Goal: Task Accomplishment & Management: Use online tool/utility

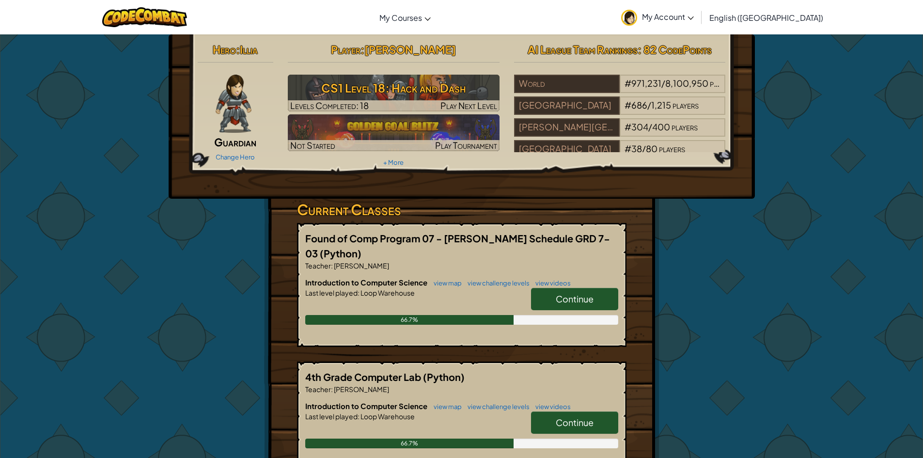
click at [552, 298] on link "Continue" at bounding box center [574, 299] width 87 height 22
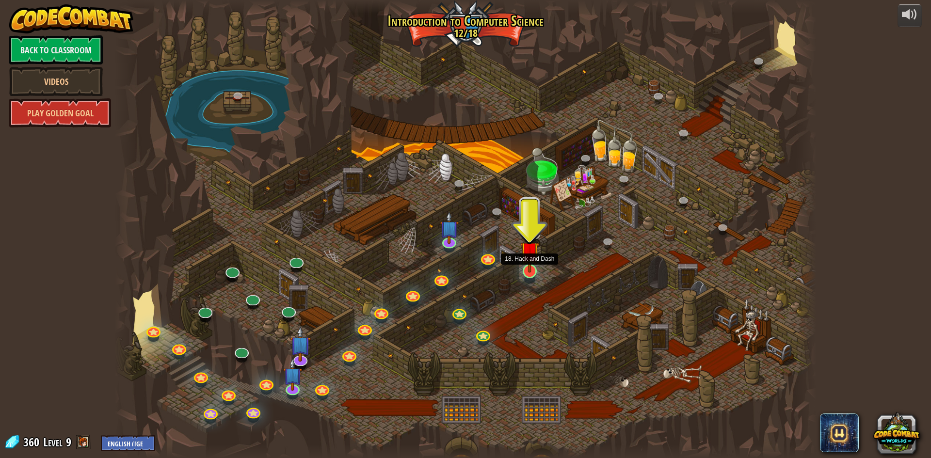
click at [533, 246] on img at bounding box center [529, 250] width 19 height 43
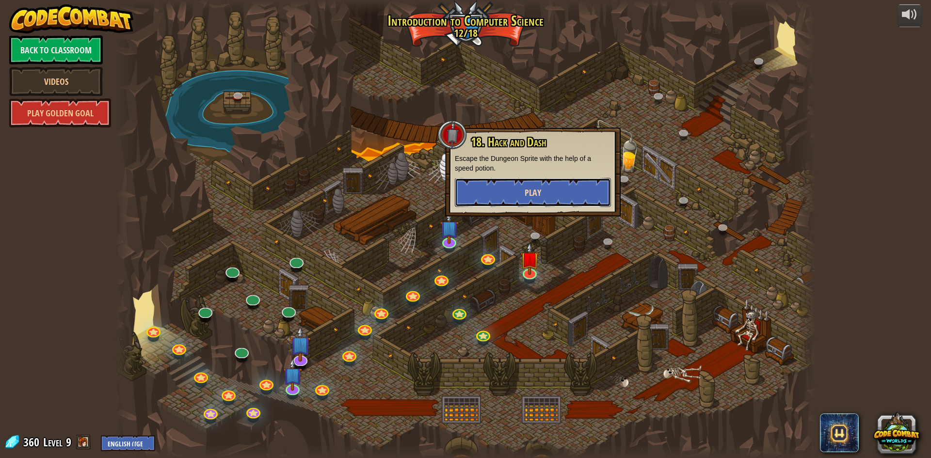
click at [549, 181] on button "Play" at bounding box center [533, 192] width 156 height 29
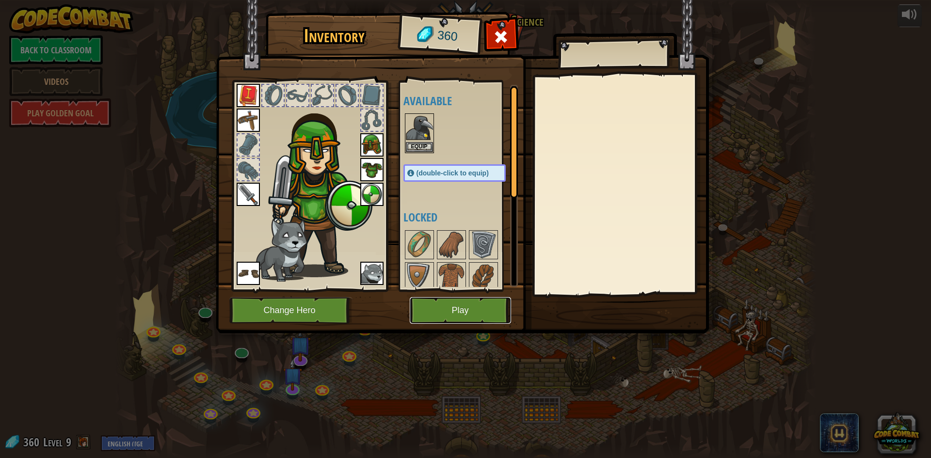
click at [455, 316] on button "Play" at bounding box center [460, 310] width 101 height 27
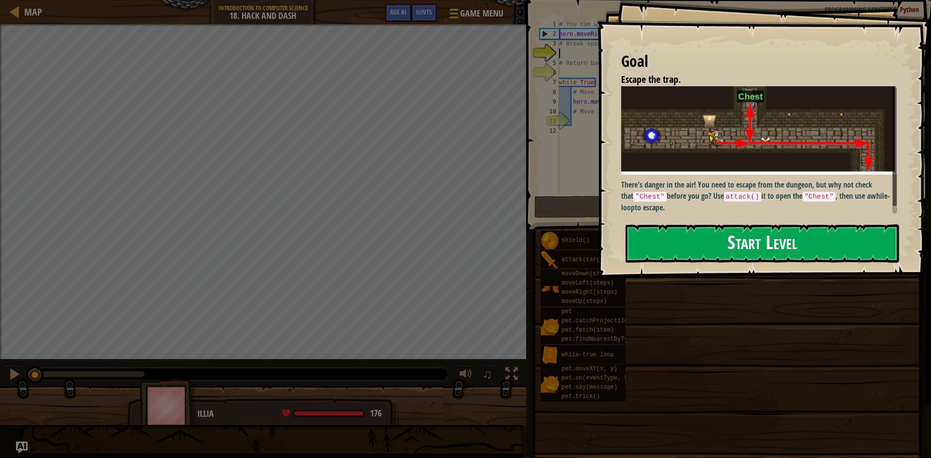
click at [763, 251] on button "Start Level" at bounding box center [761, 243] width 273 height 38
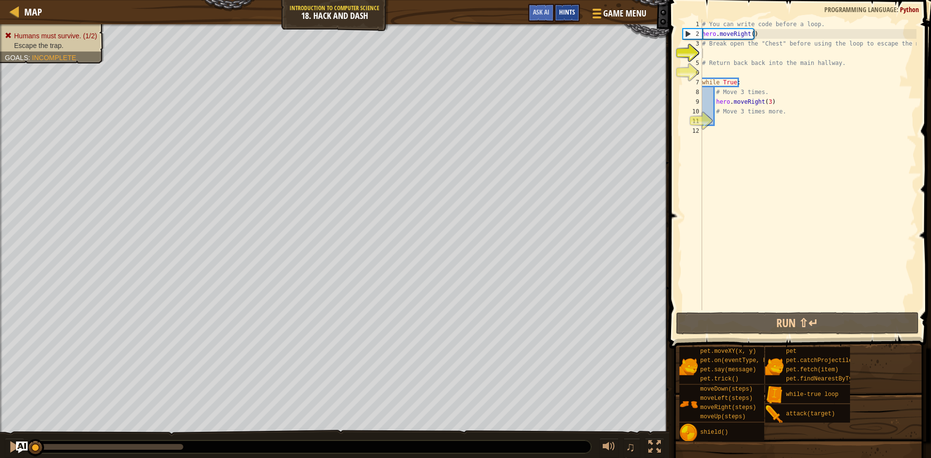
click at [567, 8] on span "Hints" at bounding box center [567, 11] width 16 height 9
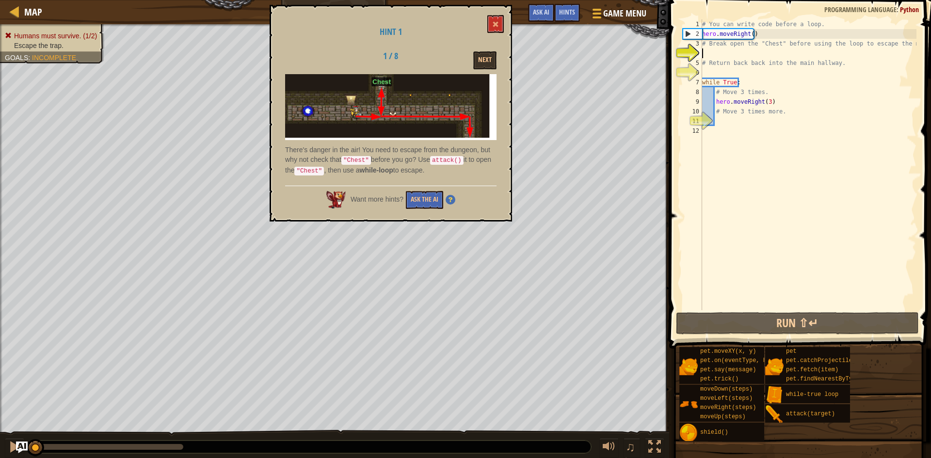
click at [494, 12] on div "Hint 1 1 / 8 Next There's danger in the air! You need to escape from the dungeo…" at bounding box center [390, 113] width 242 height 217
click at [494, 19] on button at bounding box center [495, 24] width 16 height 18
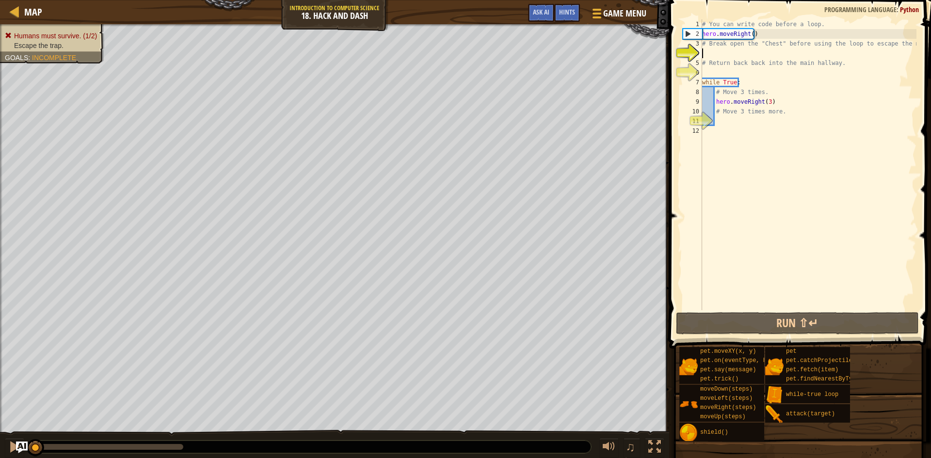
click at [871, 52] on div "# You can write code before a loop. hero . moveRight ( ) # Break open the "Ches…" at bounding box center [808, 174] width 216 height 310
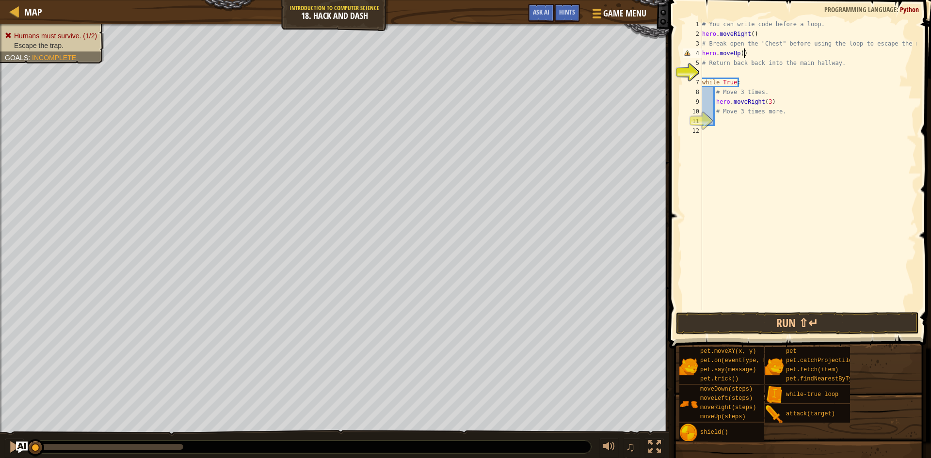
scroll to position [4, 3]
type textarea "# Return back back into the main hallway."
type textarea "hero.moveDown()"
click at [830, 323] on button "Run ⇧↵" at bounding box center [797, 323] width 243 height 22
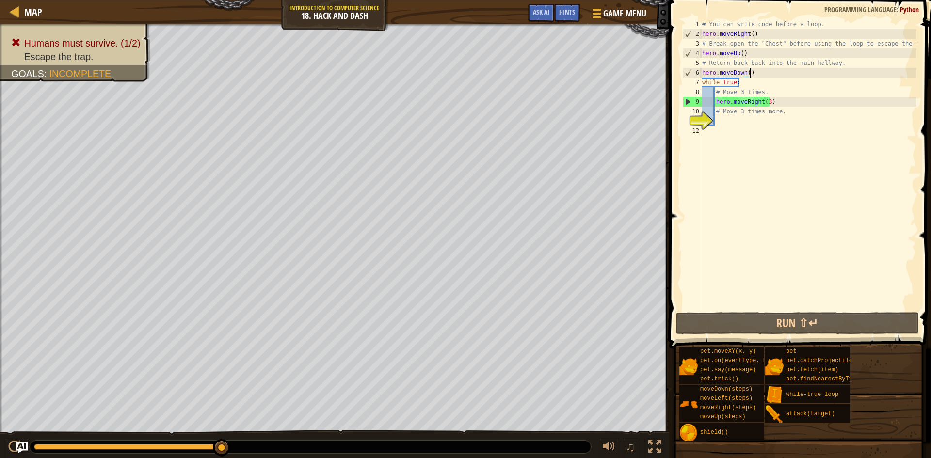
click at [745, 118] on div "# You can write code before a loop. hero . moveRight ( ) # Break open the "Ches…" at bounding box center [808, 174] width 216 height 310
click at [750, 109] on div "# You can write code before a loop. hero . moveRight ( ) # Break open the "Ches…" at bounding box center [808, 174] width 216 height 310
click at [753, 110] on div "# You can write code before a loop. hero . moveRight ( ) # Break open the "Ches…" at bounding box center [808, 174] width 216 height 310
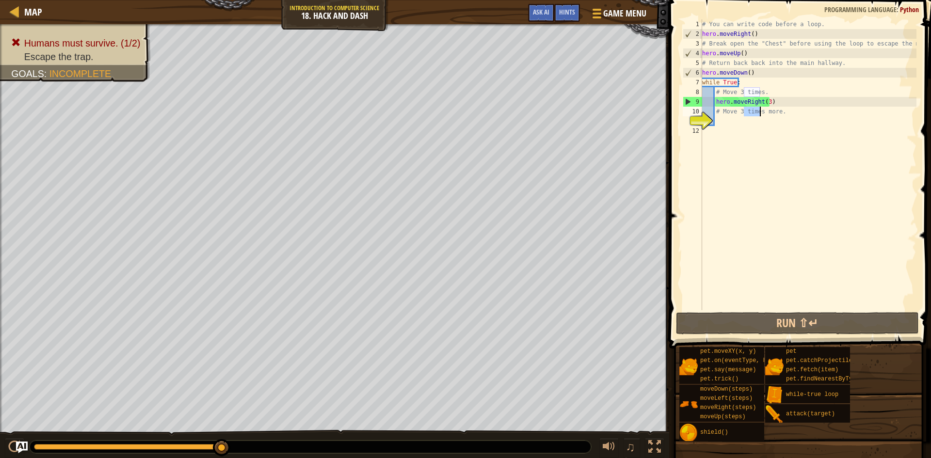
click at [753, 110] on div "# You can write code before a loop. hero . moveRight ( ) # Break open the "Ches…" at bounding box center [808, 174] width 216 height 310
type textarea "# Move 3 times more."
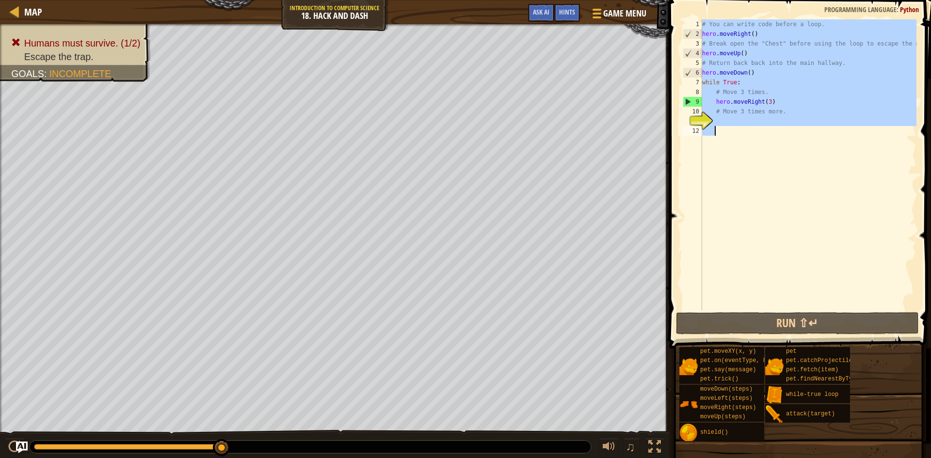
click at [753, 110] on div "# You can write code before a loop. hero . moveRight ( ) # Break open the "Ches…" at bounding box center [808, 174] width 216 height 310
type textarea "# Move 3 times more."
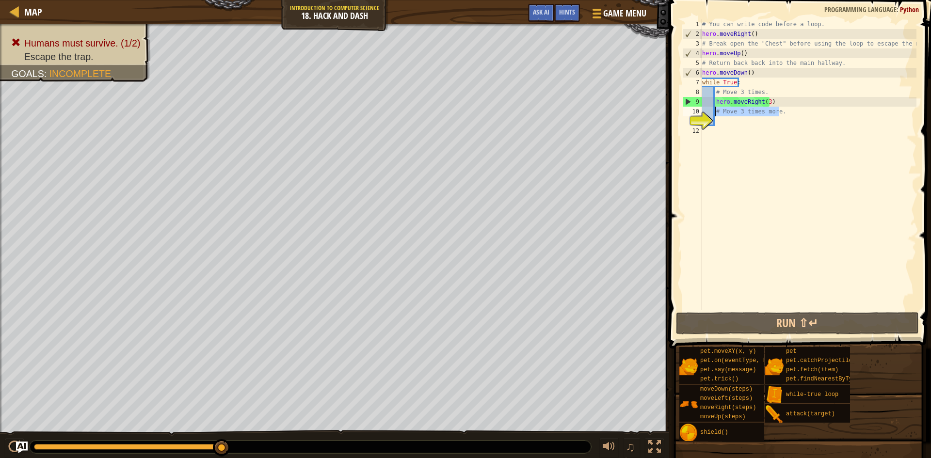
drag, startPoint x: 787, startPoint y: 110, endPoint x: 714, endPoint y: 107, distance: 72.8
click at [714, 107] on div "# You can write code before a loop. hero . moveRight ( ) # Break open the "Ches…" at bounding box center [808, 174] width 216 height 310
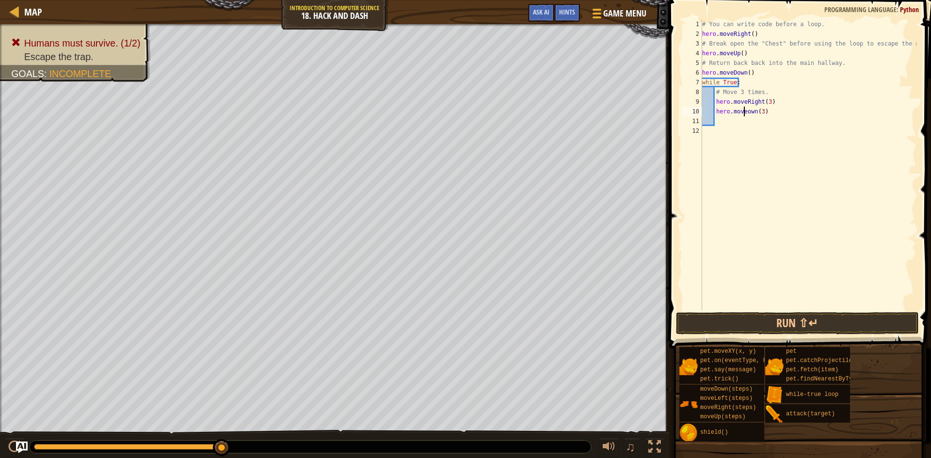
scroll to position [4, 3]
click at [796, 329] on button "Run ⇧↵" at bounding box center [797, 323] width 243 height 22
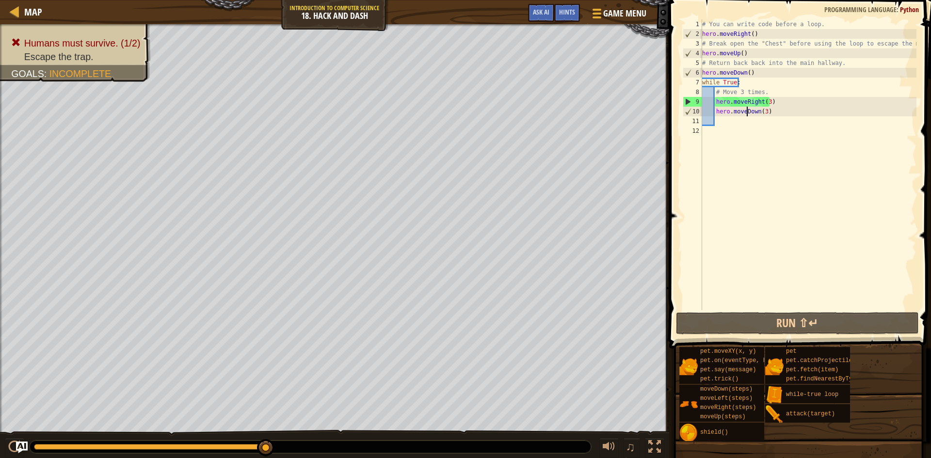
click at [835, 91] on div "# You can write code before a loop. hero . moveRight ( ) # Break open the "Ches…" at bounding box center [808, 174] width 216 height 310
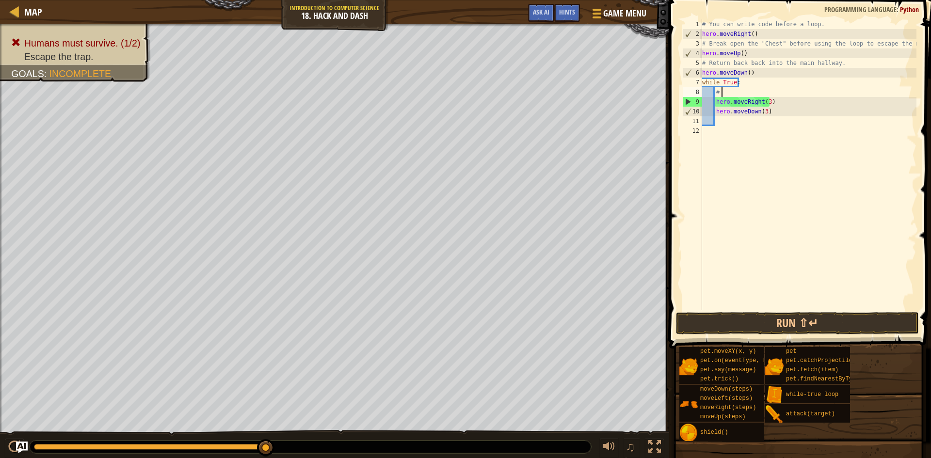
type textarea "#"
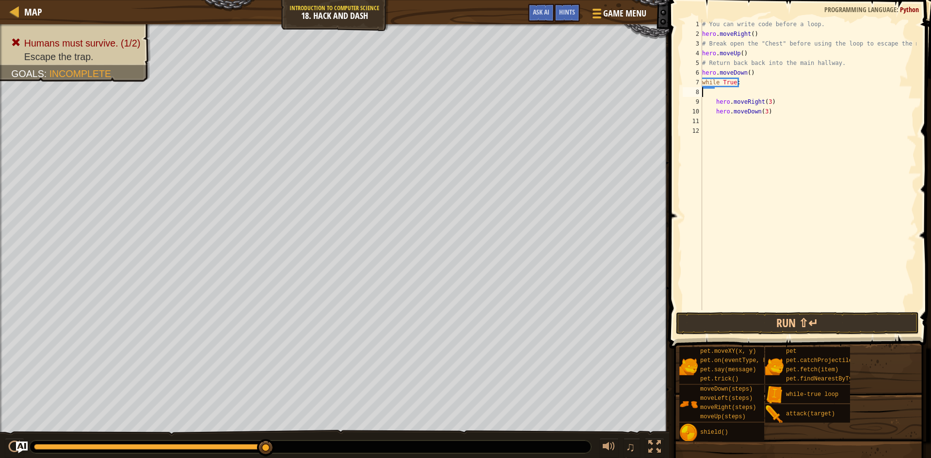
scroll to position [4, 0]
type textarea "hero.moveRight(3)"
click at [721, 112] on div "# You can write code before a loop. hero . moveRight ( ) # Break open the "Ches…" at bounding box center [808, 174] width 216 height 310
type textarea "h"
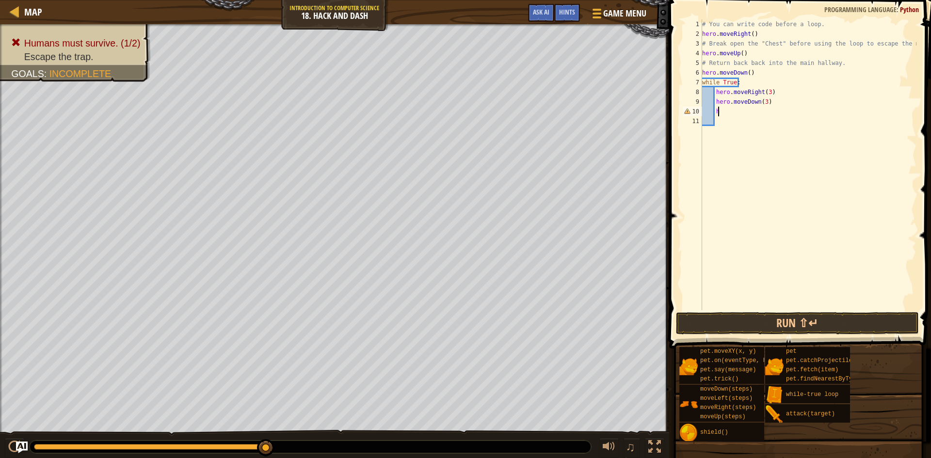
scroll to position [4, 0]
click at [840, 318] on button "Run ⇧↵" at bounding box center [797, 323] width 243 height 22
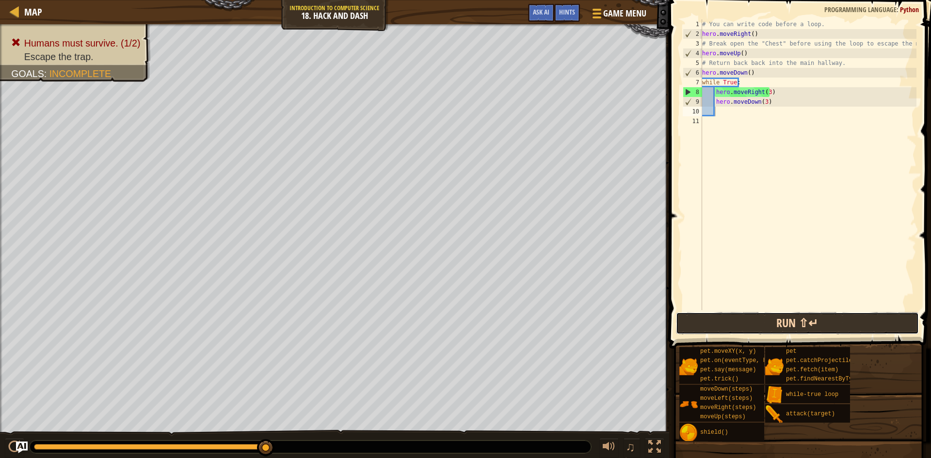
click at [782, 325] on button "Run ⇧↵" at bounding box center [797, 323] width 243 height 22
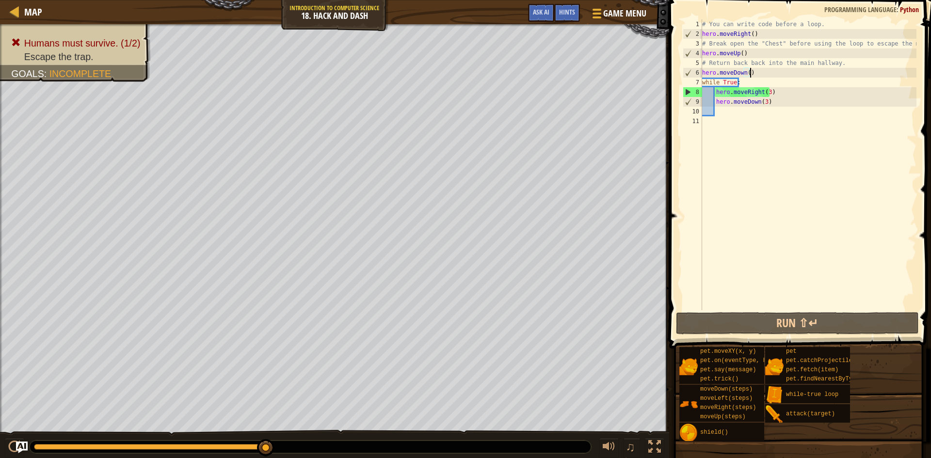
click at [758, 74] on div "# You can write code before a loop. hero . moveRight ( ) # Break open the "Ches…" at bounding box center [808, 174] width 216 height 310
type textarea "hero.moveDown()"
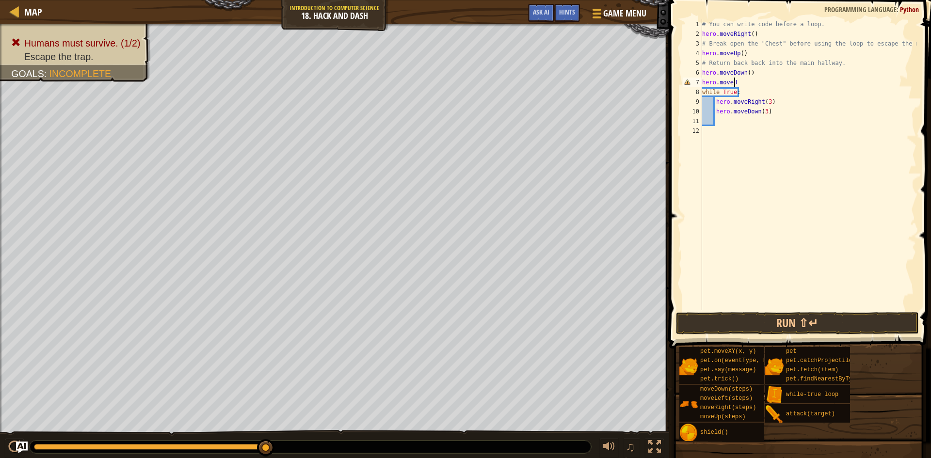
scroll to position [4, 2]
type textarea "hero.moveUp()"
click at [792, 315] on button "Run ⇧↵" at bounding box center [797, 323] width 243 height 22
type textarea "hero.moveRight()"
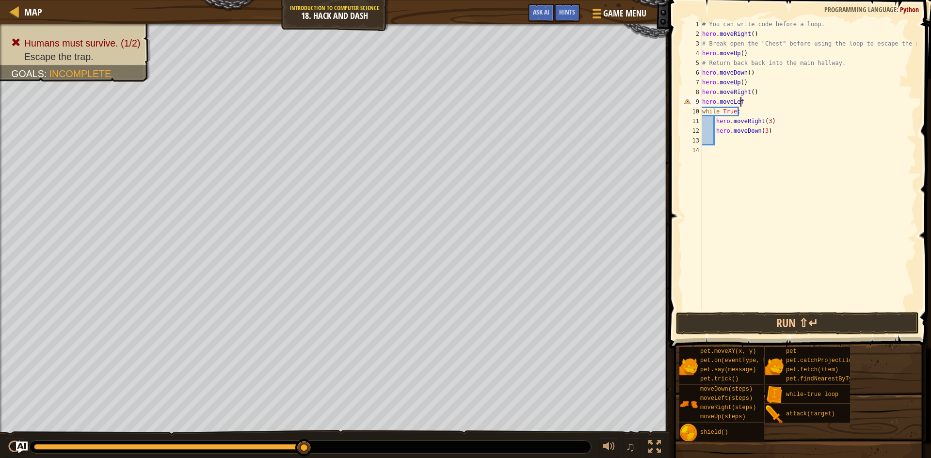
scroll to position [4, 3]
type textarea "hero.moveLeft()"
type textarea "hero.moveUp()"
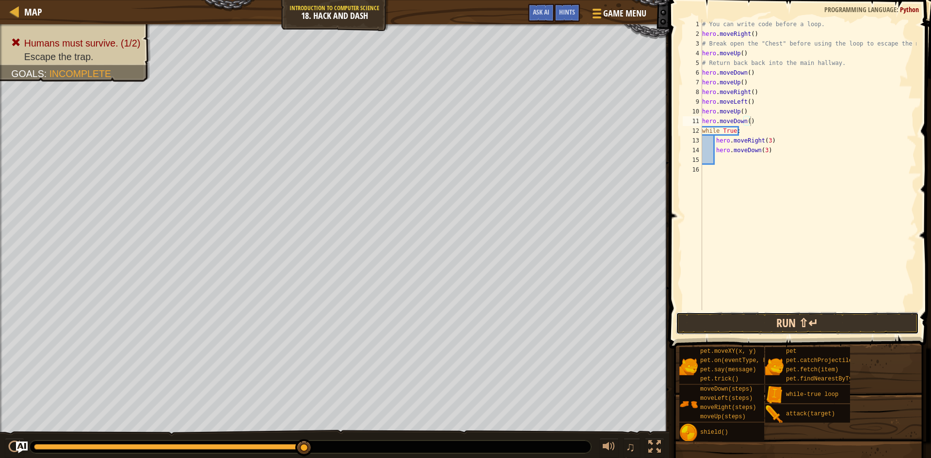
click at [819, 316] on button "Run ⇧↵" at bounding box center [797, 323] width 243 height 22
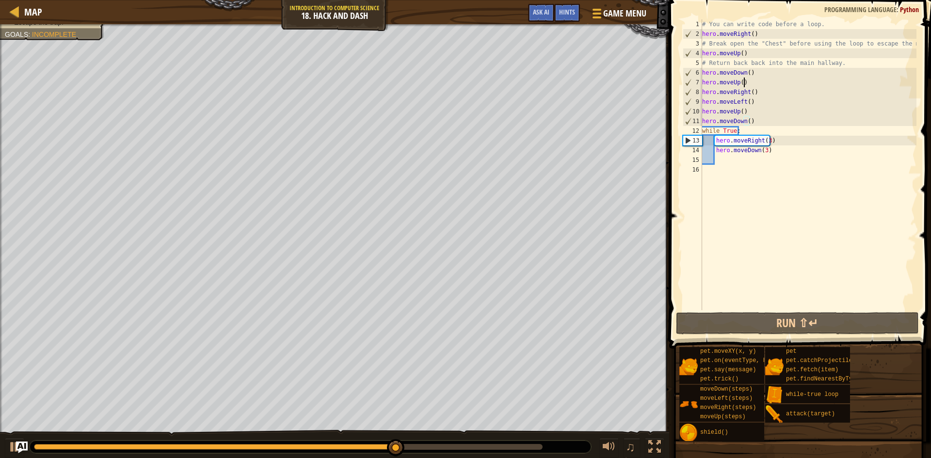
click at [746, 83] on div "# You can write code before a loop. hero . moveRight ( ) # Break open the "Ches…" at bounding box center [808, 174] width 216 height 310
type textarea "hero.moveUp()"
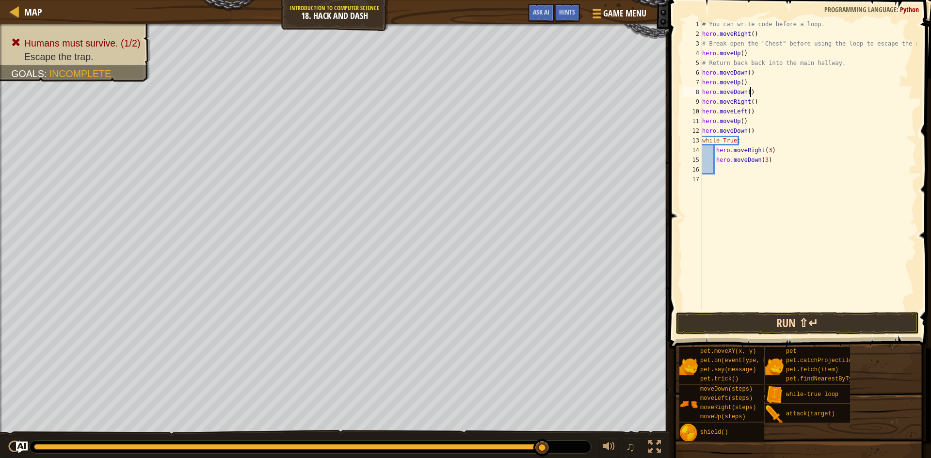
type textarea "hero.moveDown()"
click at [801, 319] on button "Run ⇧↵" at bounding box center [797, 323] width 243 height 22
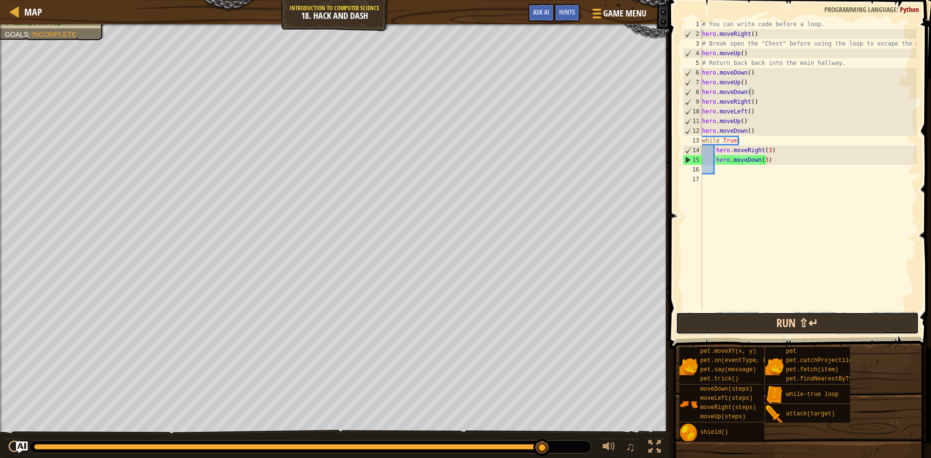
click at [730, 330] on button "Run ⇧↵" at bounding box center [797, 323] width 243 height 22
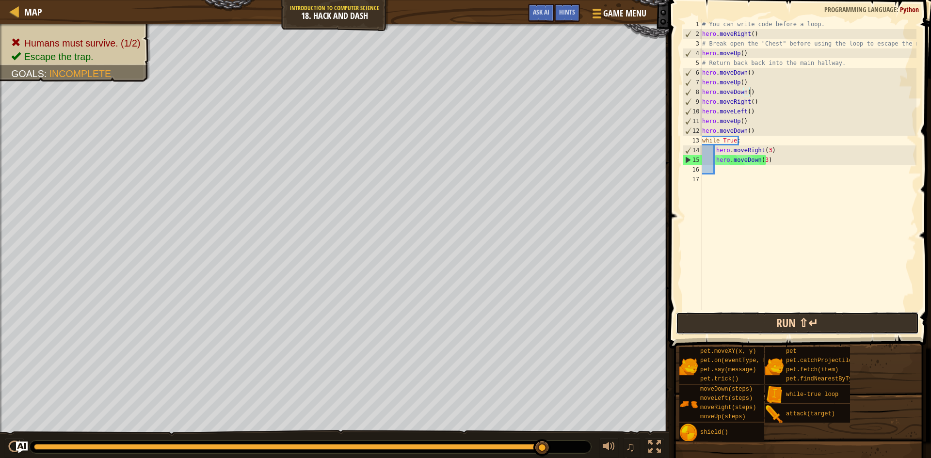
click at [782, 329] on button "Run ⇧↵" at bounding box center [797, 323] width 243 height 22
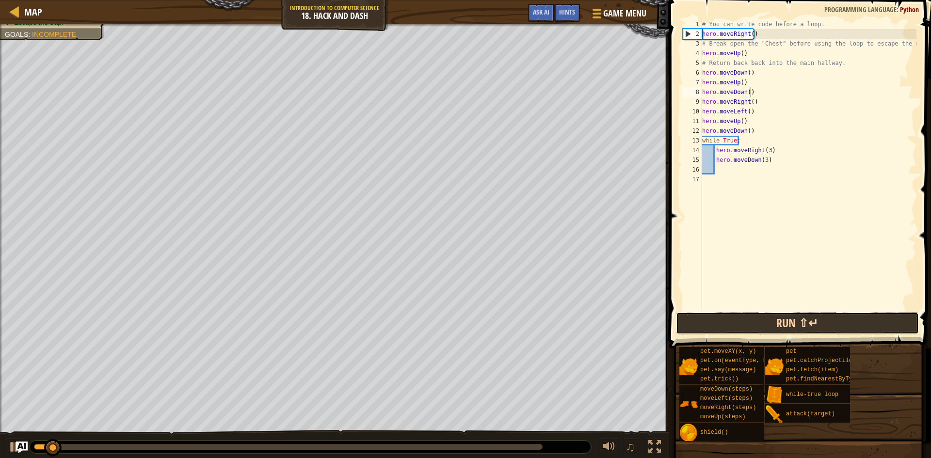
click at [782, 329] on button "Run ⇧↵" at bounding box center [797, 323] width 243 height 22
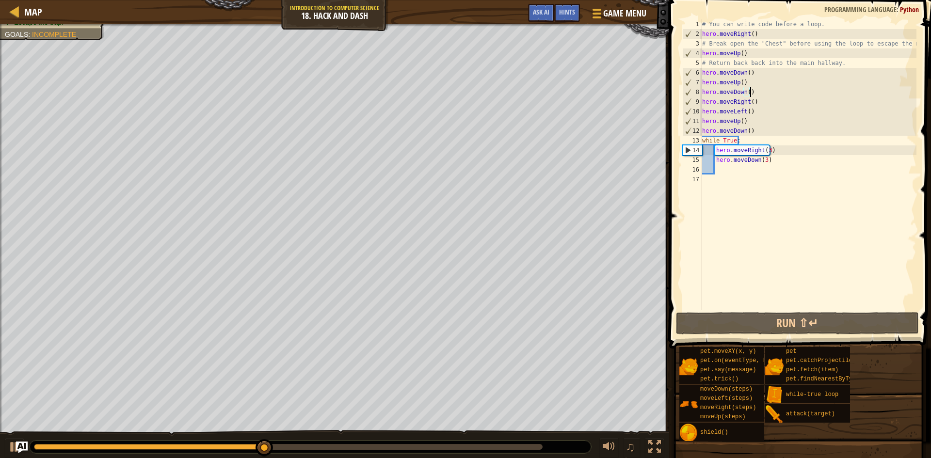
click at [753, 129] on div "# You can write code before a loop. hero . moveRight ( ) # Break open the "Ches…" at bounding box center [808, 174] width 216 height 310
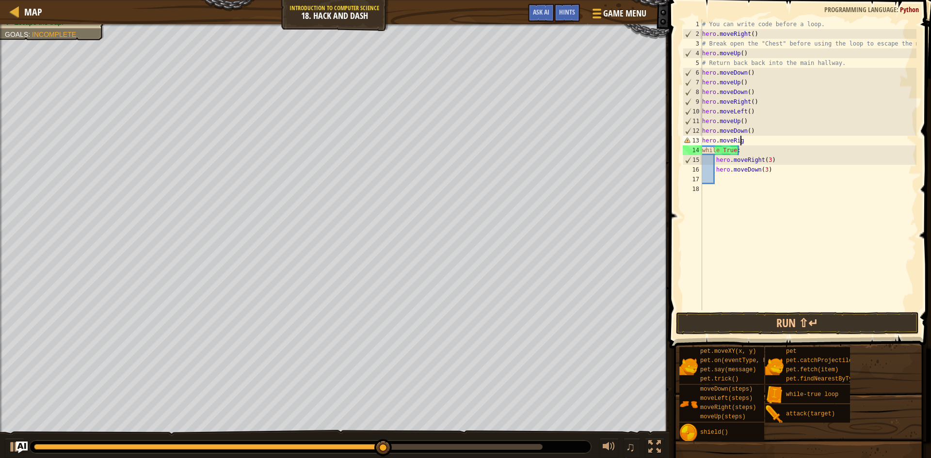
scroll to position [4, 3]
click at [754, 324] on button "Run ⇧↵" at bounding box center [797, 323] width 243 height 22
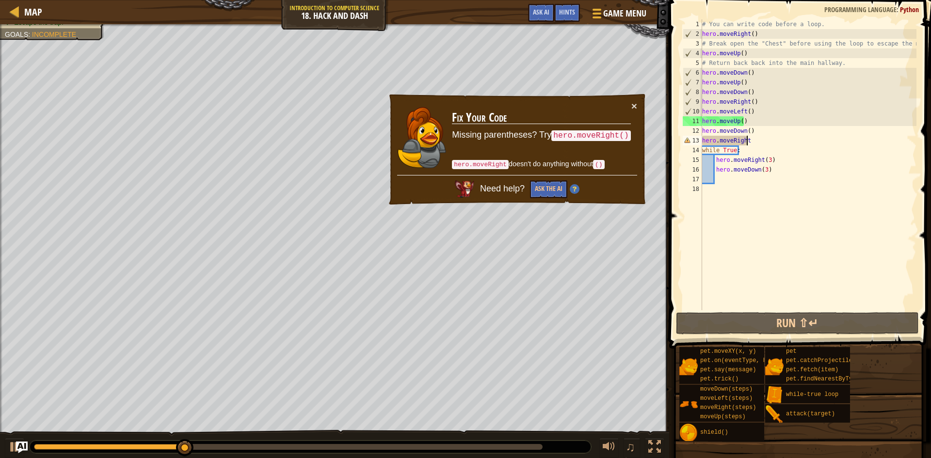
scroll to position [4, 3]
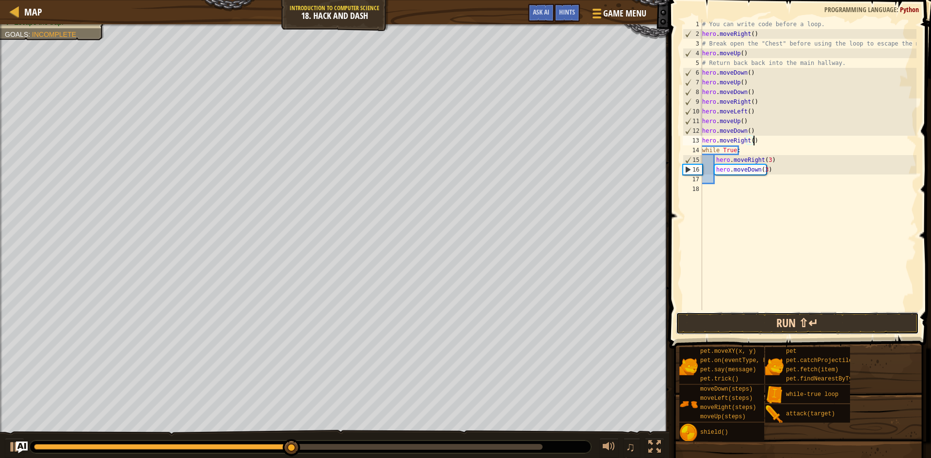
click at [733, 312] on button "Run ⇧↵" at bounding box center [797, 323] width 243 height 22
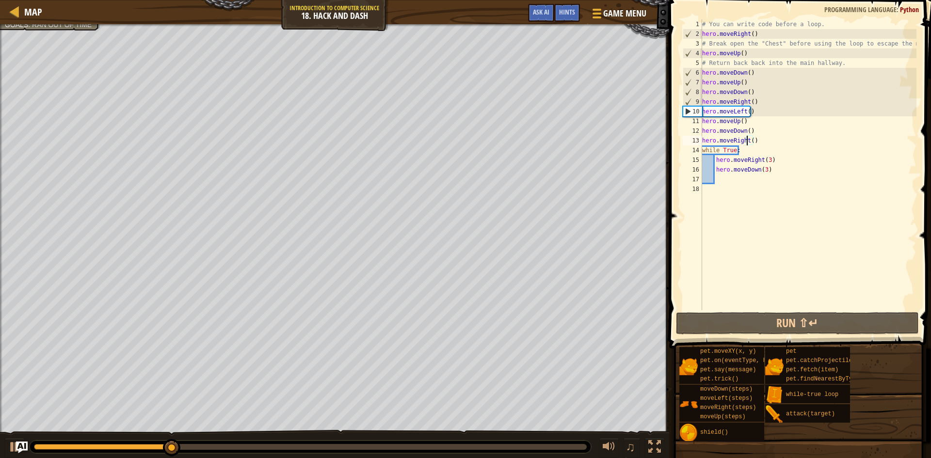
click at [747, 140] on div "# You can write code before a loop. hero . moveRight ( ) # Break open the "Ches…" at bounding box center [808, 174] width 216 height 310
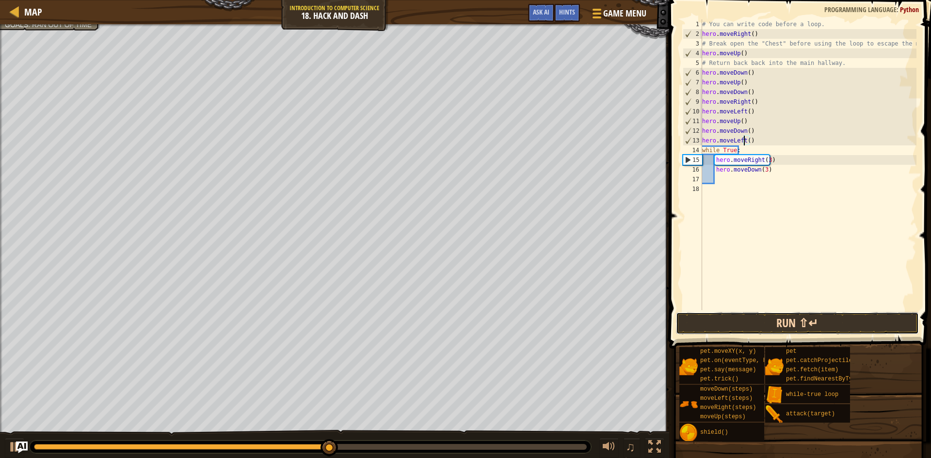
click at [767, 320] on button "Run ⇧↵" at bounding box center [797, 323] width 243 height 22
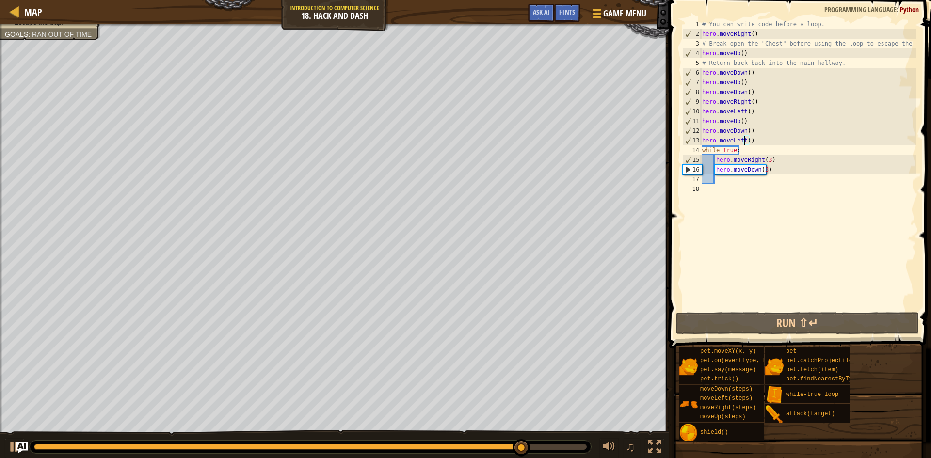
click at [747, 139] on div "# You can write code before a loop. hero . moveRight ( ) # Break open the "Ches…" at bounding box center [808, 174] width 216 height 310
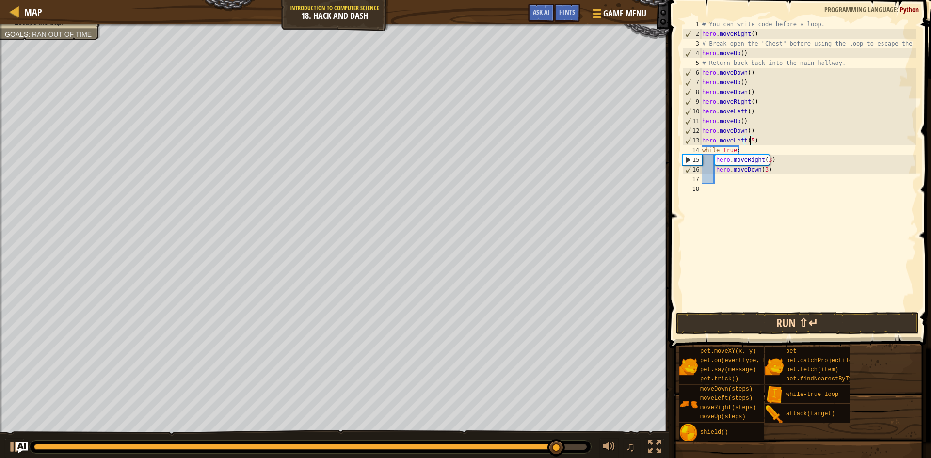
type textarea "hero.moveLeft(5)"
click at [822, 332] on button "Run ⇧↵" at bounding box center [797, 323] width 243 height 22
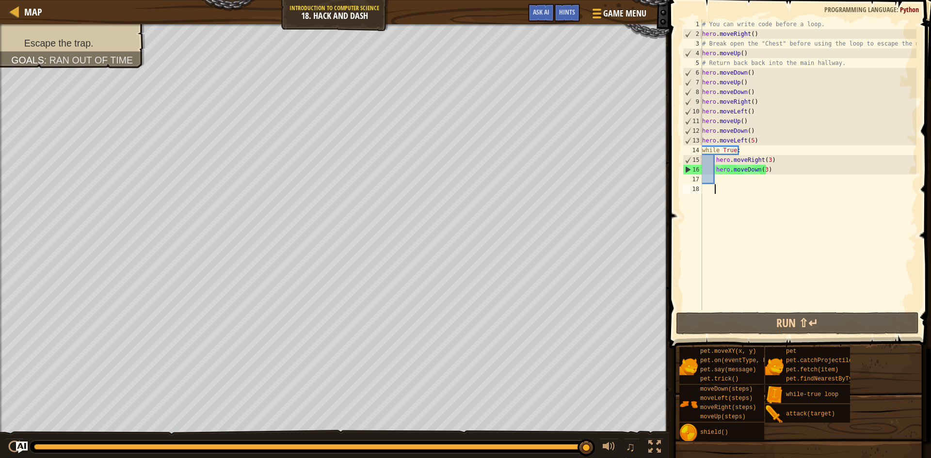
drag, startPoint x: 876, startPoint y: 205, endPoint x: 549, endPoint y: 448, distance: 407.7
click at [545, 450] on div "Map Introduction to Computer Science 18. Hack and Dash Game Menu Done Hints Ask…" at bounding box center [465, 229] width 931 height 458
click at [558, 13] on div "Hints" at bounding box center [567, 13] width 26 height 18
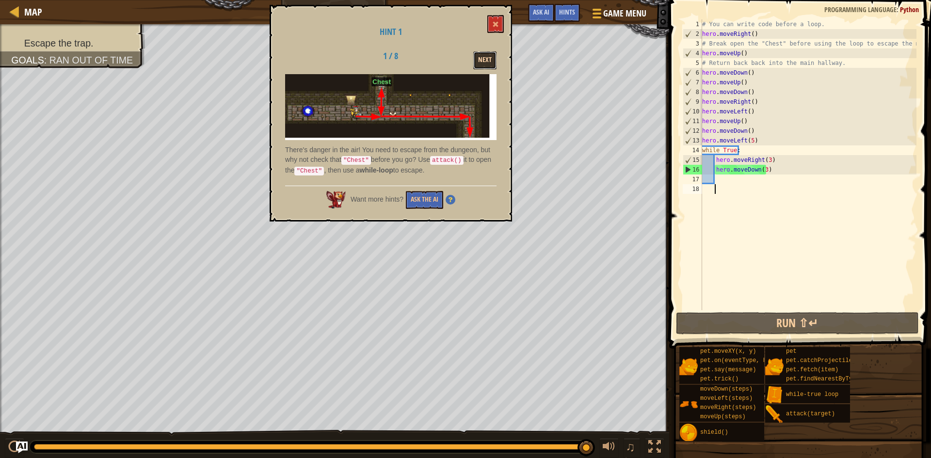
click at [491, 55] on button "Next" at bounding box center [484, 60] width 23 height 18
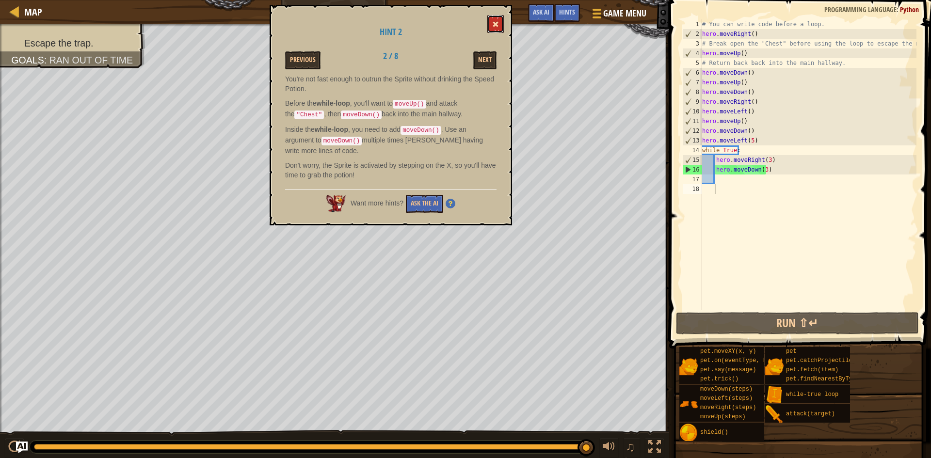
click at [496, 24] on span at bounding box center [495, 24] width 7 height 7
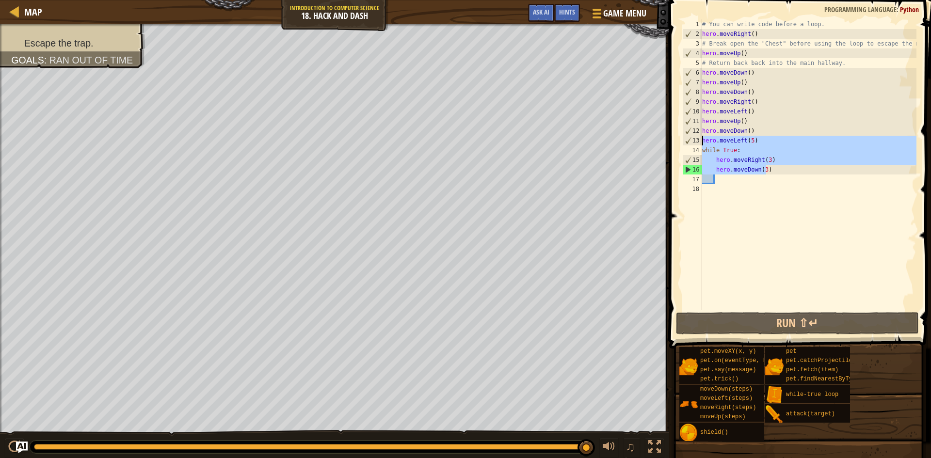
drag, startPoint x: 780, startPoint y: 171, endPoint x: 700, endPoint y: 141, distance: 85.4
click at [700, 141] on div "hero.moveDown(3) 1 2 3 4 5 6 7 8 9 10 11 12 13 14 15 16 17 18 # You can write c…" at bounding box center [798, 164] width 236 height 291
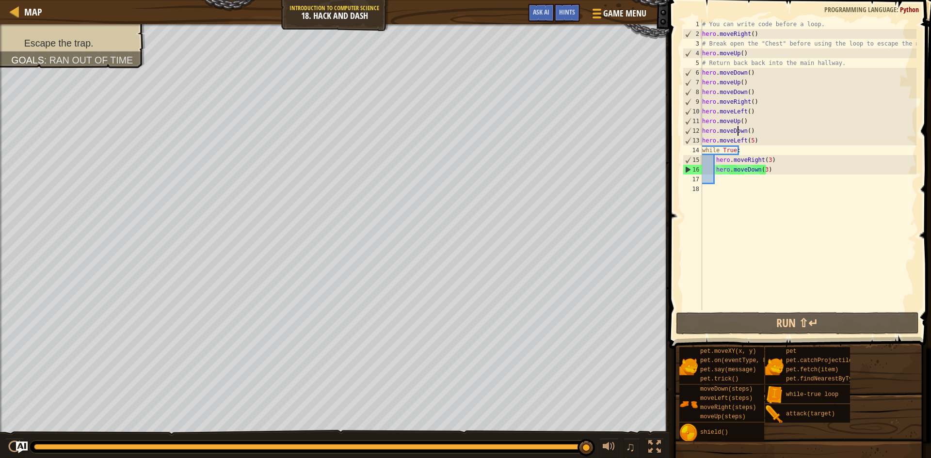
click at [738, 135] on div "# You can write code before a loop. hero . moveRight ( ) # Break open the "Ches…" at bounding box center [808, 174] width 216 height 310
click at [755, 142] on div "# You can write code before a loop. hero . moveRight ( ) # Break open the "Ches…" at bounding box center [808, 174] width 216 height 310
type textarea "hero.moveLeft(5)"
drag, startPoint x: 760, startPoint y: 139, endPoint x: 678, endPoint y: 141, distance: 82.4
click at [678, 141] on div "hero.moveLeft(5) 1 2 3 4 5 6 7 8 9 10 11 12 13 14 15 16 17 18 # You can write c…" at bounding box center [798, 193] width 265 height 377
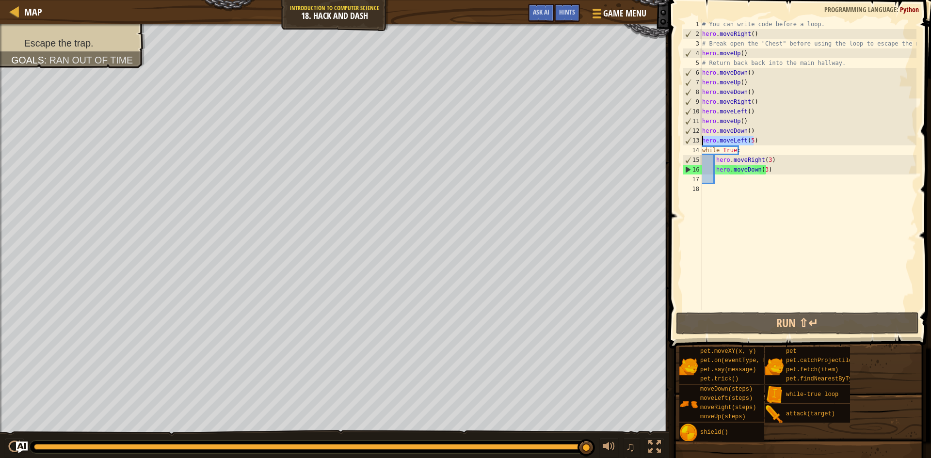
scroll to position [4, 0]
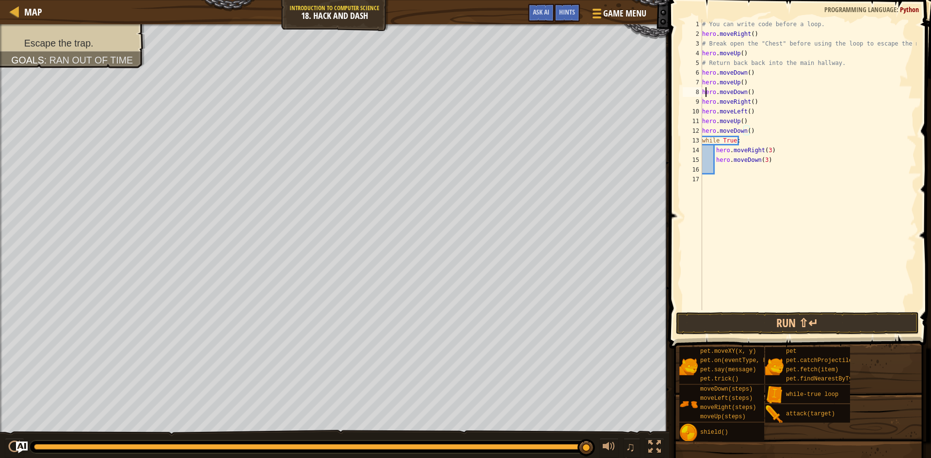
click at [704, 93] on div "# You can write code before a loop. hero . moveRight ( ) # Break open the "Ches…" at bounding box center [808, 174] width 216 height 310
click at [822, 327] on button "Run ⇧↵" at bounding box center [797, 323] width 243 height 22
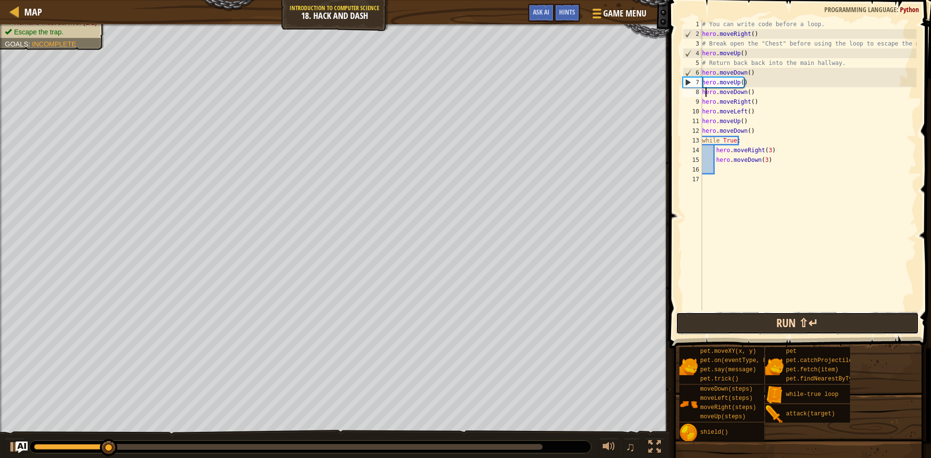
click at [822, 327] on button "Run ⇧↵" at bounding box center [797, 323] width 243 height 22
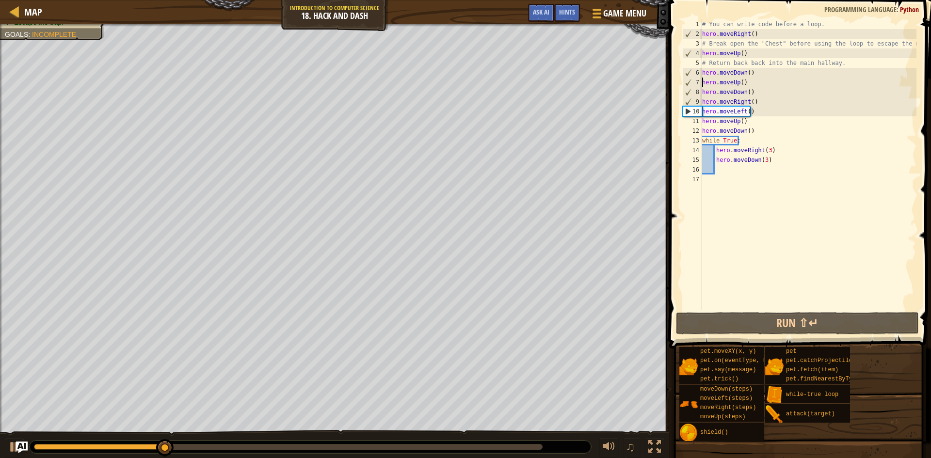
click at [702, 82] on div "# You can write code before a loop. hero . moveRight ( ) # Break open the "Ches…" at bounding box center [808, 174] width 216 height 310
click at [701, 81] on div "7" at bounding box center [692, 83] width 19 height 10
type textarea "hero.moveUp()"
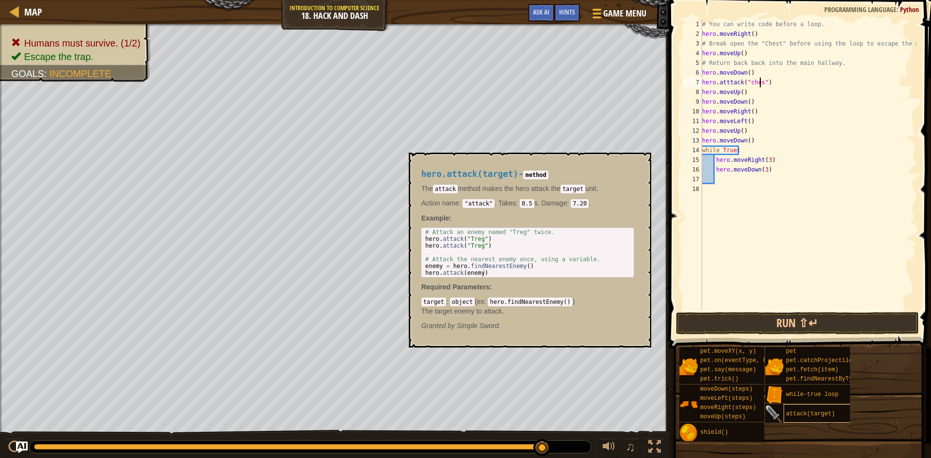
scroll to position [4, 5]
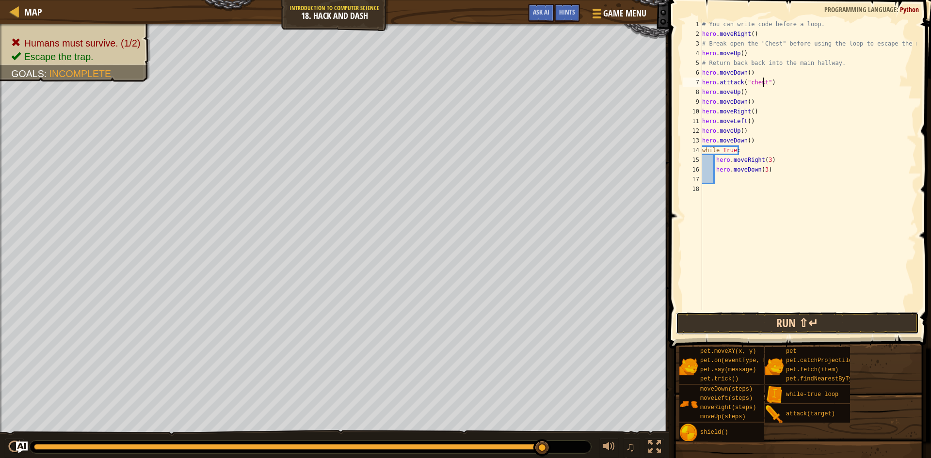
click at [841, 331] on button "Run ⇧↵" at bounding box center [797, 323] width 243 height 22
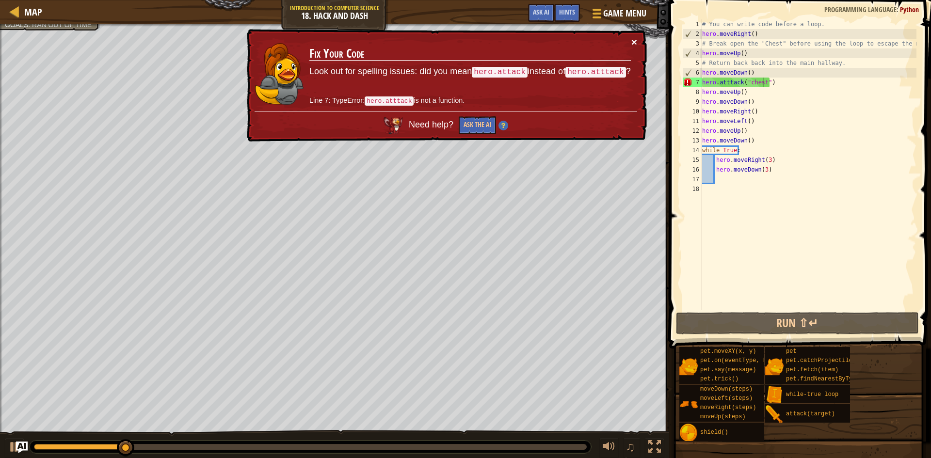
click at [632, 38] on button "×" at bounding box center [634, 42] width 6 height 10
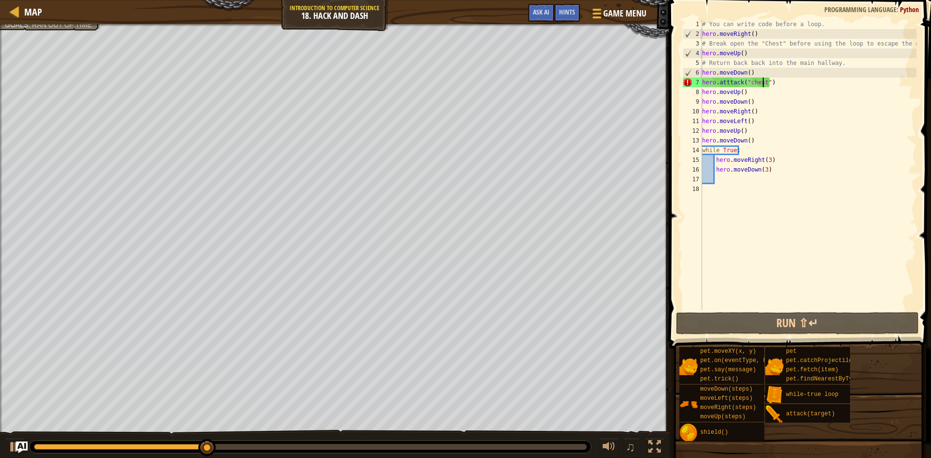
click at [728, 82] on div "# You can write code before a loop. hero . moveRight ( ) # Break open the "Ches…" at bounding box center [808, 174] width 216 height 310
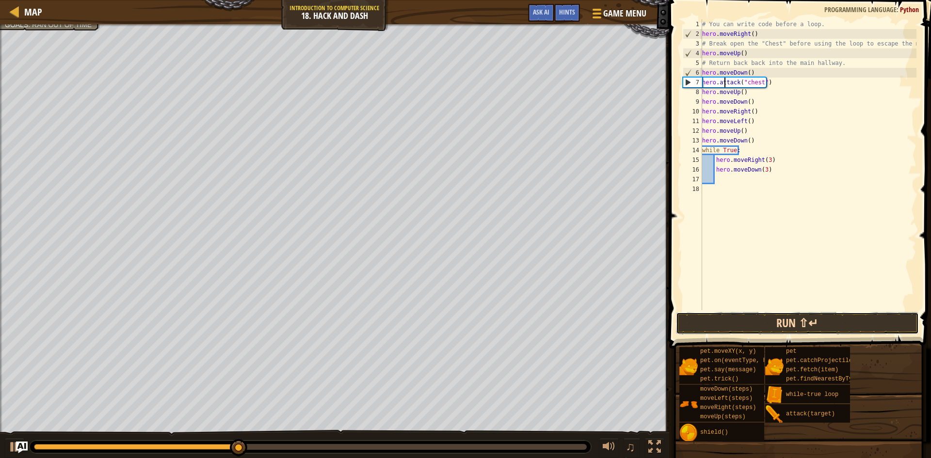
click at [738, 326] on button "Run ⇧↵" at bounding box center [797, 323] width 243 height 22
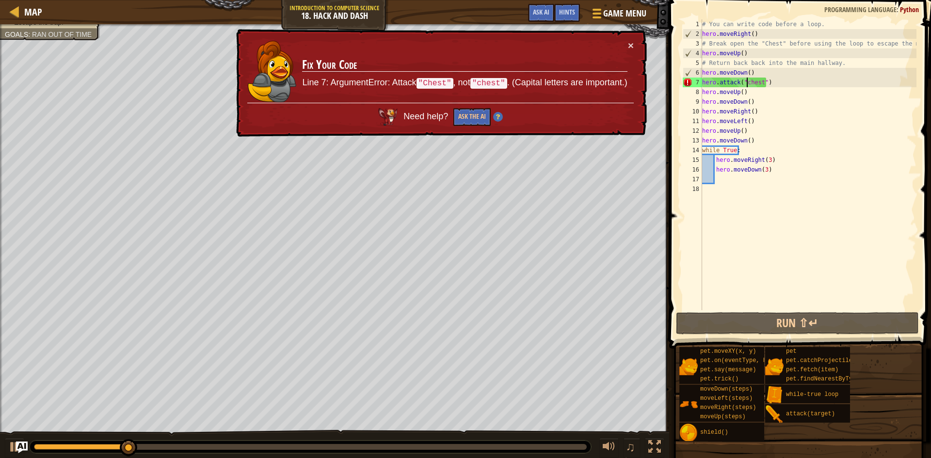
click at [747, 85] on div "# You can write code before a loop. hero . moveRight ( ) # Break open the "Ches…" at bounding box center [808, 174] width 216 height 310
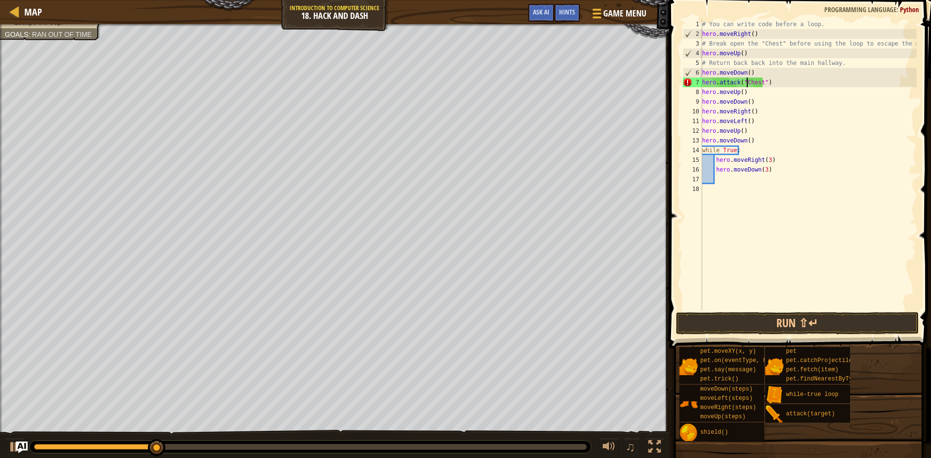
scroll to position [4, 3]
click at [753, 315] on button "Run ⇧↵" at bounding box center [797, 323] width 243 height 22
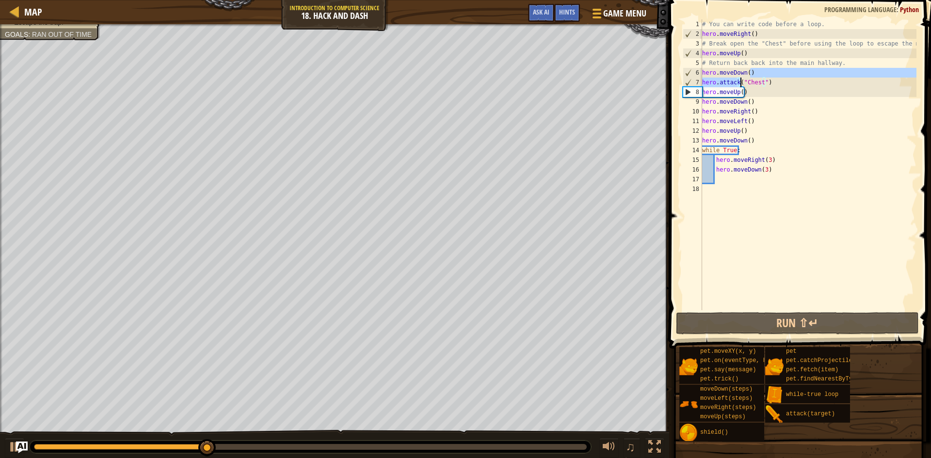
drag, startPoint x: 771, startPoint y: 77, endPoint x: 740, endPoint y: 85, distance: 32.4
click at [740, 85] on div "# You can write code before a loop. hero . moveRight ( ) # Break open the "Ches…" at bounding box center [808, 174] width 216 height 310
click at [798, 82] on div "# You can write code before a loop. hero . moveRight ( ) # Break open the "Ches…" at bounding box center [808, 174] width 216 height 310
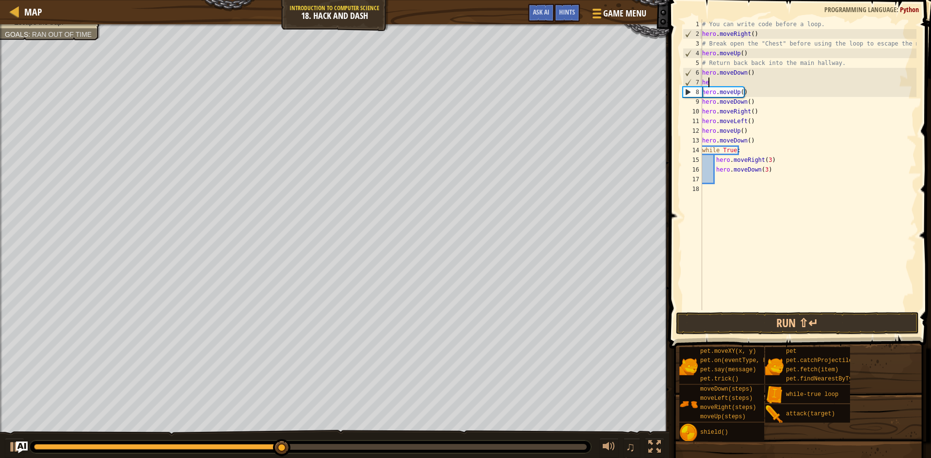
scroll to position [4, 0]
type textarea "h"
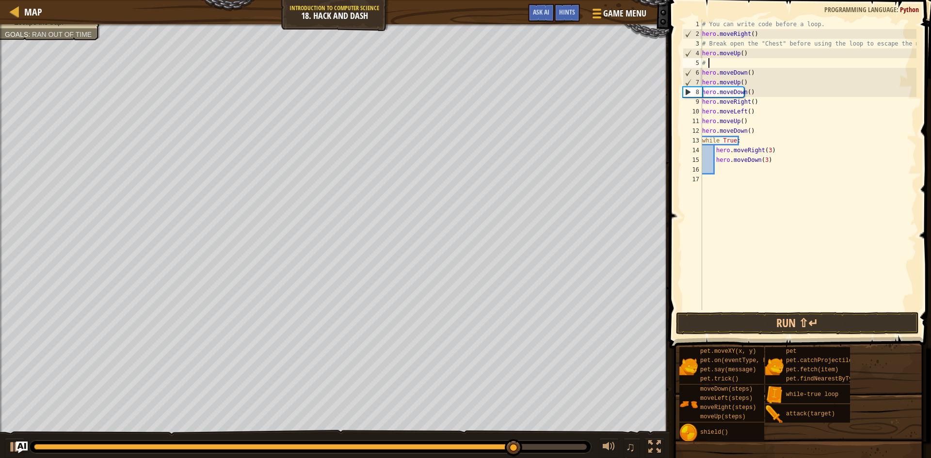
type textarea "#"
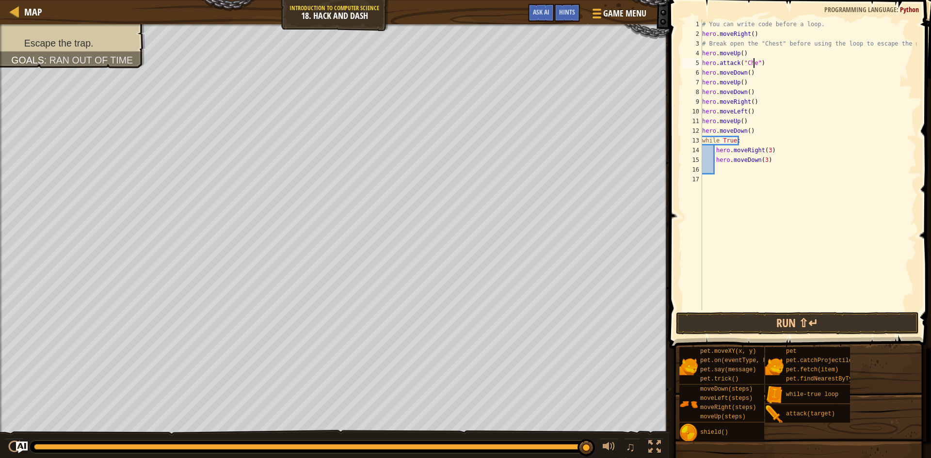
scroll to position [4, 4]
click at [902, 330] on button "Run ⇧↵" at bounding box center [797, 323] width 243 height 22
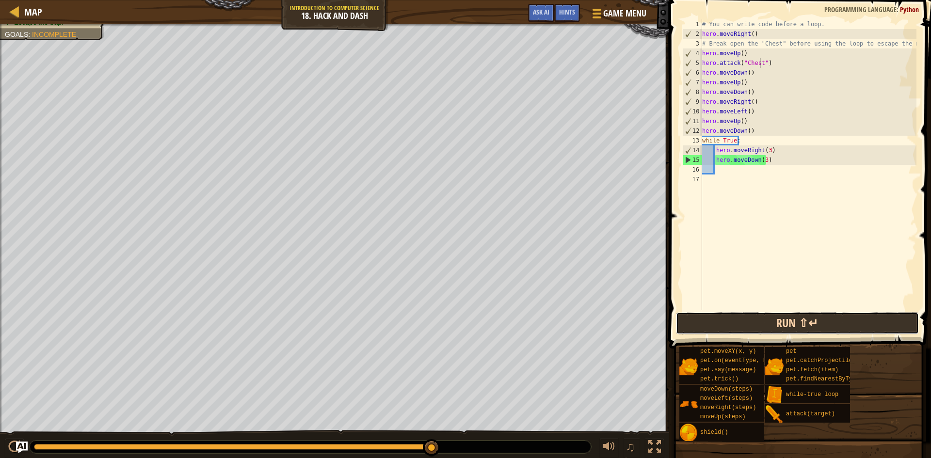
click at [812, 330] on button "Run ⇧↵" at bounding box center [797, 323] width 243 height 22
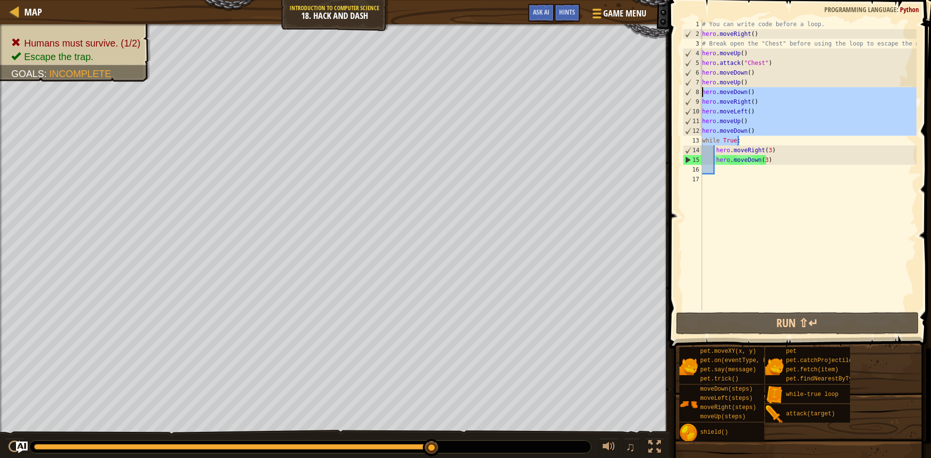
drag, startPoint x: 766, startPoint y: 137, endPoint x: 682, endPoint y: 96, distance: 92.8
click at [682, 96] on div "hero.attack("Chest") 1 2 3 4 5 6 7 8 9 10 11 12 13 14 15 16 17 # You can write …" at bounding box center [798, 164] width 236 height 291
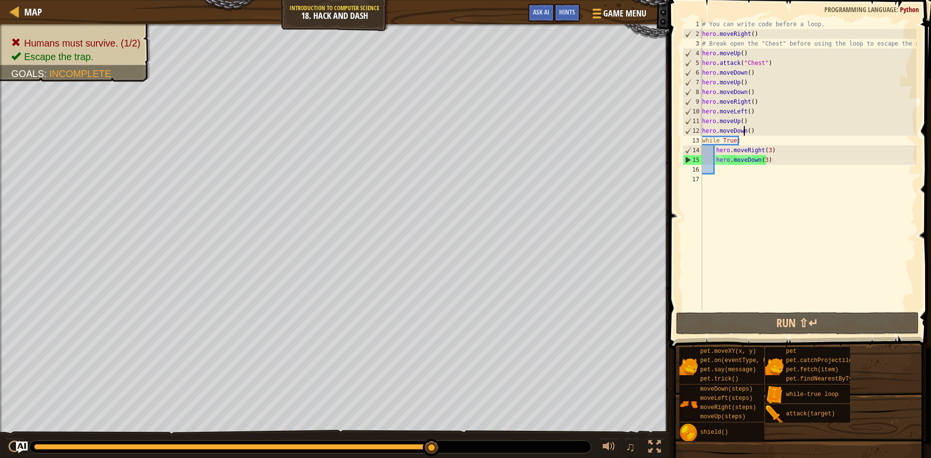
click at [743, 127] on div "# You can write code before a loop. hero . moveRight ( ) # Break open the "Ches…" at bounding box center [808, 174] width 216 height 310
click at [747, 126] on div "# You can write code before a loop. hero . moveRight ( ) # Break open the "Ches…" at bounding box center [808, 174] width 216 height 310
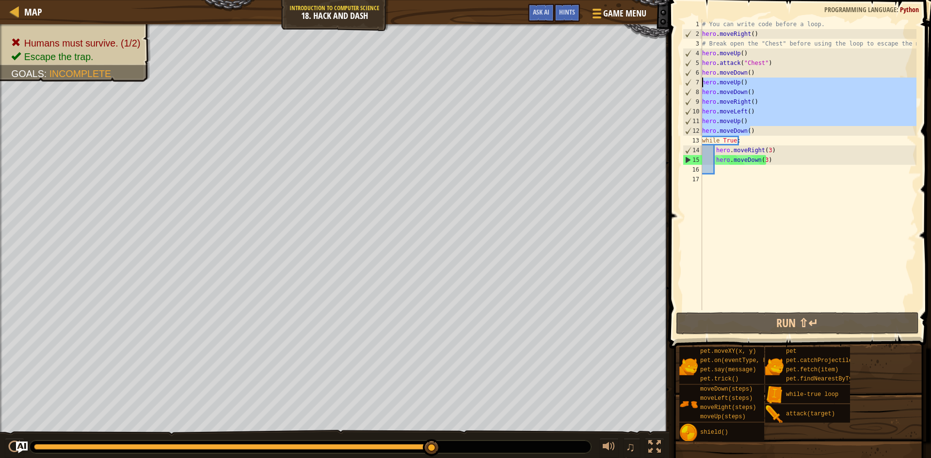
drag, startPoint x: 750, startPoint y: 126, endPoint x: 698, endPoint y: 82, distance: 68.1
click at [698, 82] on div "hero.moveDown() 1 2 3 4 5 6 7 8 9 10 11 12 13 14 15 16 17 # You can write code …" at bounding box center [798, 164] width 236 height 291
type textarea "hero.moveUp() hero.moveDown()"
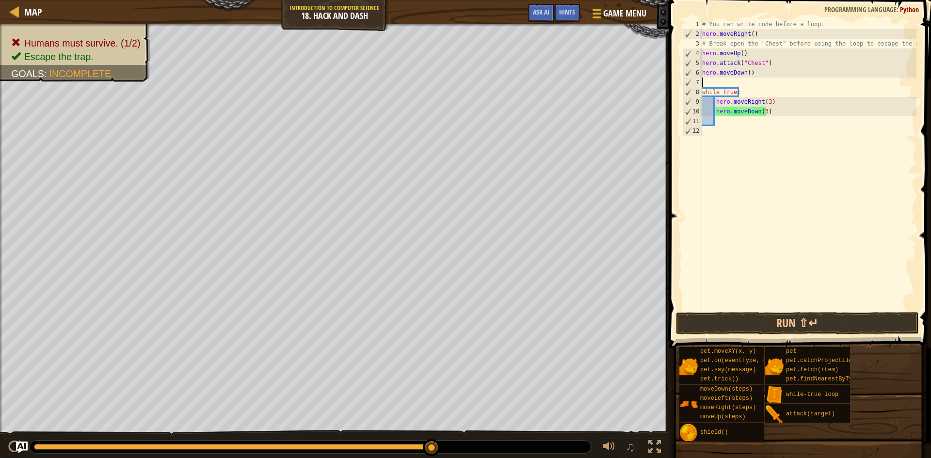
scroll to position [4, 0]
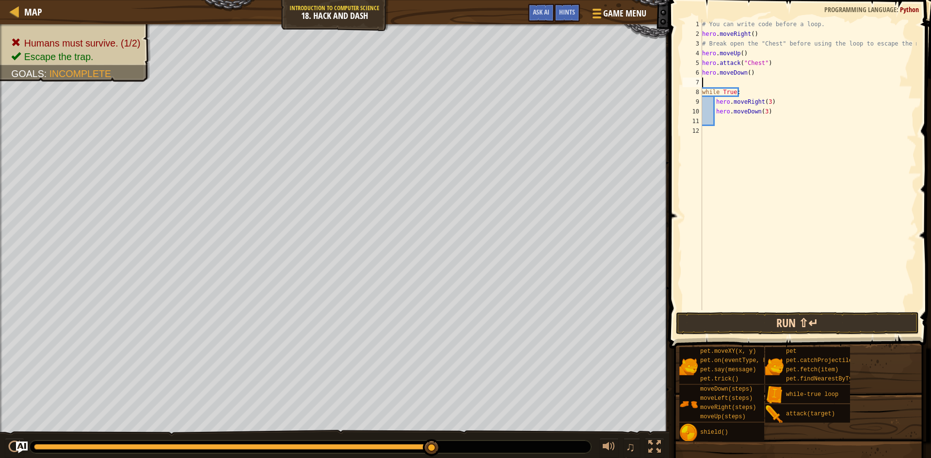
type textarea "hero.moveDown()"
click at [779, 319] on button "Run ⇧↵" at bounding box center [797, 323] width 243 height 22
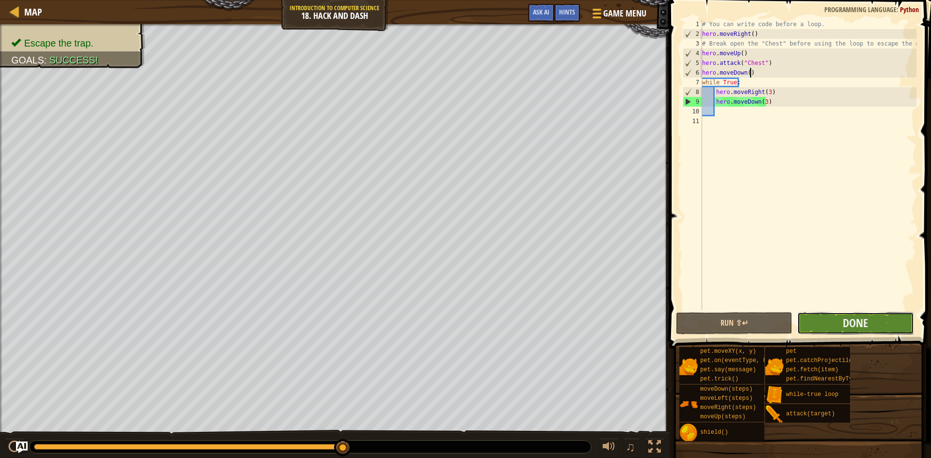
click at [834, 324] on button "Done" at bounding box center [855, 323] width 116 height 22
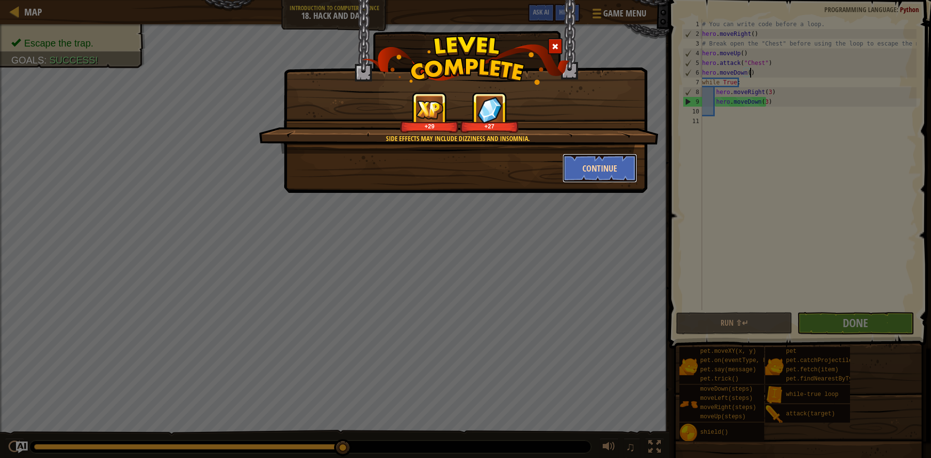
click at [600, 177] on button "Continue" at bounding box center [599, 168] width 75 height 29
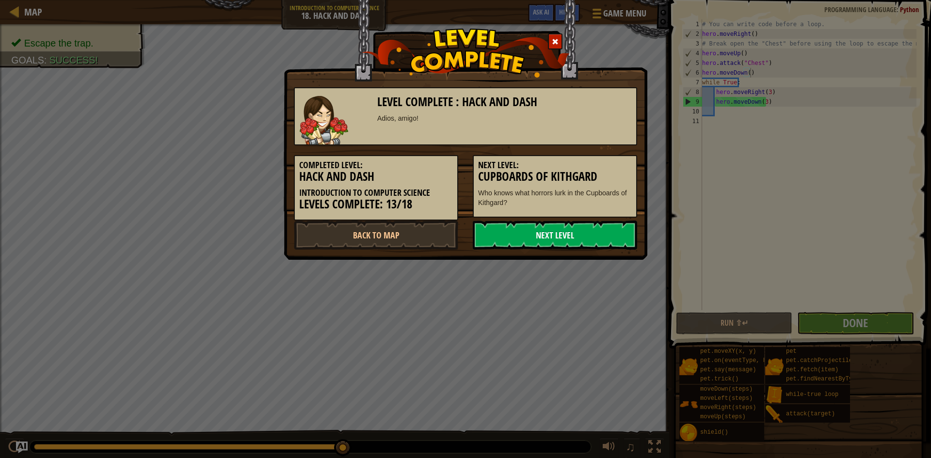
click at [582, 243] on link "Next Level" at bounding box center [555, 235] width 164 height 29
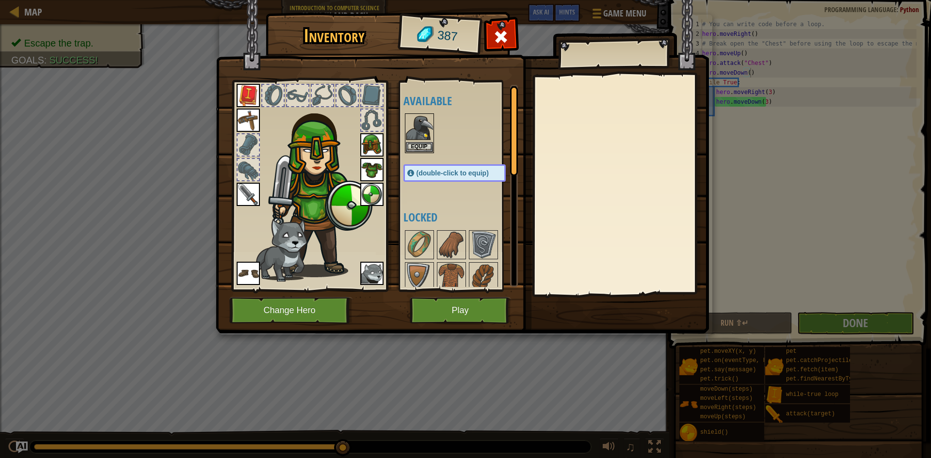
click at [369, 266] on img at bounding box center [371, 273] width 23 height 23
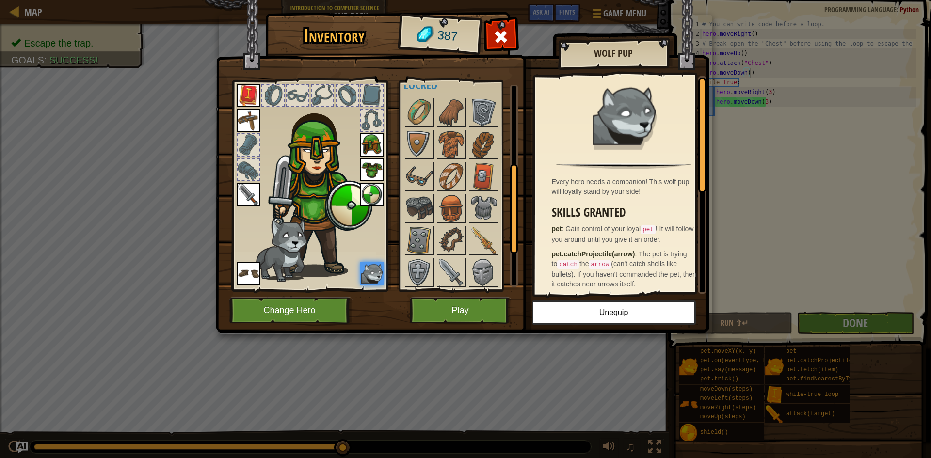
scroll to position [262, 0]
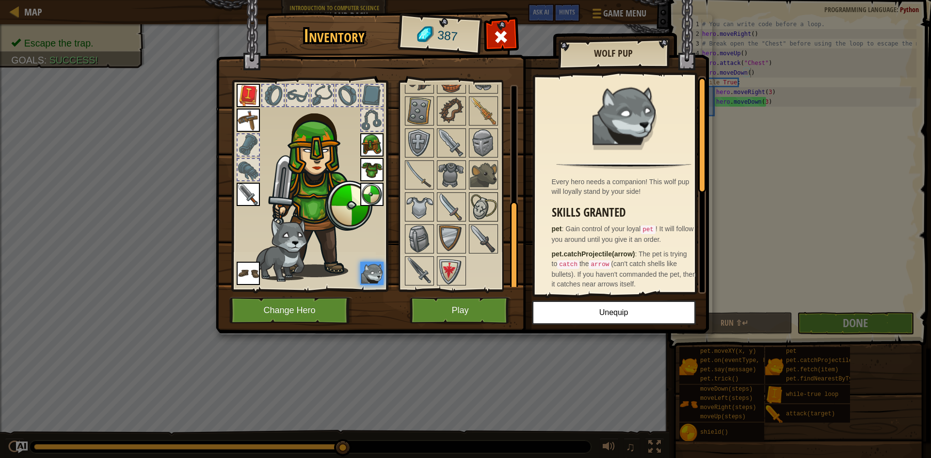
click at [493, 197] on img at bounding box center [483, 206] width 27 height 27
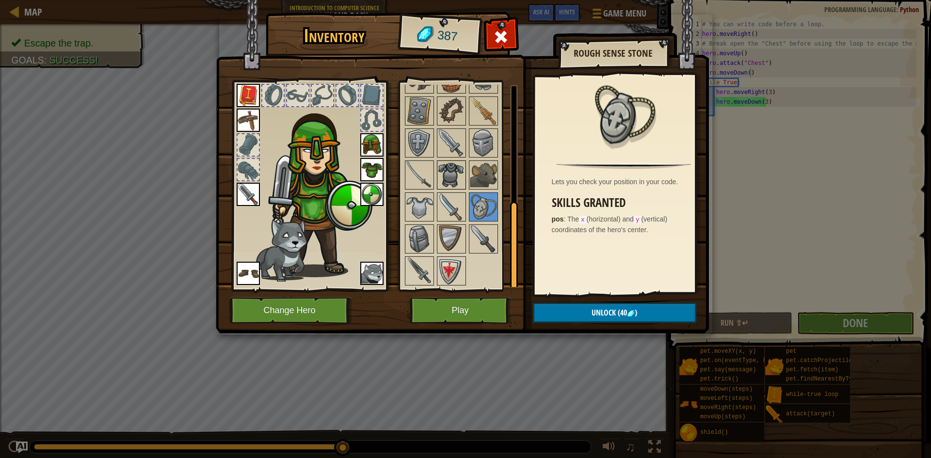
click at [461, 167] on img at bounding box center [451, 174] width 27 height 27
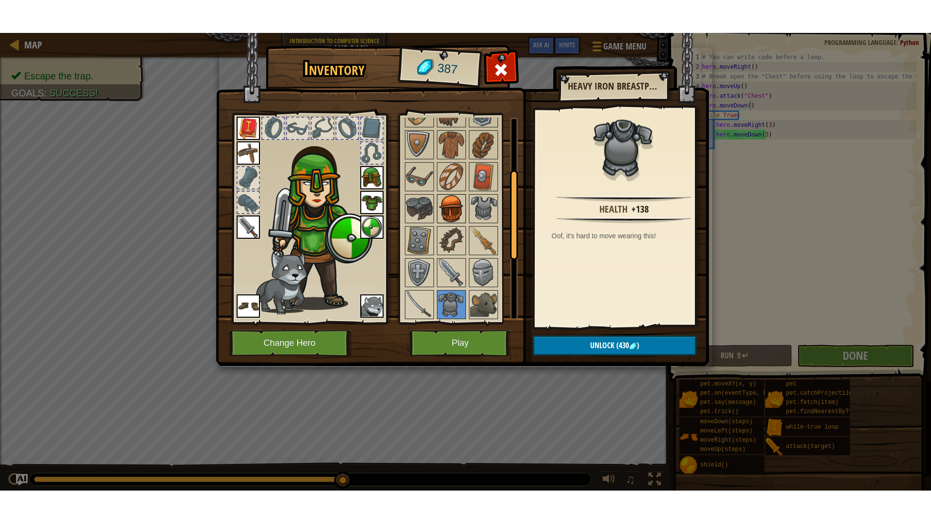
scroll to position [116, 0]
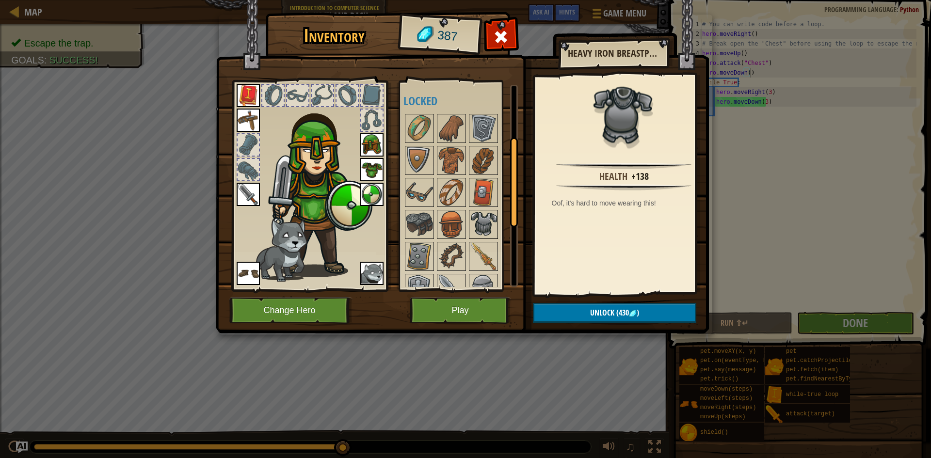
click at [483, 221] on img at bounding box center [483, 224] width 27 height 27
click at [418, 220] on img at bounding box center [419, 224] width 27 height 27
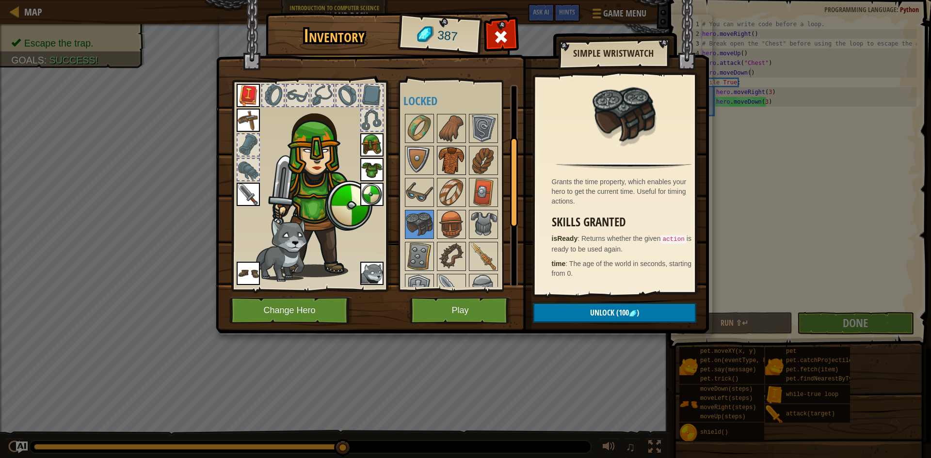
click at [456, 162] on img at bounding box center [451, 160] width 27 height 27
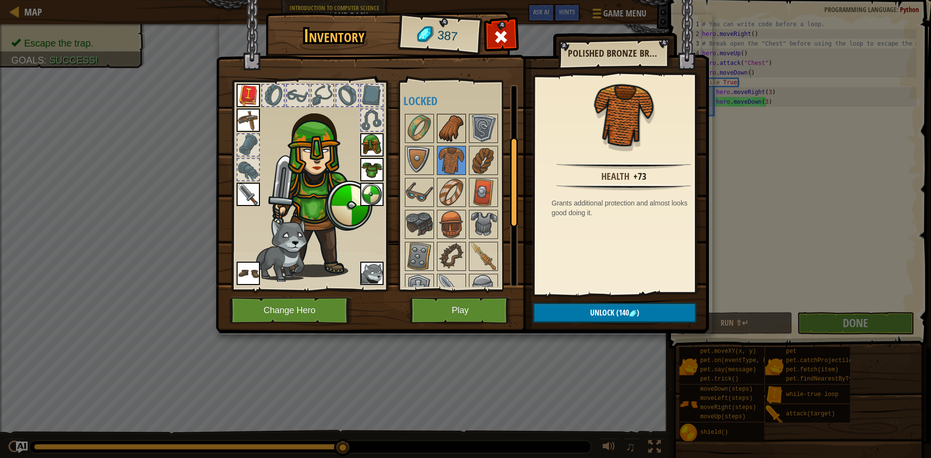
click at [451, 133] on img at bounding box center [451, 128] width 27 height 27
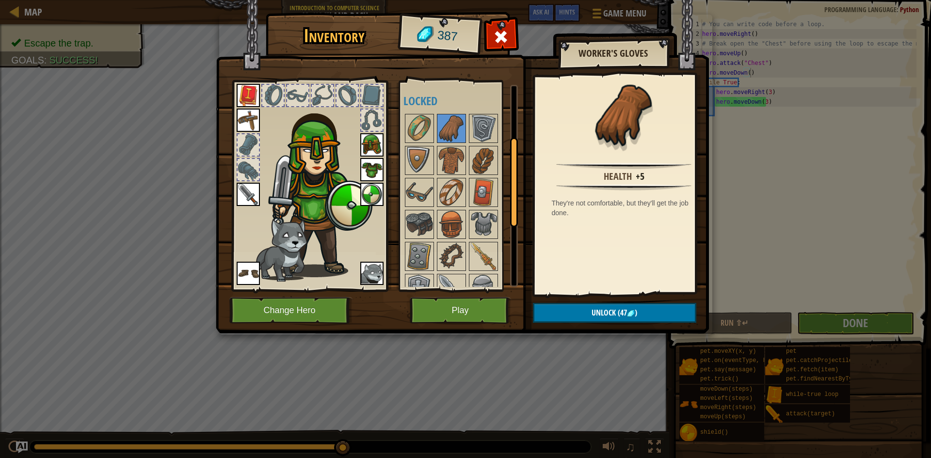
click at [252, 163] on div at bounding box center [247, 169] width 21 height 21
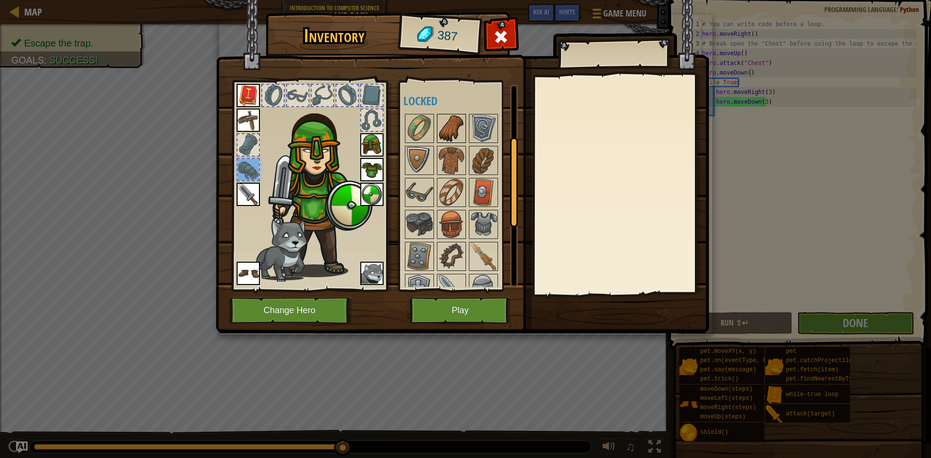
click at [445, 128] on img at bounding box center [451, 128] width 27 height 27
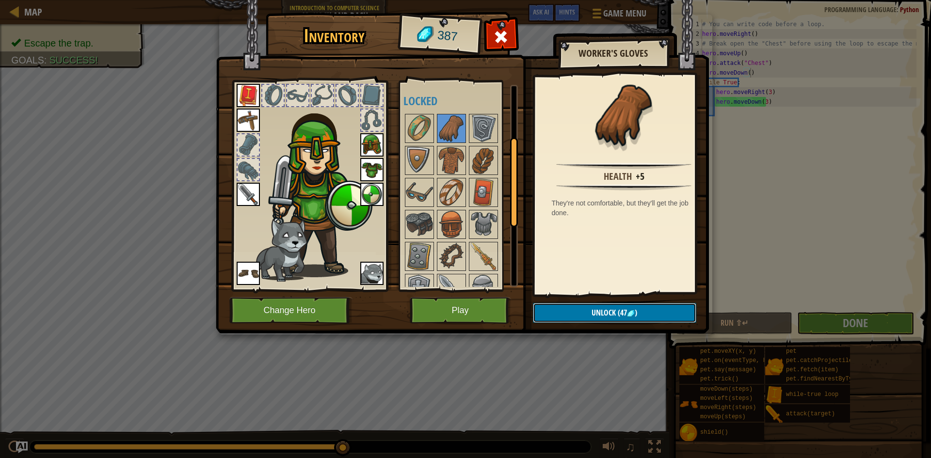
click at [585, 314] on button "Unlock (47 )" at bounding box center [614, 313] width 163 height 20
click at [648, 320] on button "Confirm" at bounding box center [614, 313] width 163 height 20
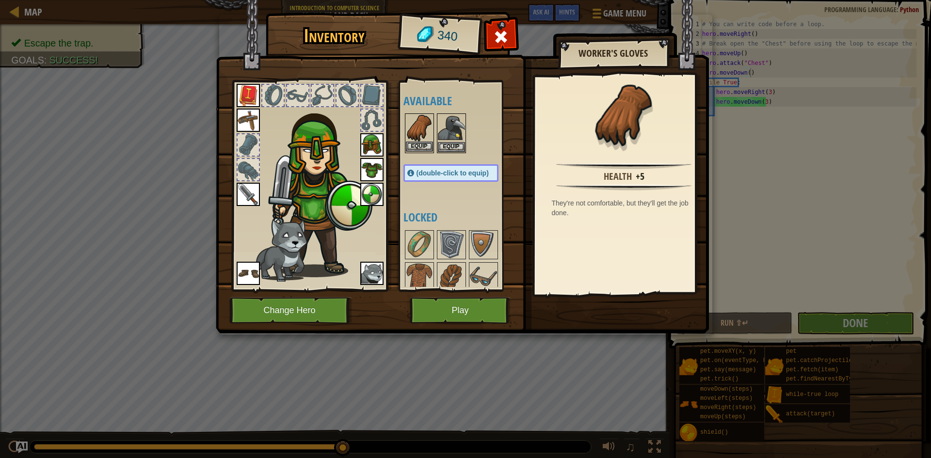
click at [416, 140] on img at bounding box center [419, 127] width 27 height 27
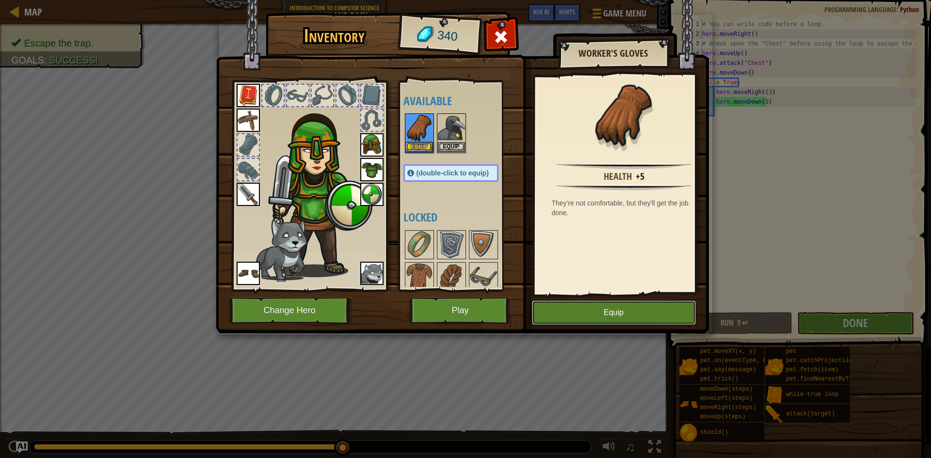
click at [601, 313] on button "Equip" at bounding box center [614, 312] width 164 height 24
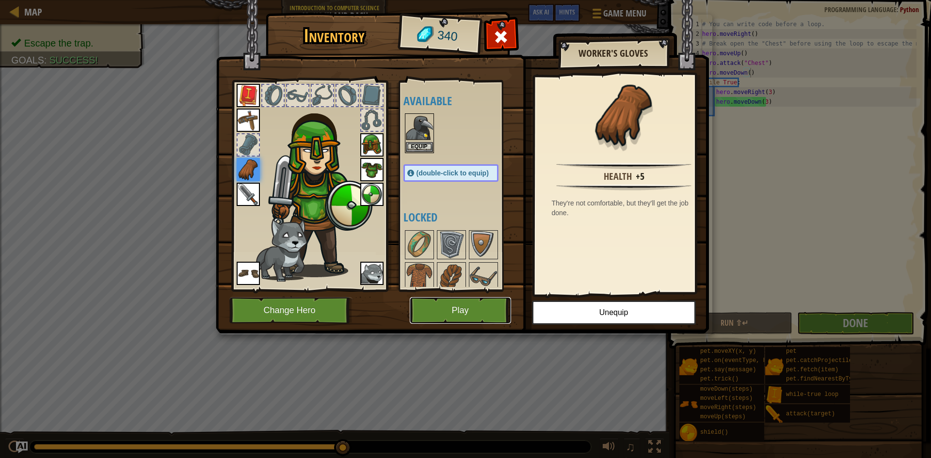
click at [461, 305] on button "Play" at bounding box center [460, 310] width 101 height 27
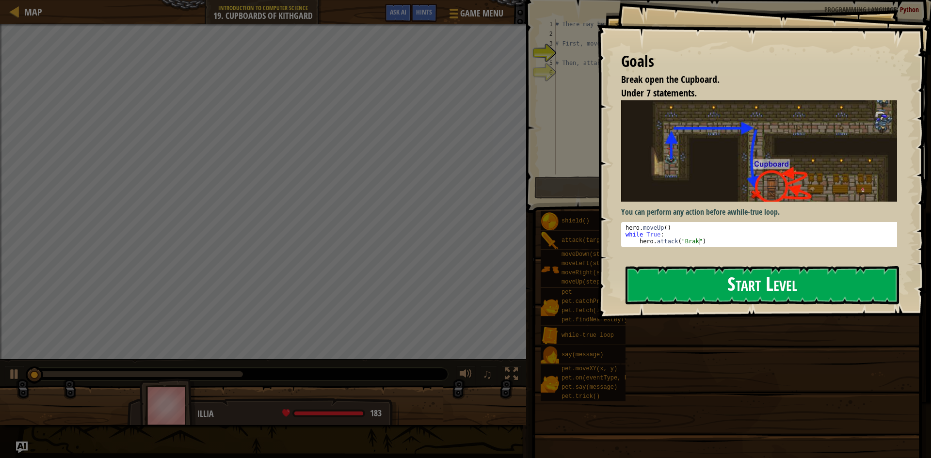
click at [675, 280] on button "Start Level" at bounding box center [761, 285] width 273 height 38
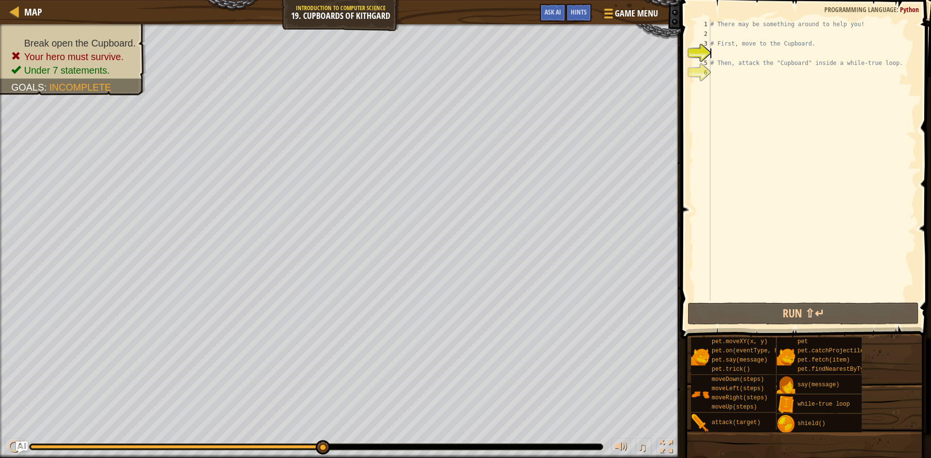
type textarea "# Then, attack the "Cupboard" inside a while-true loop."
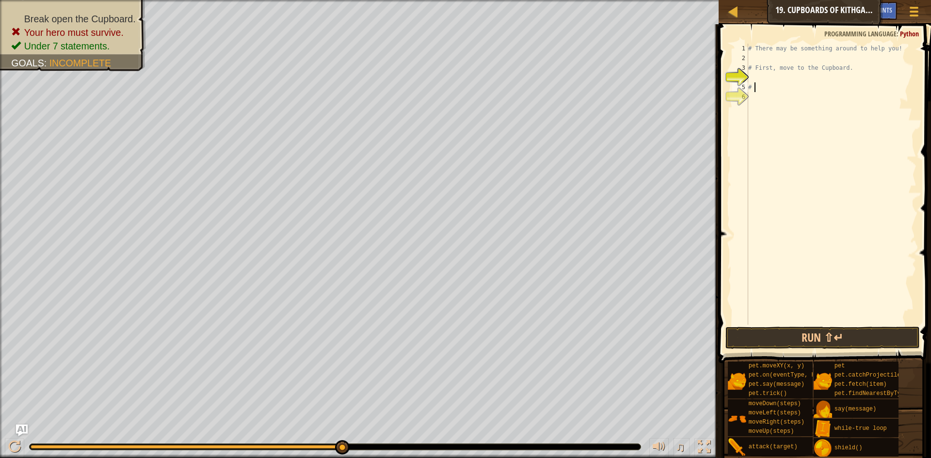
type textarea "#"
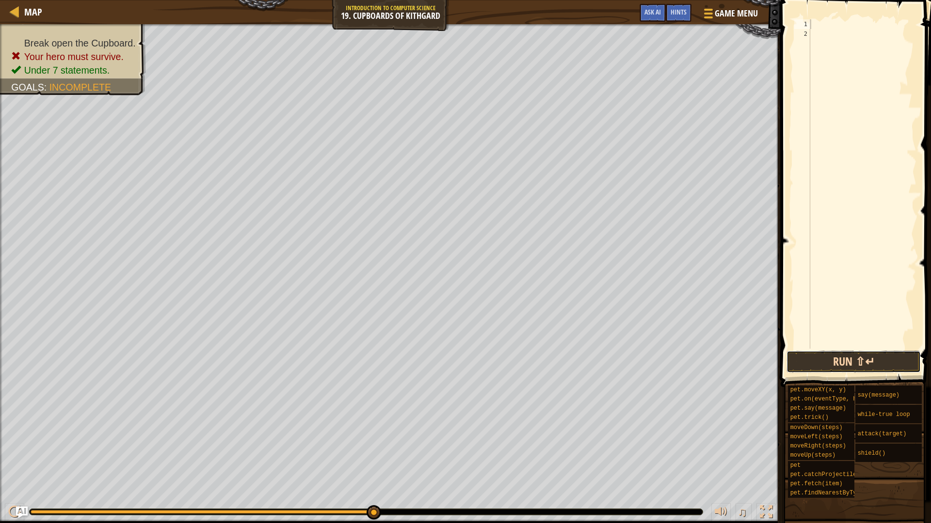
click at [873, 368] on button "Run ⇧↵" at bounding box center [853, 362] width 134 height 22
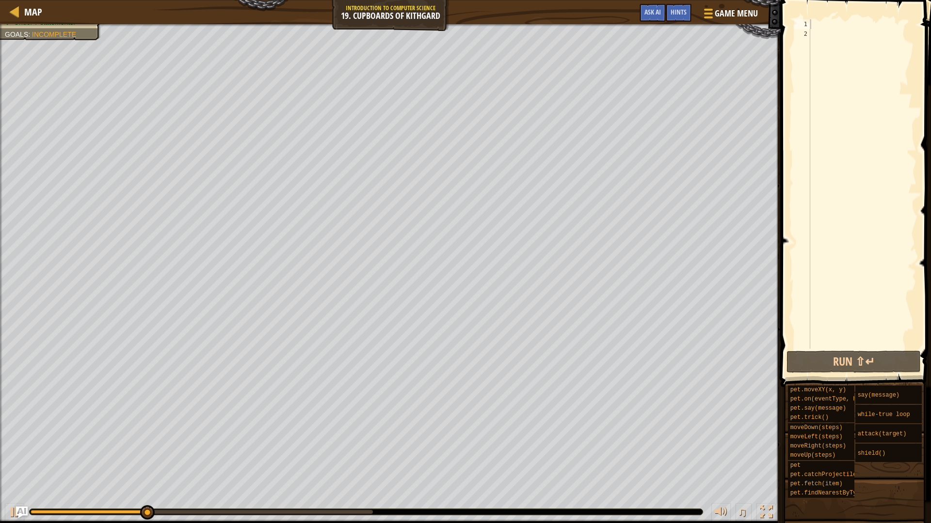
click at [101, 458] on div at bounding box center [366, 512] width 674 height 7
click at [101, 458] on div at bounding box center [66, 512] width 70 height 4
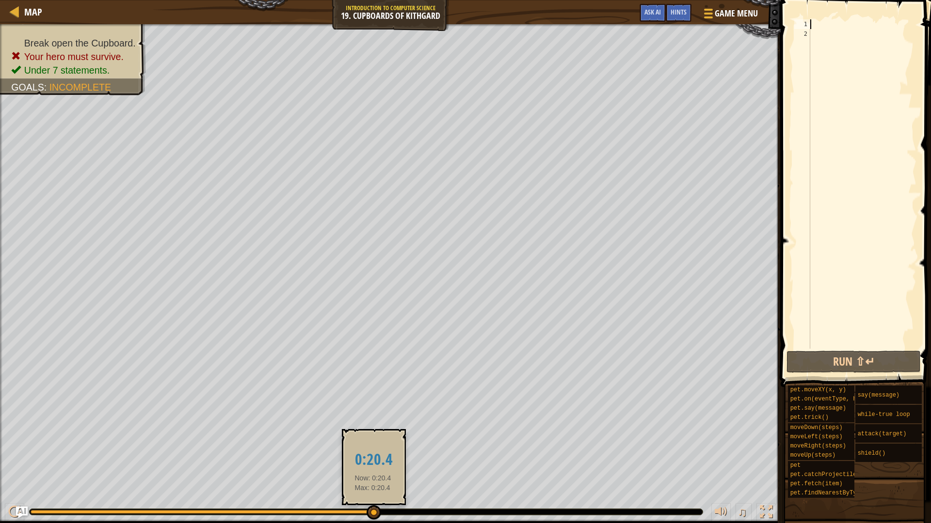
drag, startPoint x: 101, startPoint y: 512, endPoint x: 373, endPoint y: 512, distance: 271.9
click at [373, 458] on div at bounding box center [373, 513] width 15 height 15
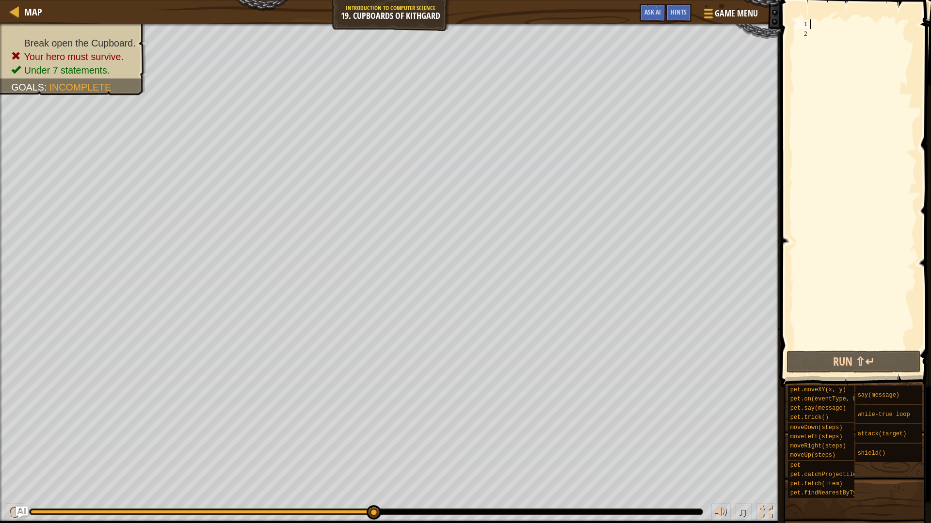
click at [382, 458] on div "Break open the Cupboard. Your hero must survive. Under 7 statements. Goals : In…" at bounding box center [465, 273] width 931 height 499
drag, startPoint x: 378, startPoint y: 513, endPoint x: 403, endPoint y: 506, distance: 26.0
drag, startPoint x: 364, startPoint y: 514, endPoint x: 400, endPoint y: 513, distance: 35.4
click at [400, 458] on div at bounding box center [366, 512] width 673 height 6
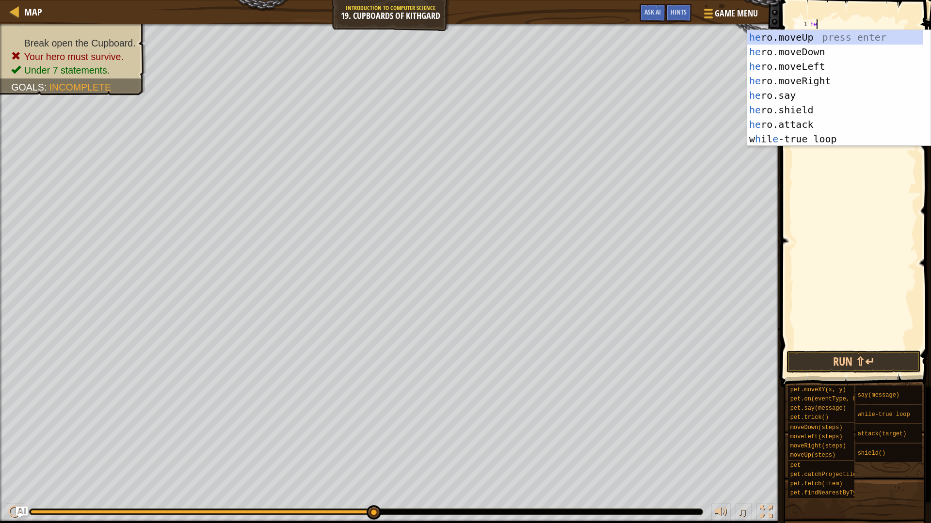
scroll to position [4, 0]
type textarea "hero"
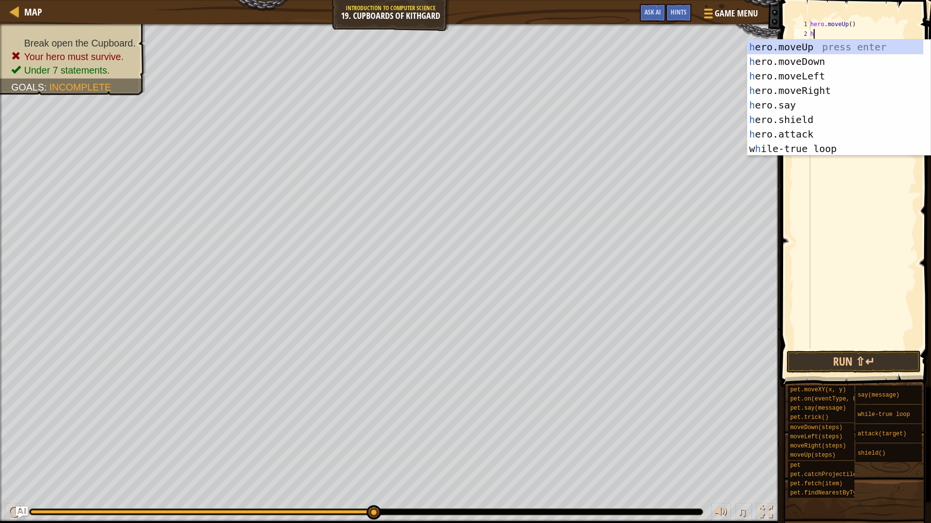
type textarea "he"
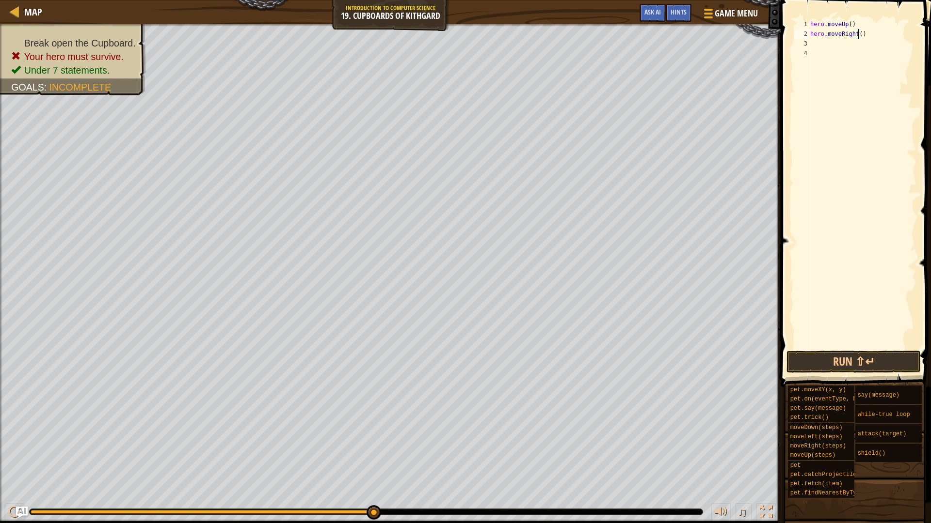
click at [858, 32] on div "hero . moveUp ( ) hero . moveRight ( )" at bounding box center [862, 193] width 108 height 349
type textarea "hero.moveRight(2)"
click at [900, 360] on button "Run ⇧↵" at bounding box center [853, 362] width 134 height 22
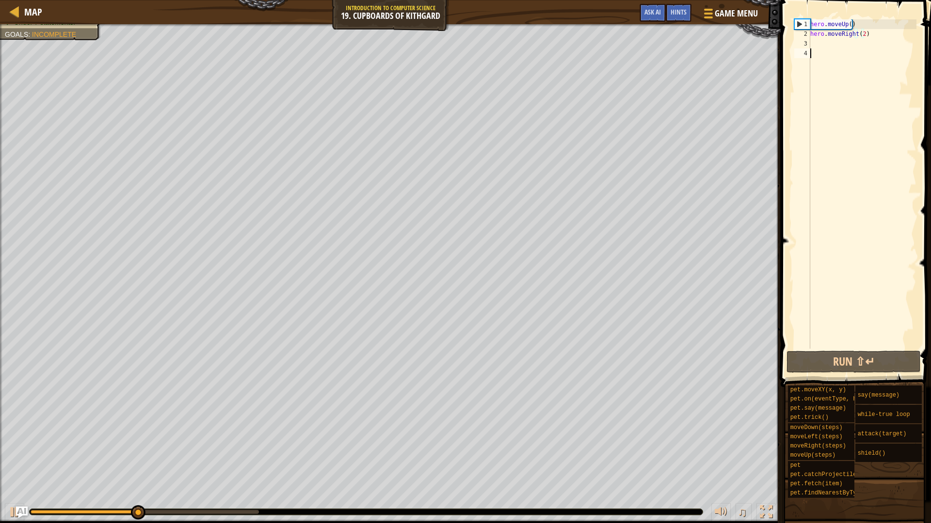
click at [874, 61] on div "hero . moveUp ( ) hero . moveRight ( 2 )" at bounding box center [862, 193] width 108 height 349
click at [876, 49] on div "hero . moveUp ( ) hero . moveRight ( 2 )" at bounding box center [862, 193] width 108 height 349
click at [855, 43] on div "hero . moveUp ( ) hero . moveRight ( 2 )" at bounding box center [862, 193] width 108 height 349
click at [857, 44] on div "hero . moveUp ( ) hero . moveRight ( 2 )" at bounding box center [862, 193] width 108 height 349
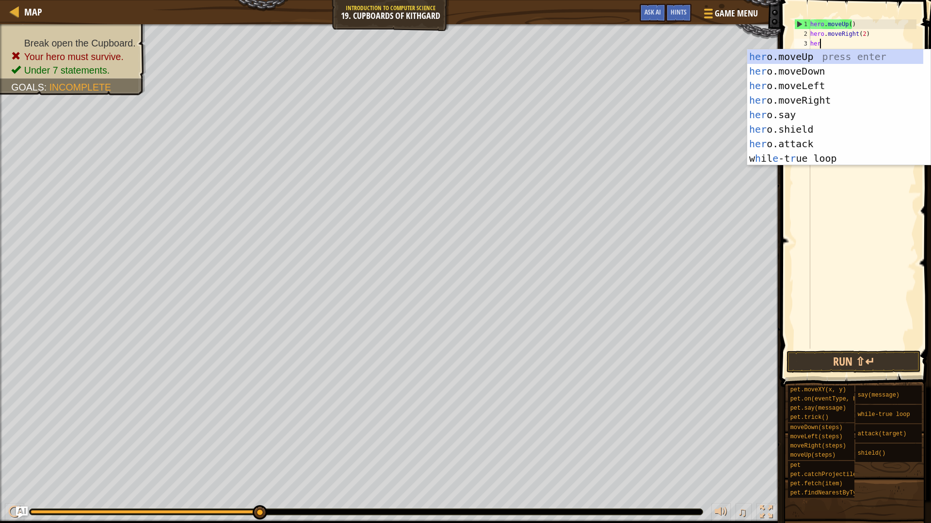
scroll to position [4, 0]
type textarea "hero"
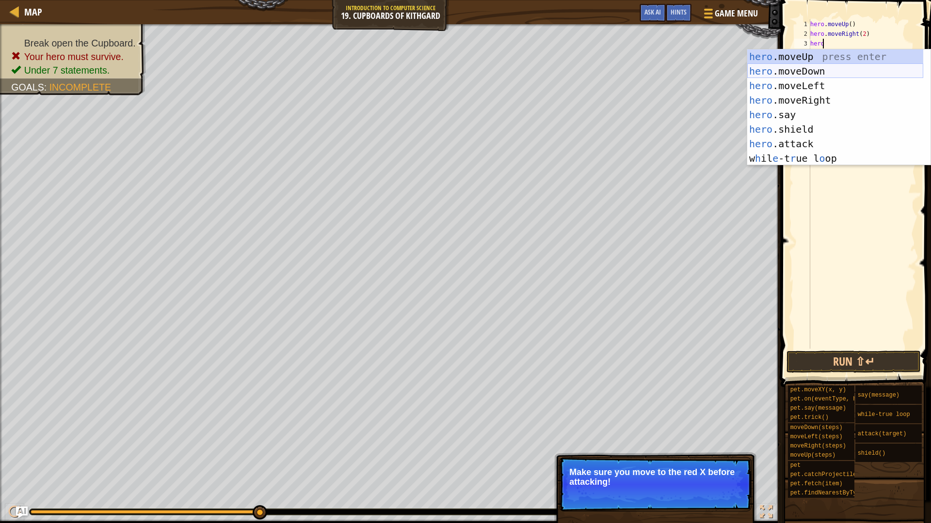
click at [828, 70] on div "hero .moveUp press enter hero .moveDown press enter hero .moveLeft press enter …" at bounding box center [835, 121] width 176 height 145
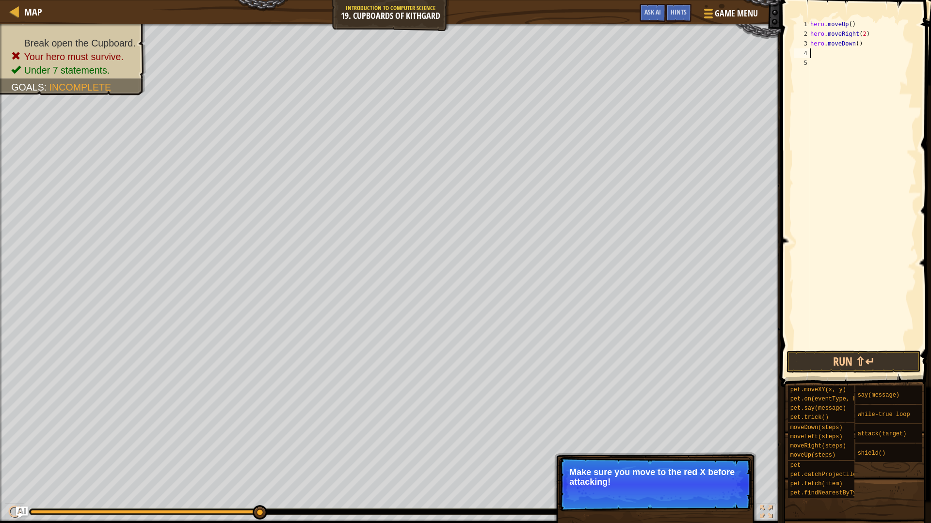
scroll to position [4, 0]
click at [857, 46] on div "hero . moveUp ( ) hero . moveRight ( 2 ) hero . moveDown ( )" at bounding box center [862, 193] width 108 height 349
click at [851, 40] on div "hero . moveUp ( ) hero . moveRight ( 2 ) hero . moveDown ( )" at bounding box center [862, 193] width 108 height 349
click at [855, 43] on div "hero . moveUp ( ) hero . moveRight ( 2 ) hero . moveDown ( )" at bounding box center [862, 193] width 108 height 349
type textarea "hero.moveDown(2)"
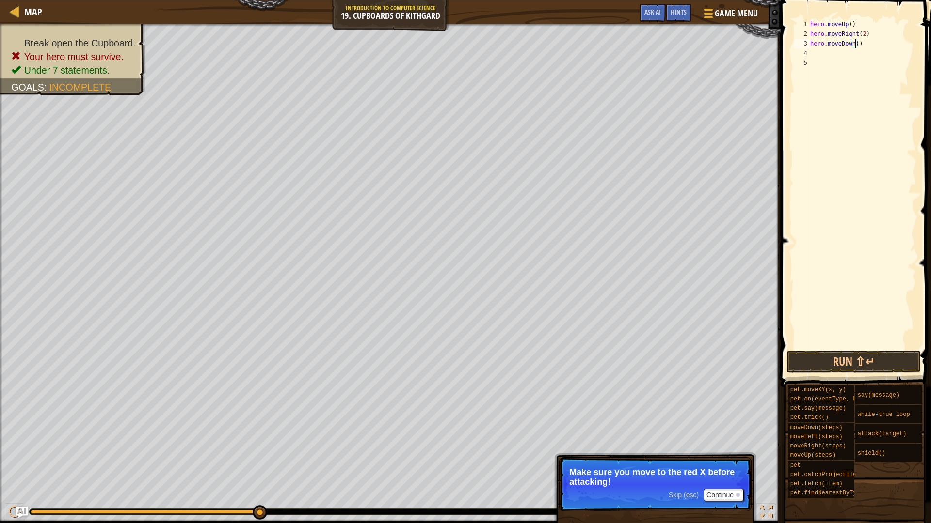
scroll to position [4, 4]
click at [815, 51] on div "hero . moveUp ( ) hero . moveRight ( 2 ) hero . moveDown ( 2 )" at bounding box center [862, 193] width 108 height 349
type textarea "hero.attack("Cupboard")"
click at [847, 366] on button "Run ⇧↵" at bounding box center [853, 362] width 134 height 22
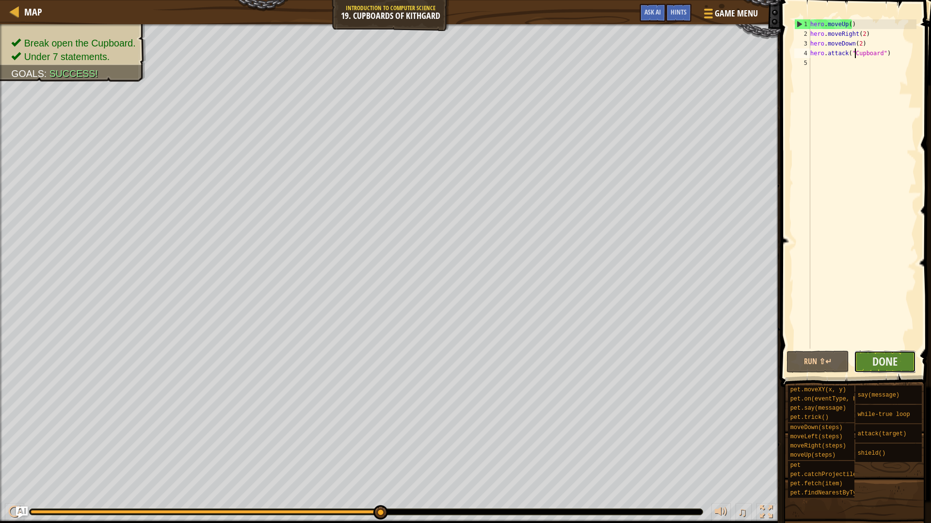
click at [886, 371] on button "Done" at bounding box center [884, 362] width 63 height 22
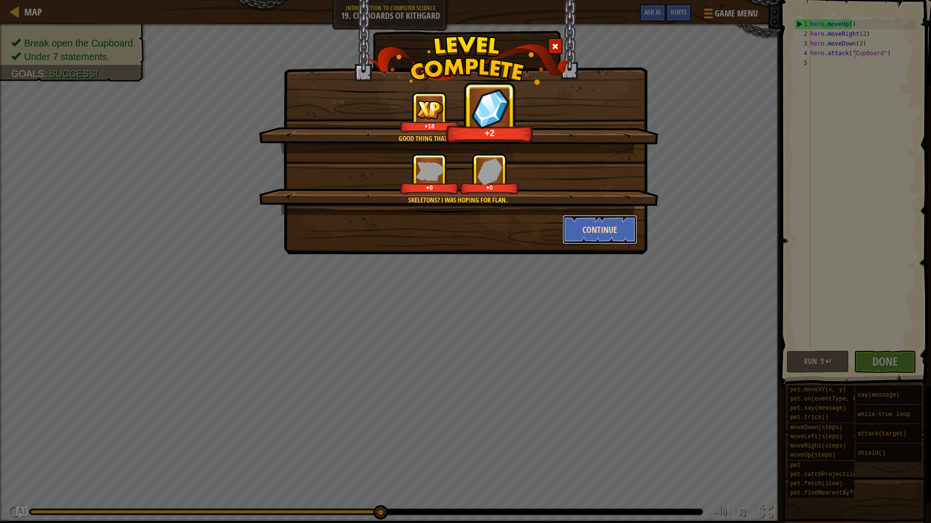
click at [589, 232] on button "Continue" at bounding box center [599, 229] width 75 height 29
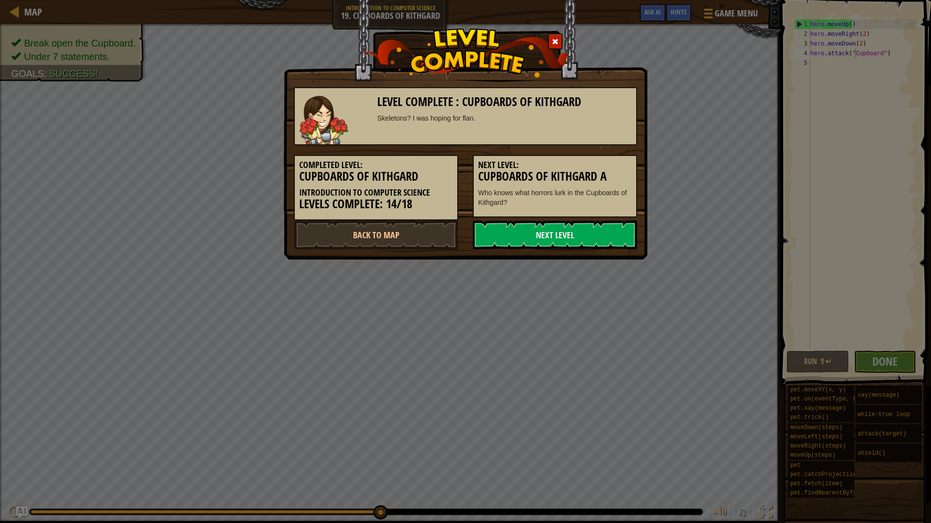
click at [589, 232] on link "Next Level" at bounding box center [555, 235] width 164 height 29
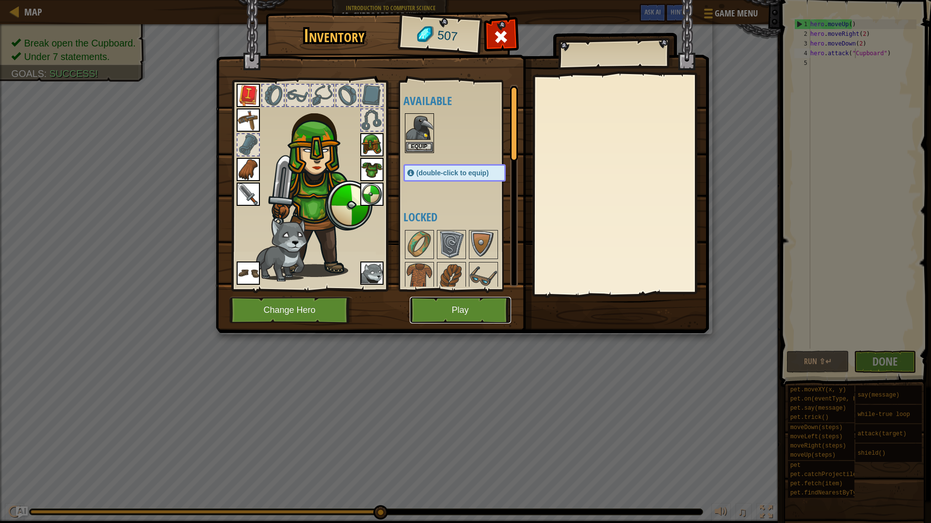
click at [463, 310] on button "Play" at bounding box center [460, 310] width 101 height 27
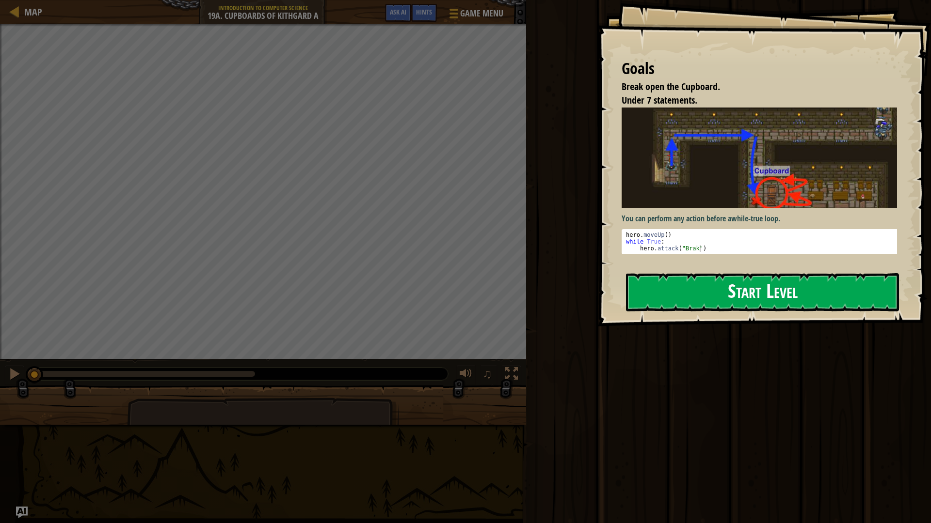
click at [708, 302] on button "Start Level" at bounding box center [762, 292] width 273 height 38
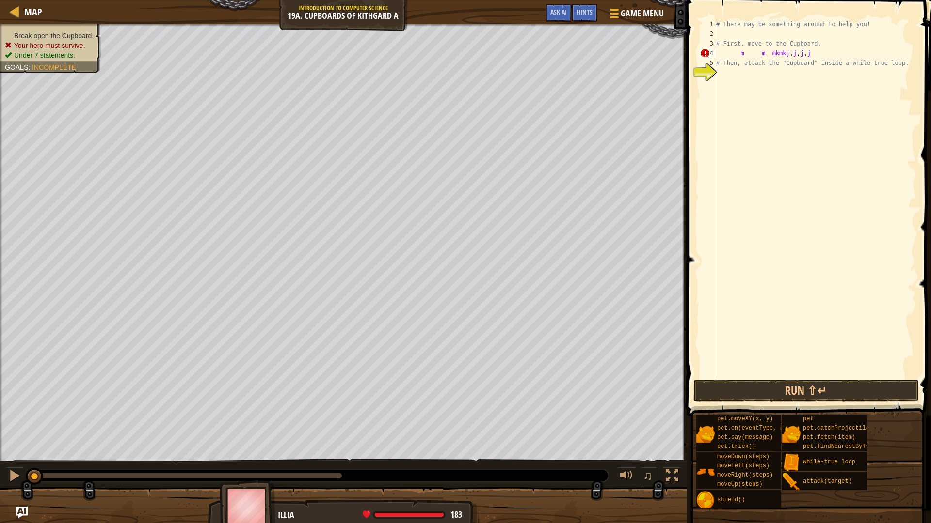
scroll to position [4, 7]
type textarea "m"
type textarea "#"
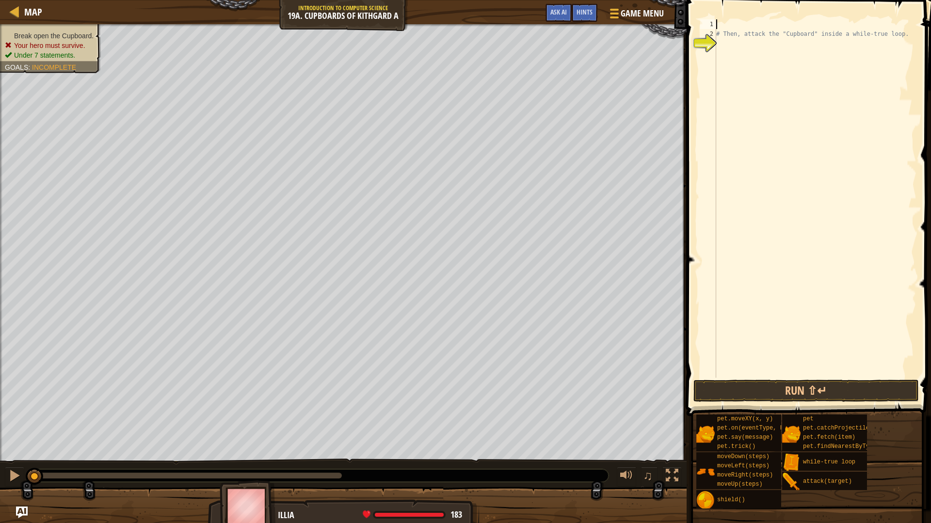
type textarea "# Then, attack the "Cupboard" inside a while-true loop."
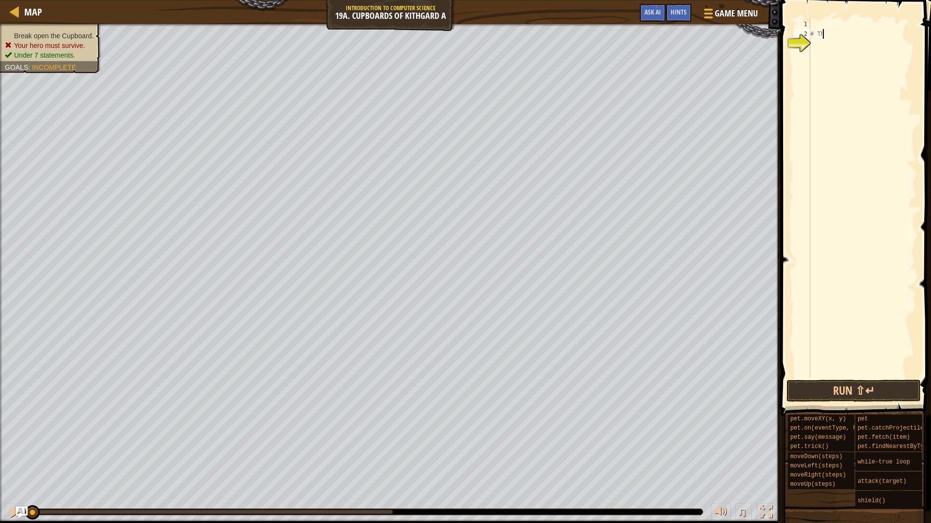
type textarea "#"
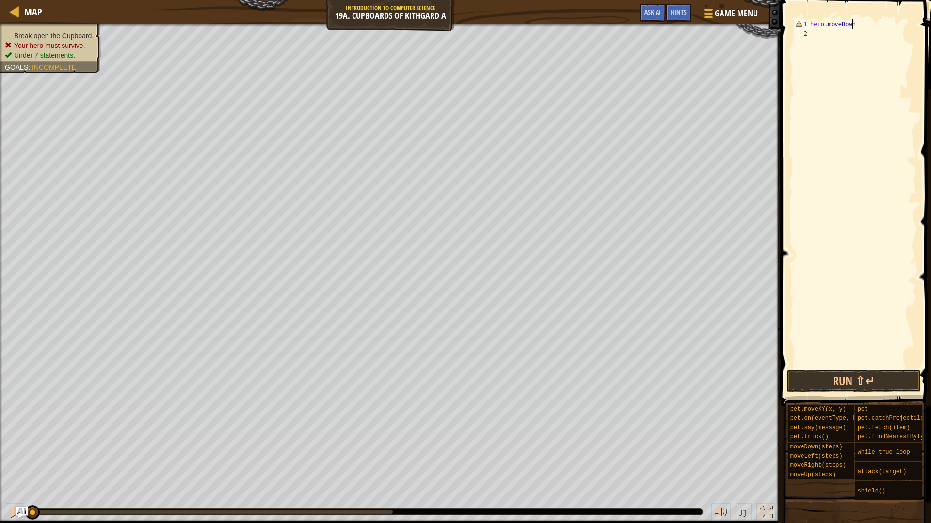
scroll to position [4, 3]
type textarea "hero.moveDown()"
type textarea "hero.moveLeft(3)"
type textarea "e"
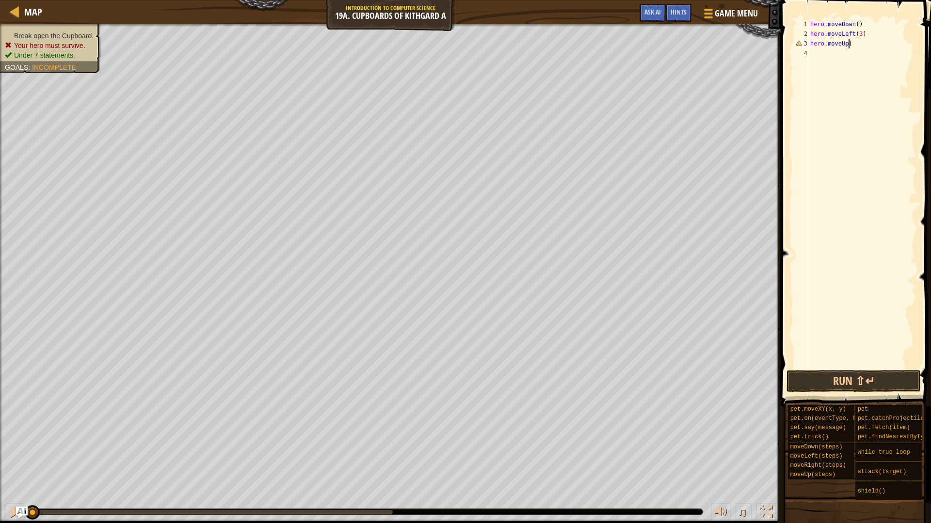
scroll to position [4, 3]
type textarea "hero.moveUp(2)"
type textarea "a"
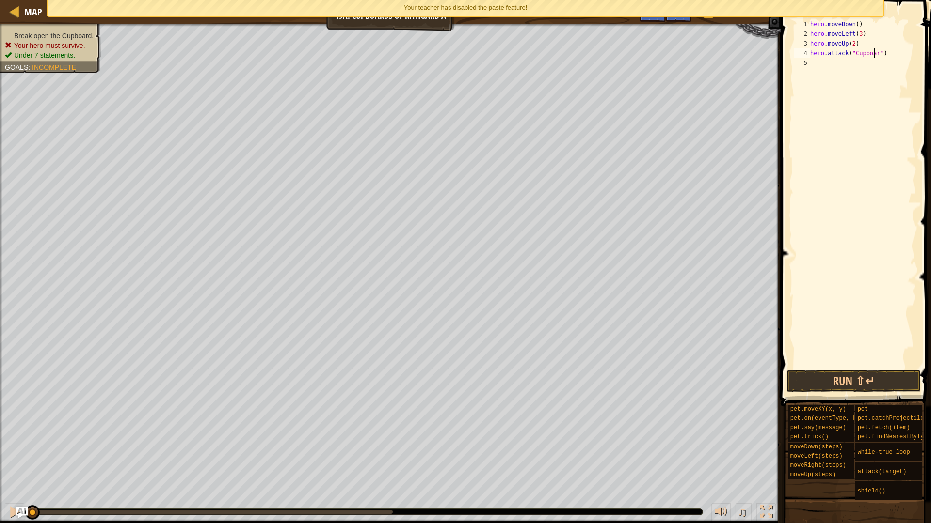
scroll to position [4, 6]
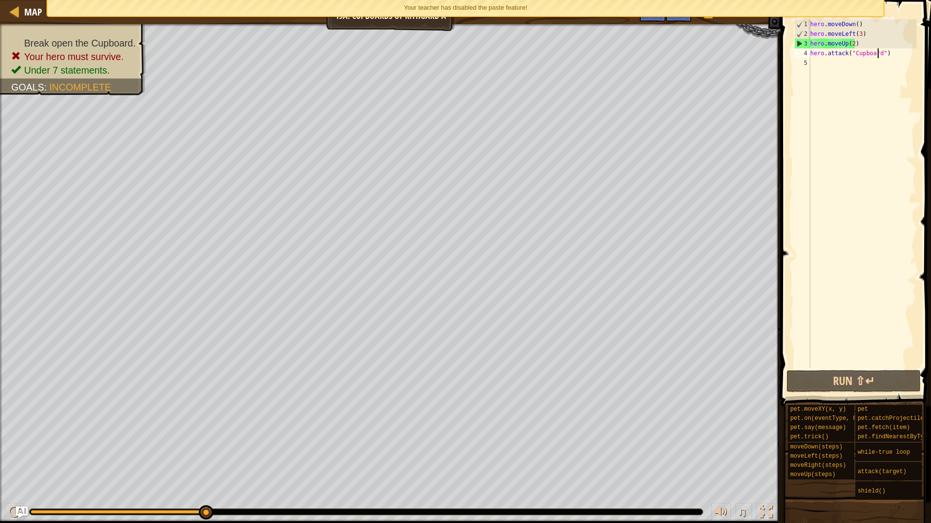
click at [859, 32] on div "hero . moveDown ( ) hero . moveLeft ( 3 ) hero . moveUp ( 2 ) hero . attack ( "…" at bounding box center [862, 203] width 108 height 368
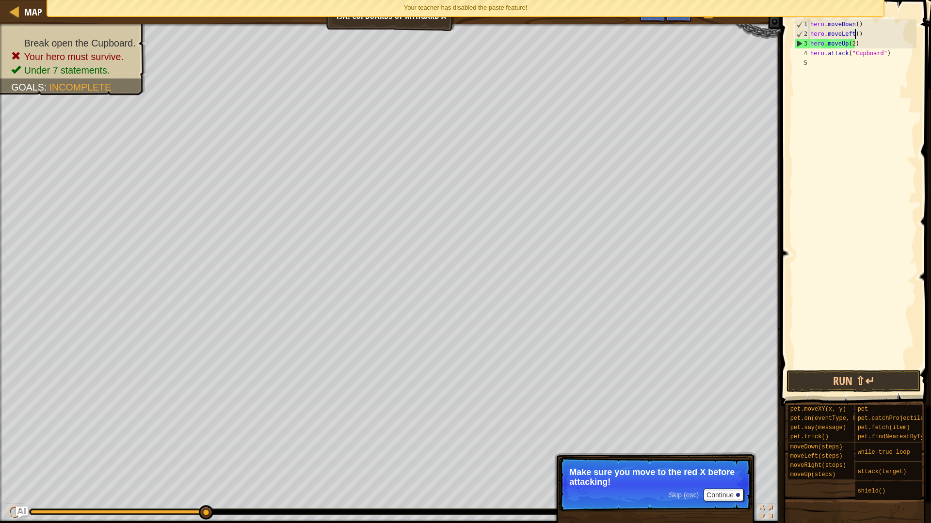
scroll to position [4, 4]
type textarea "hero.moveLeft(2)"
click at [888, 377] on button "Run ⇧↵" at bounding box center [853, 381] width 134 height 22
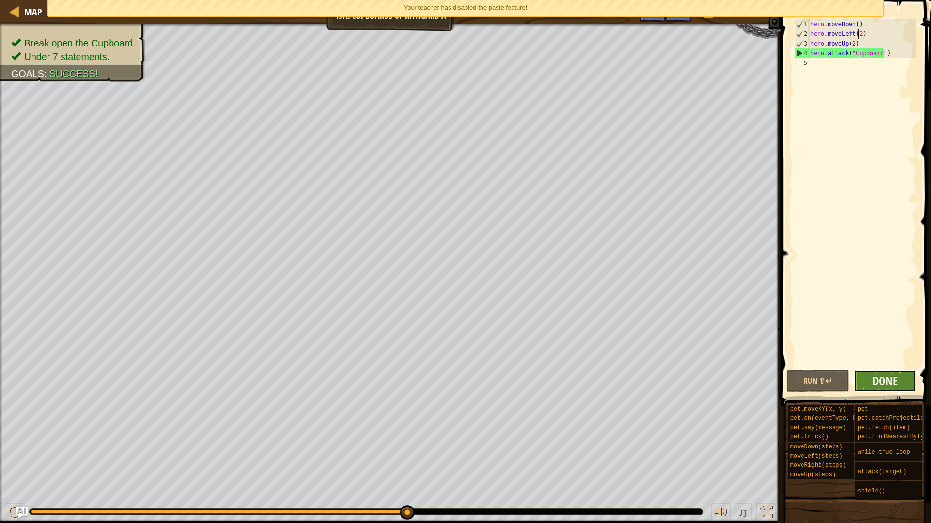
click at [901, 388] on button "Done" at bounding box center [884, 381] width 63 height 22
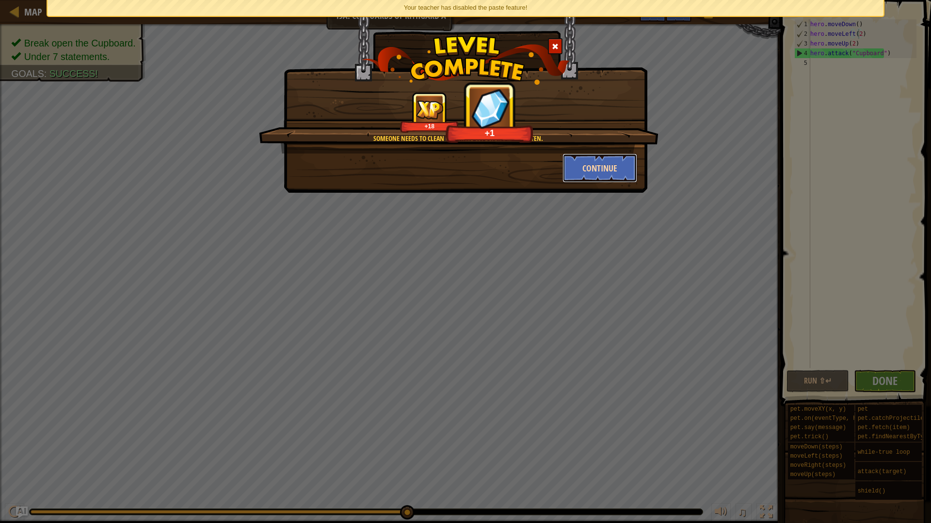
click at [598, 177] on button "Continue" at bounding box center [599, 168] width 75 height 29
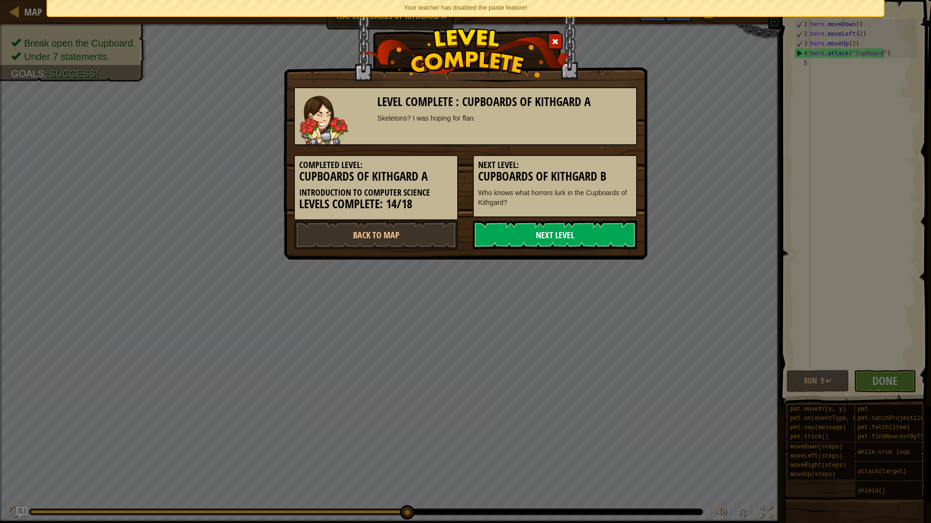
click at [548, 236] on link "Next Level" at bounding box center [555, 235] width 164 height 29
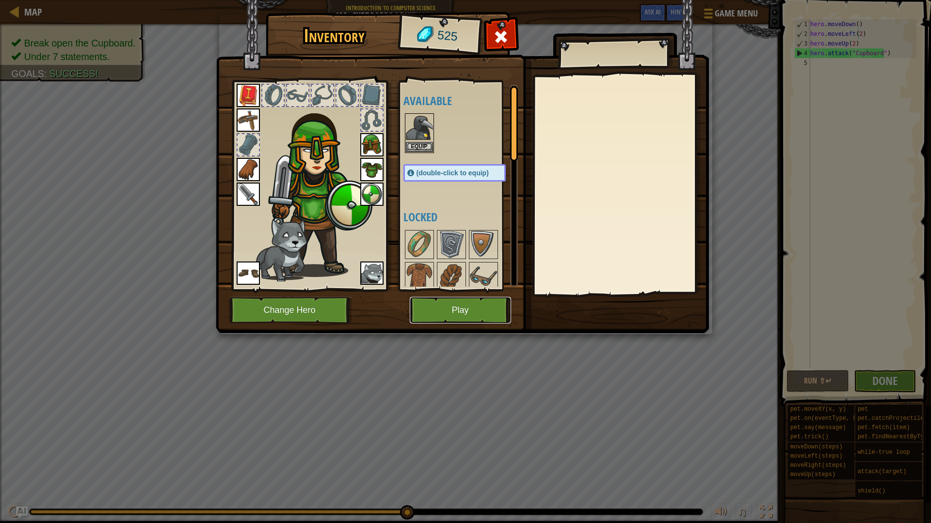
click at [502, 318] on button "Play" at bounding box center [460, 310] width 101 height 27
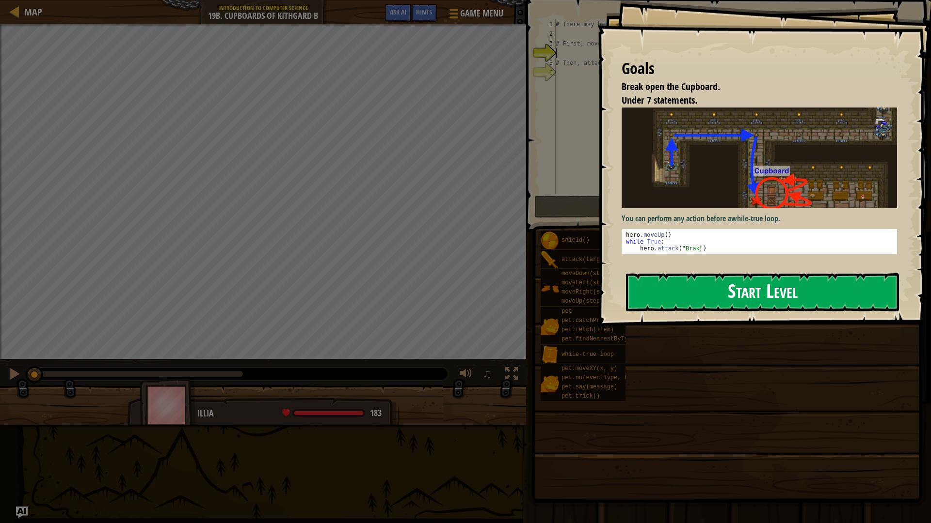
click at [650, 280] on button "Start Level" at bounding box center [762, 292] width 273 height 38
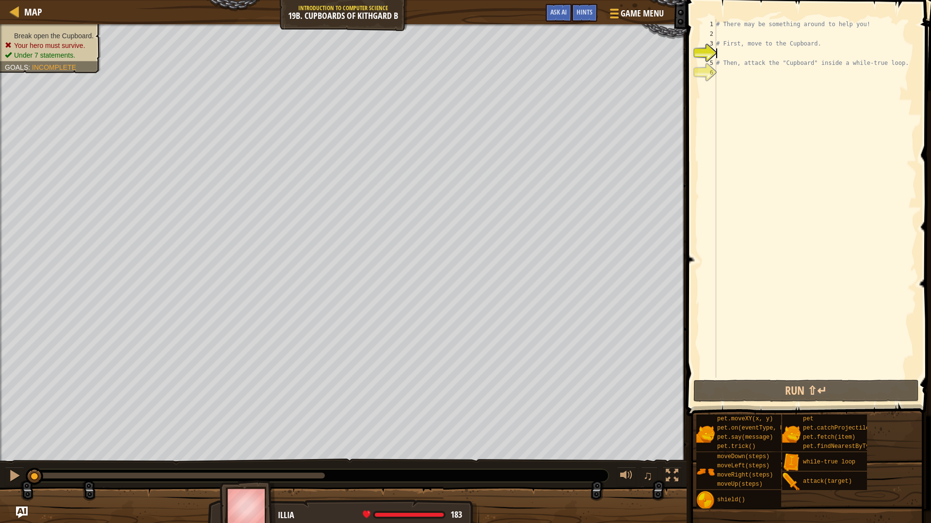
type textarea "# Then, attack the "Cupboard" inside a while-true loop."
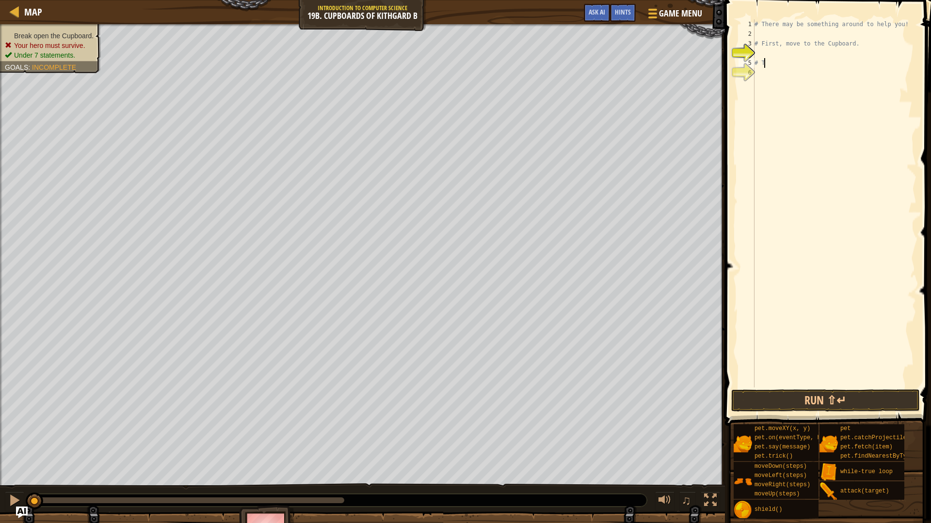
type textarea "#"
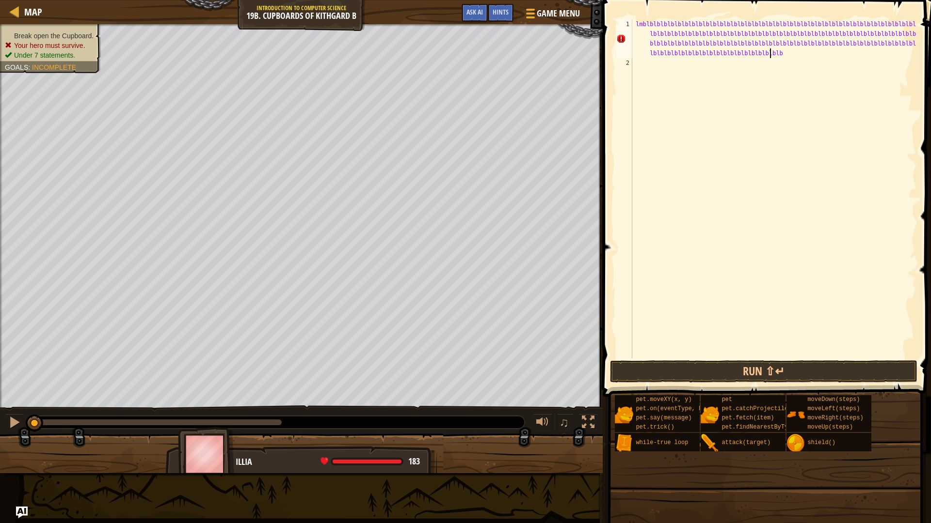
scroll to position [4, 79]
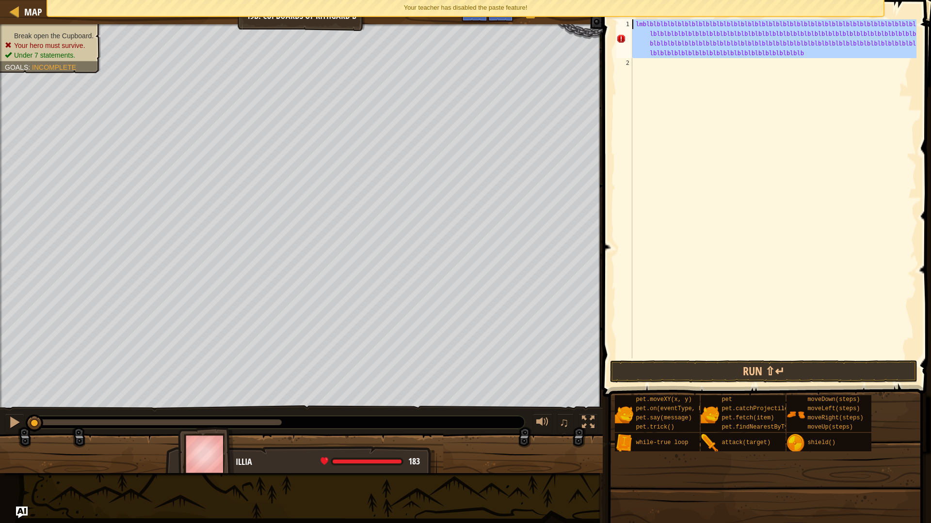
drag, startPoint x: 824, startPoint y: 67, endPoint x: 623, endPoint y: 26, distance: 205.3
click at [623, 26] on div "lmblblblblblblblblblblblblblblblblblblblblblblblblblblblblblblblblblblblblblblb…" at bounding box center [765, 188] width 302 height 339
type textarea "lmblblblblblblblblblblblblblblblblblblblblblblblblblblblblblblblblblblblblblblb…"
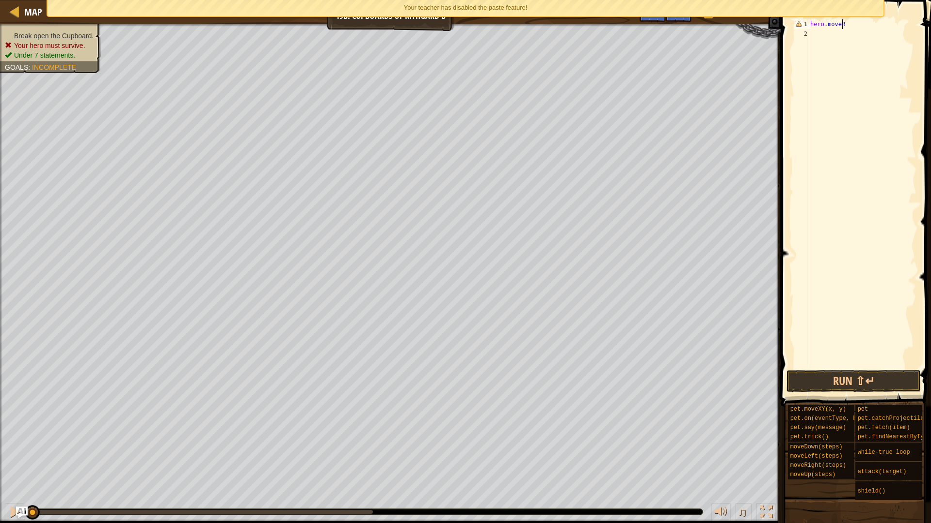
scroll to position [4, 2]
type textarea "hero.moveRight()"
type textarea "hero.moveDown()"
type textarea "hero.moveRight()"
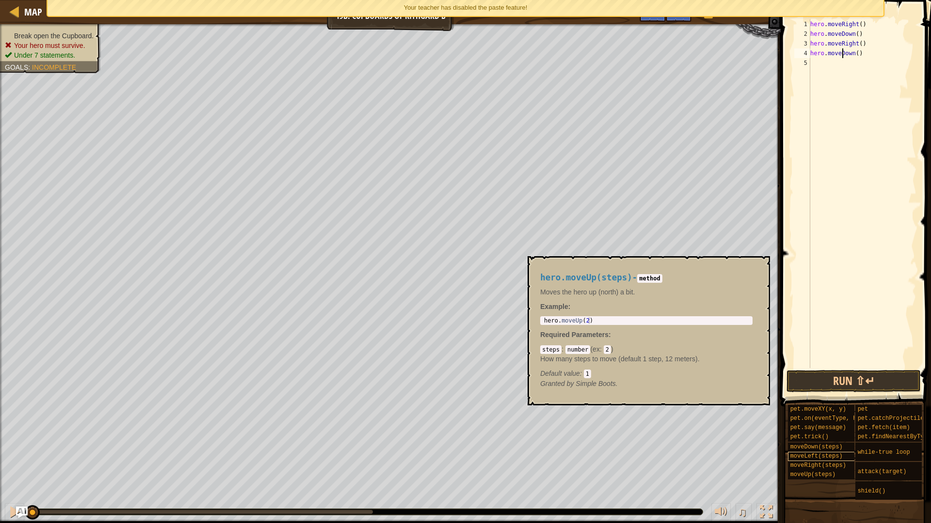
scroll to position [7, 0]
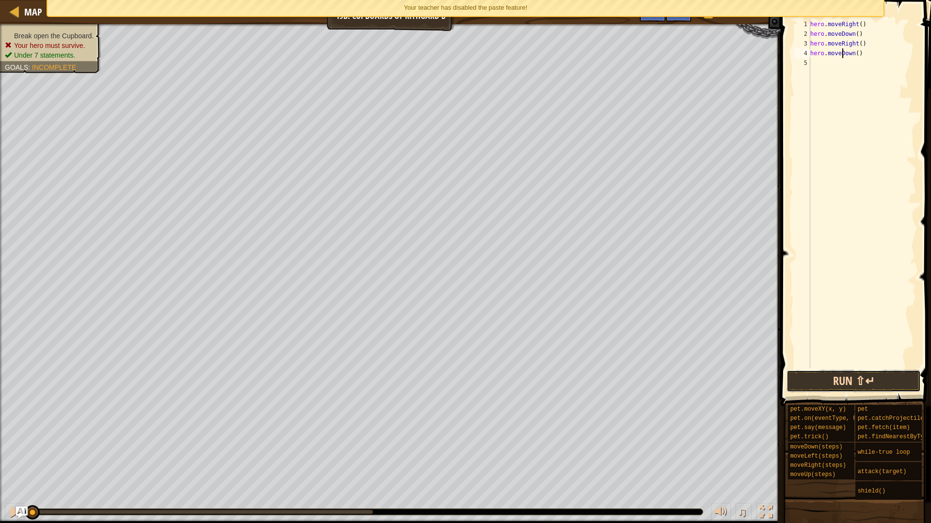
click at [869, 382] on button "Run ⇧↵" at bounding box center [853, 381] width 134 height 22
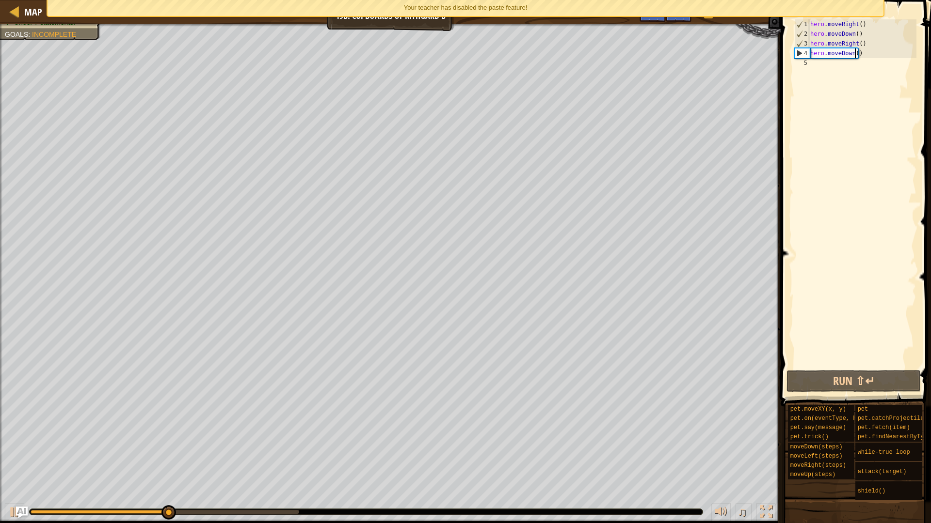
click at [854, 51] on div "hero . moveRight ( ) hero . moveDown ( ) hero . moveRight ( ) hero . moveDown (…" at bounding box center [862, 203] width 108 height 368
type textarea "hero.moveDown(3)"
click at [832, 65] on div "hero . moveRight ( ) hero . moveDown ( ) hero . moveRight ( ) hero . moveDown (…" at bounding box center [862, 203] width 108 height 368
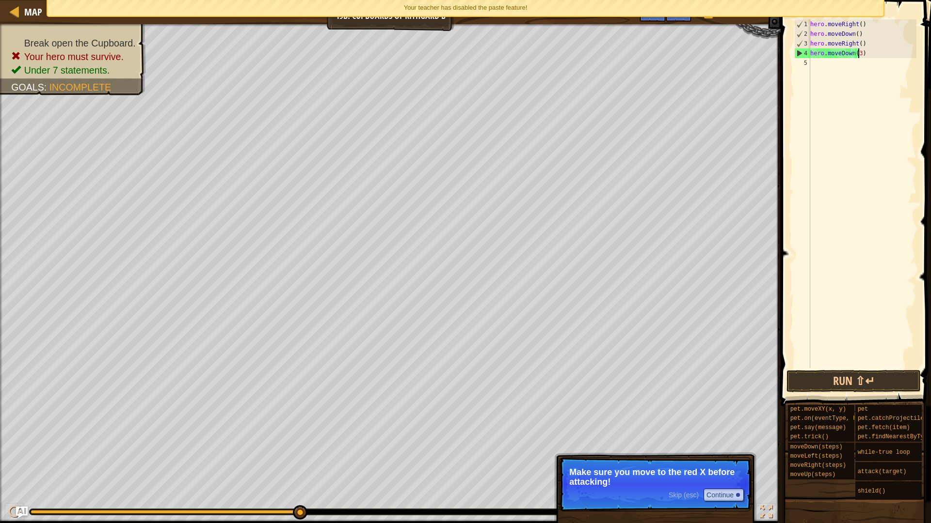
click at [858, 55] on div "hero . moveRight ( ) hero . moveDown ( ) hero . moveRight ( ) hero . moveDown (…" at bounding box center [862, 203] width 108 height 368
type textarea "hero.moveDown(2)"
drag, startPoint x: 836, startPoint y: 67, endPoint x: 816, endPoint y: 14, distance: 57.5
click at [834, 61] on div "hero . moveRight ( ) hero . moveDown ( ) hero . moveRight ( ) hero . moveDown (…" at bounding box center [862, 203] width 108 height 368
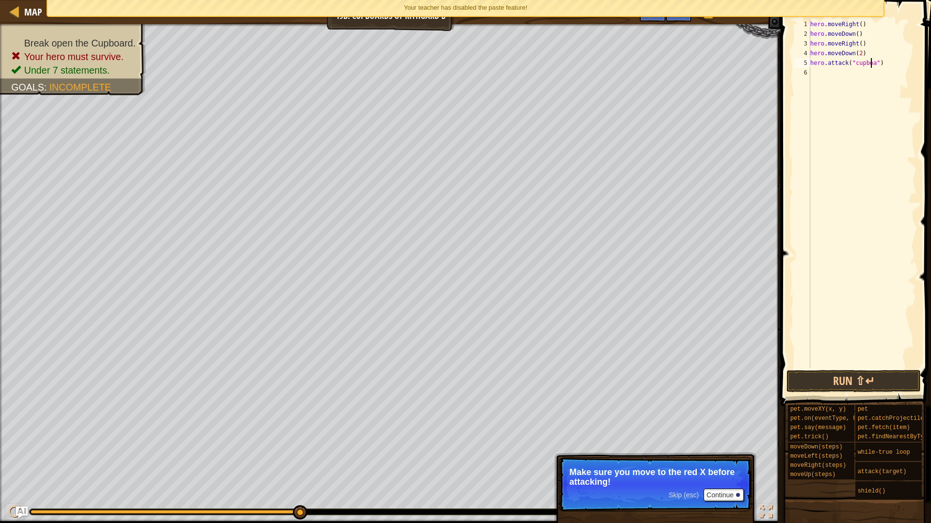
scroll to position [4, 5]
type textarea "hero.attack("cupboard")"
click at [853, 67] on div "hero . moveRight ( ) hero . moveDown ( ) hero . moveRight ( ) hero . moveDown (…" at bounding box center [862, 203] width 108 height 368
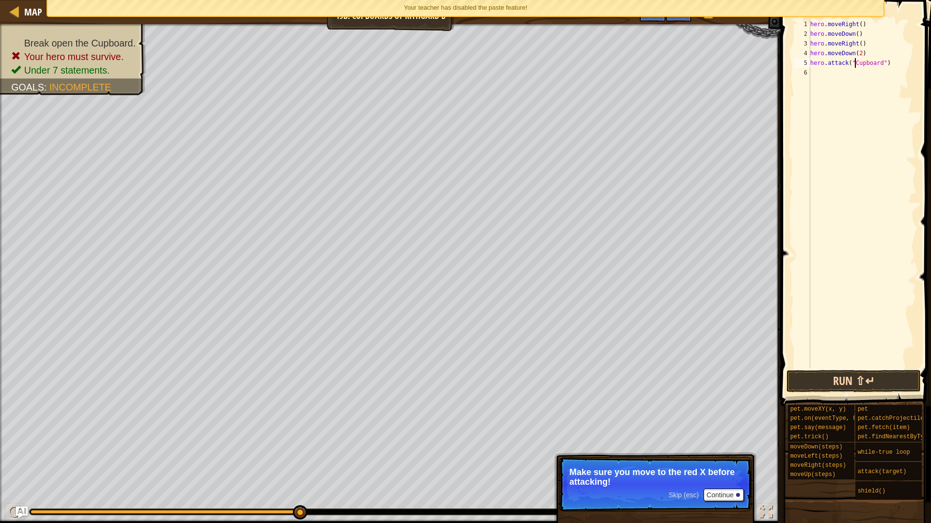
type textarea "hero.attack("Cupboard")"
click at [855, 388] on button "Run ⇧↵" at bounding box center [853, 381] width 134 height 22
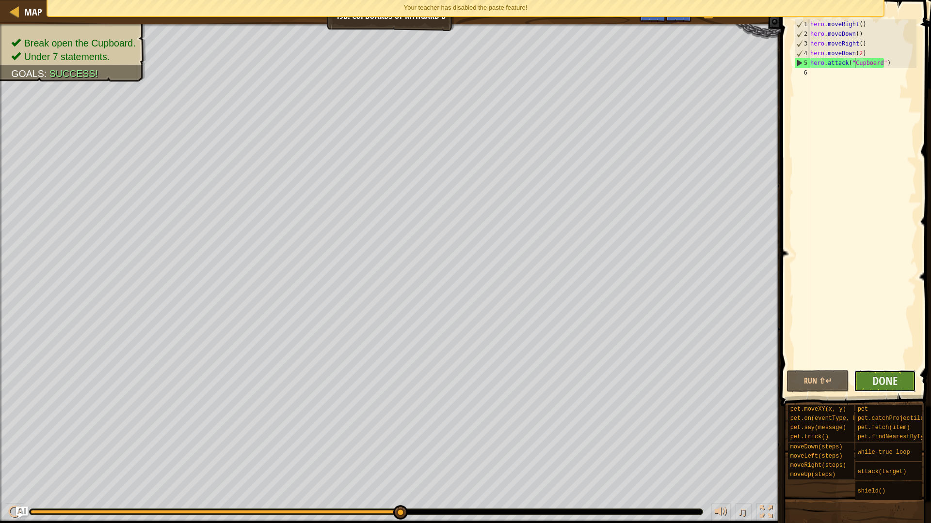
click at [909, 383] on button "Done" at bounding box center [884, 381] width 63 height 22
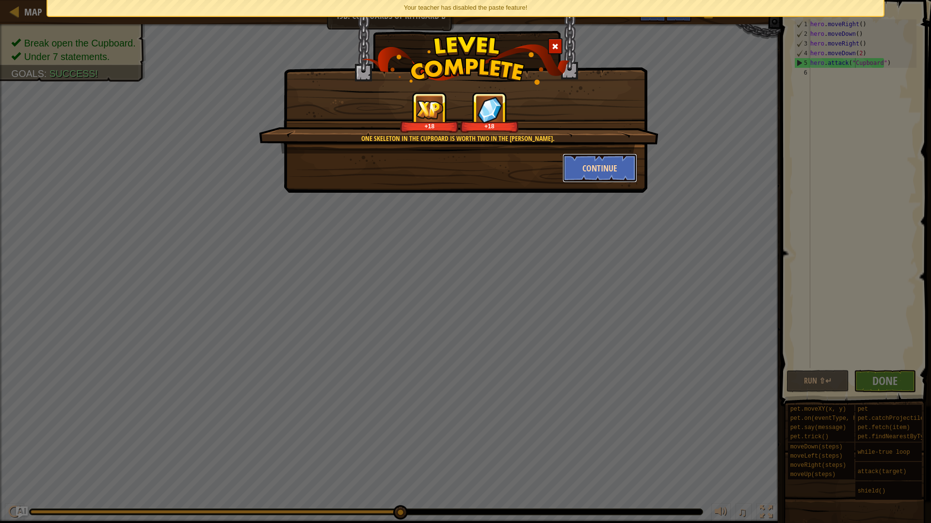
click at [604, 179] on button "Continue" at bounding box center [599, 168] width 75 height 29
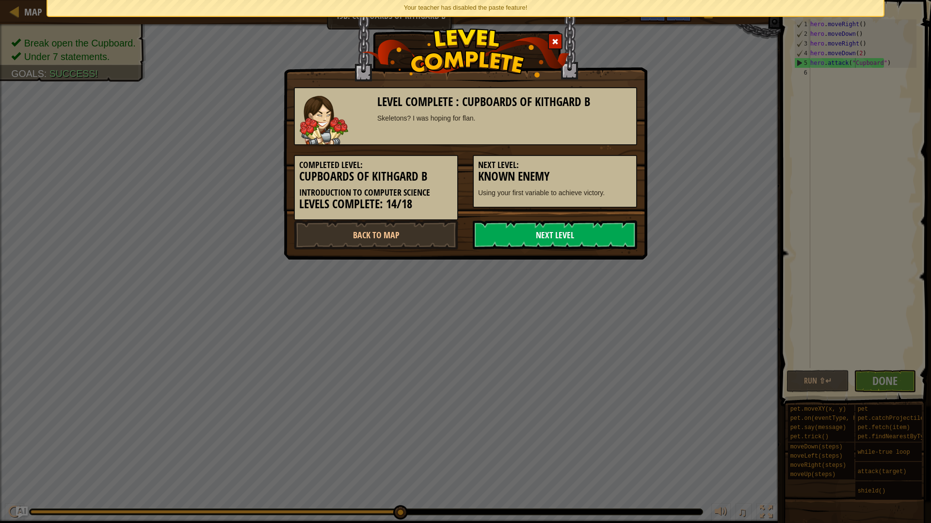
click at [581, 240] on link "Next Level" at bounding box center [555, 235] width 164 height 29
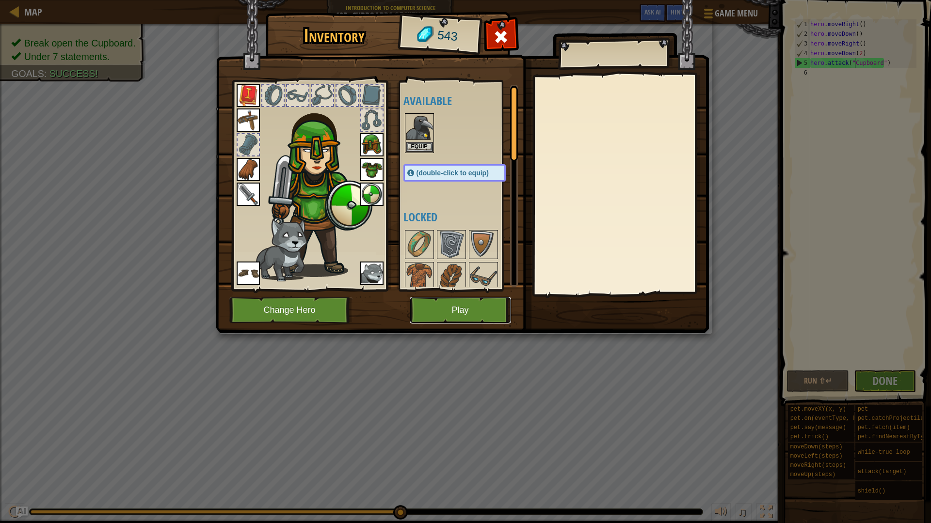
click at [451, 303] on button "Play" at bounding box center [460, 310] width 101 height 27
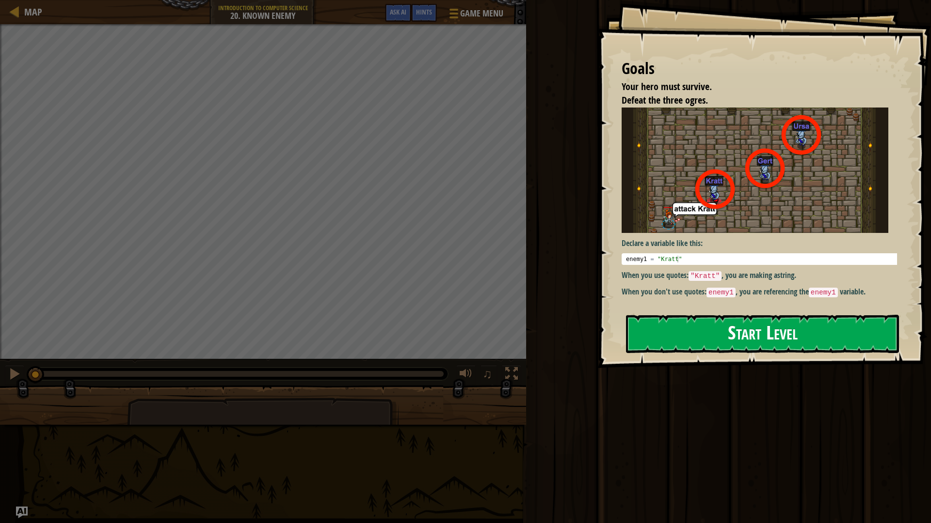
click at [767, 316] on button "Start Level" at bounding box center [762, 334] width 273 height 38
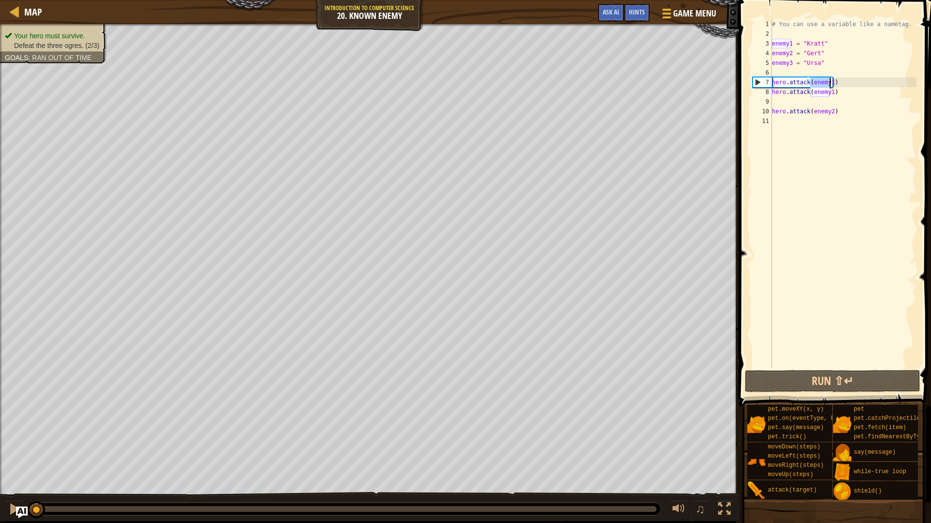
drag, startPoint x: 808, startPoint y: 84, endPoint x: 828, endPoint y: 80, distance: 19.7
click at [828, 80] on div "# You can use a variable like a nametag. enemy1 = "[PERSON_NAME]" enemy2 = "[PE…" at bounding box center [843, 203] width 146 height 368
type textarea "hero.attack(enemy1)"
click at [783, 382] on button "Run ⇧↵" at bounding box center [831, 381] width 175 height 22
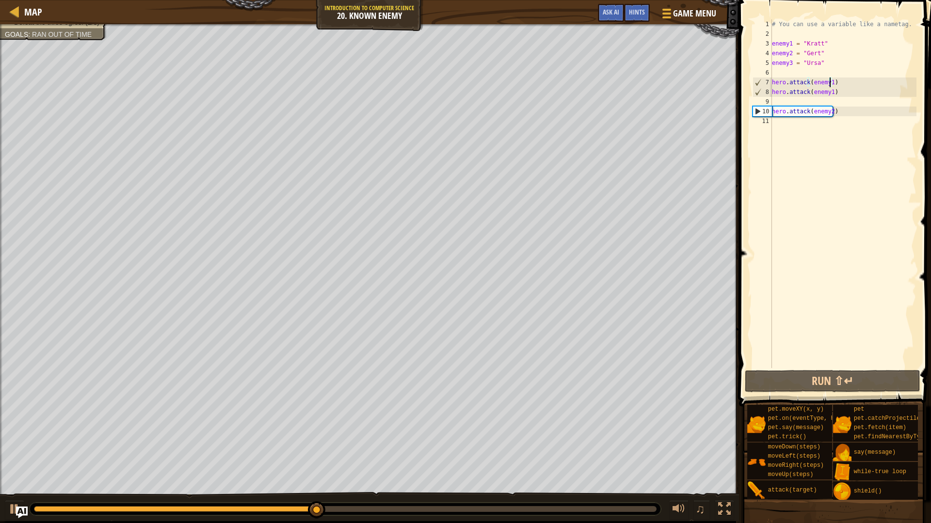
click at [774, 102] on div "# You can use a variable like a nametag. enemy1 = "[PERSON_NAME]" enemy2 = "[PE…" at bounding box center [843, 203] width 146 height 368
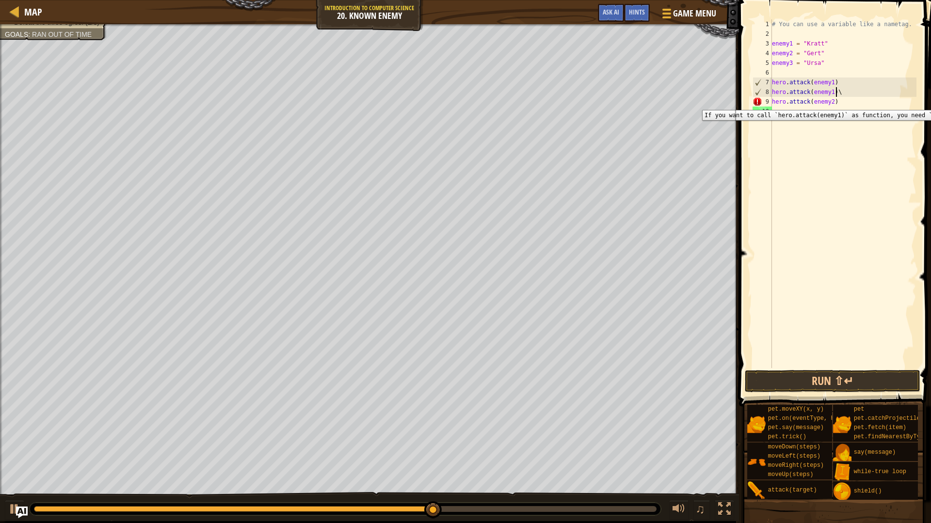
type textarea "hero.attack(enemy1)"
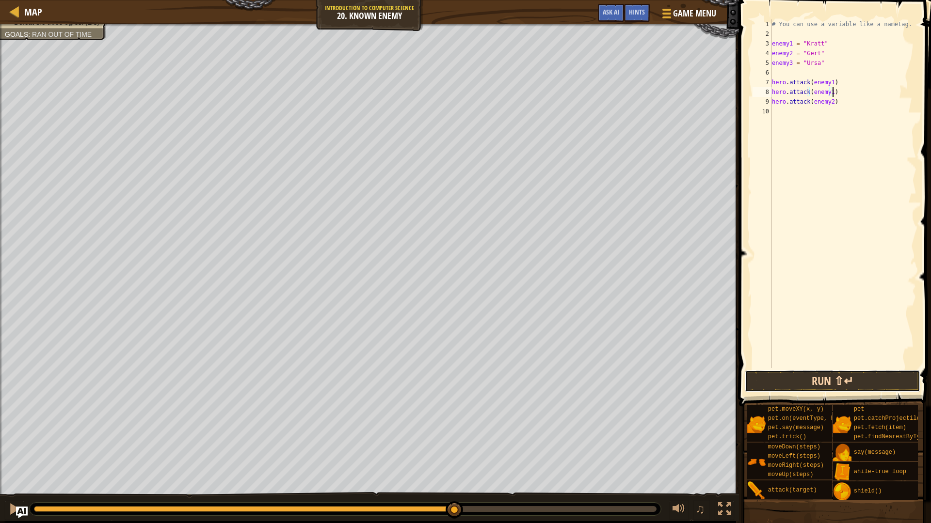
click at [825, 381] on button "Run ⇧↵" at bounding box center [831, 381] width 175 height 22
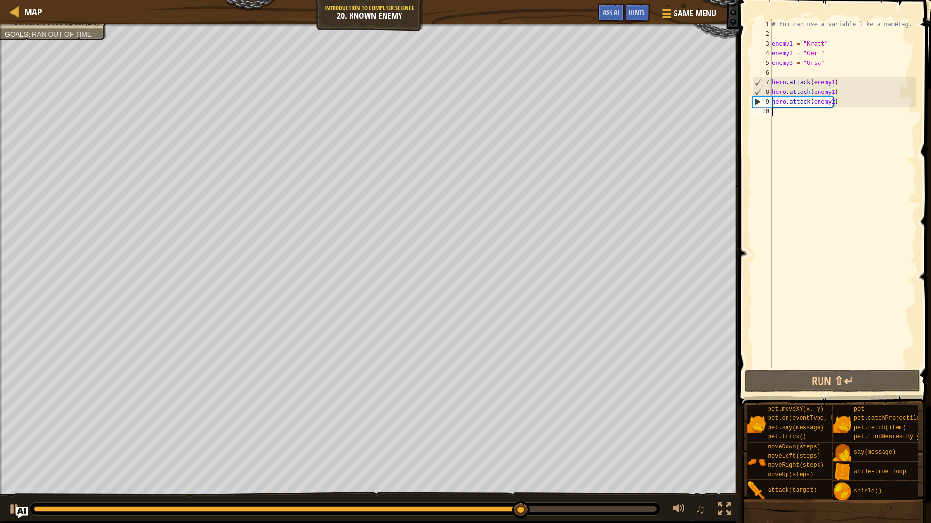
click at [865, 117] on div "# You can use a variable like a nametag. enemy1 = "[PERSON_NAME]" enemy2 = "[PE…" at bounding box center [843, 203] width 146 height 368
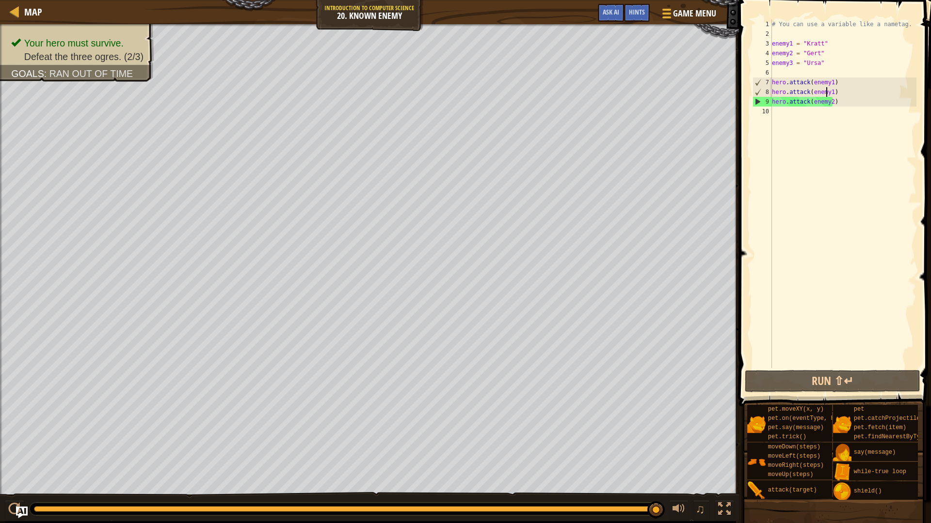
click at [826, 90] on div "# You can use a variable like a nametag. enemy1 = "[PERSON_NAME]" enemy2 = "[PE…" at bounding box center [843, 203] width 146 height 368
click at [829, 90] on div "# You can use a variable like a nametag. enemy1 = "[PERSON_NAME]" enemy2 = "[PE…" at bounding box center [843, 203] width 146 height 368
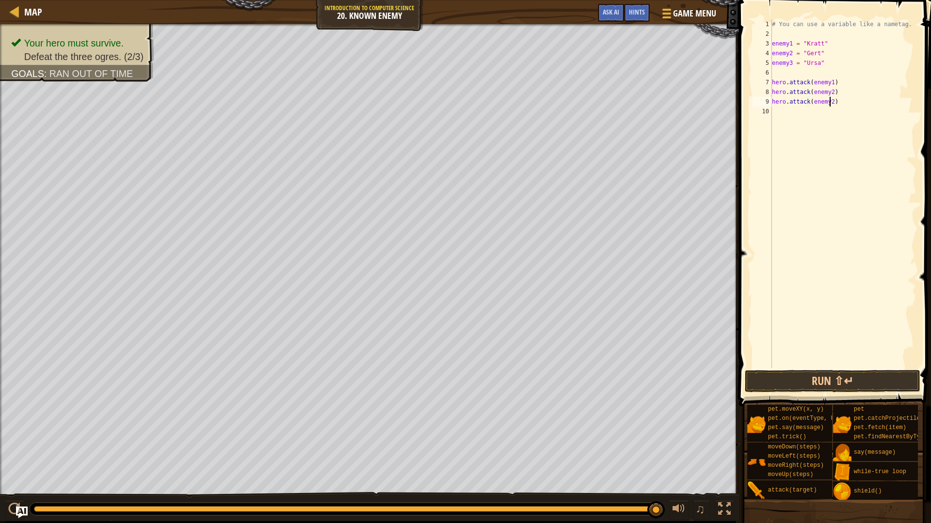
click at [830, 104] on div "# You can use a variable like a nametag. enemy1 = "[PERSON_NAME]" enemy2 = "[PE…" at bounding box center [843, 203] width 146 height 368
type textarea "hero.attack(enemy3)"
click at [834, 379] on button "Run ⇧↵" at bounding box center [831, 381] width 175 height 22
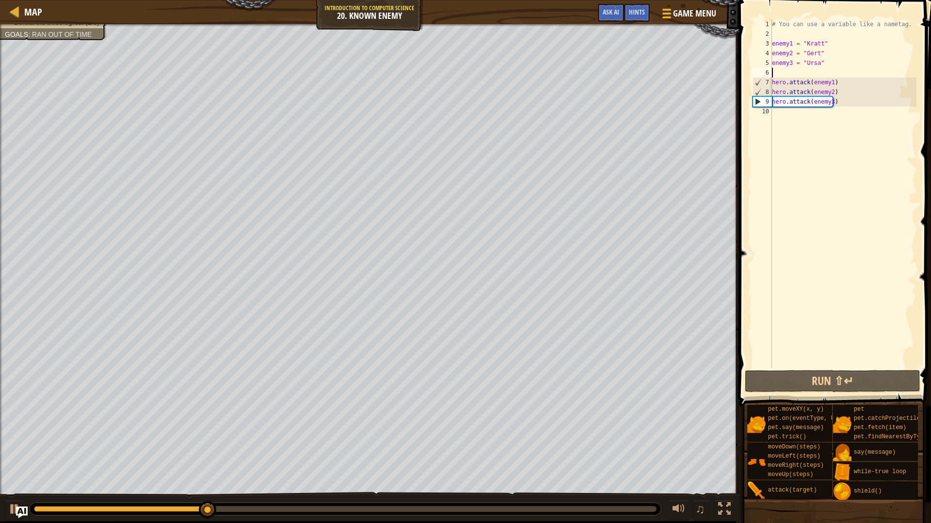
click at [773, 71] on div "# You can use a variable like a nametag. enemy1 = "[PERSON_NAME]" enemy2 = "[PE…" at bounding box center [843, 203] width 146 height 368
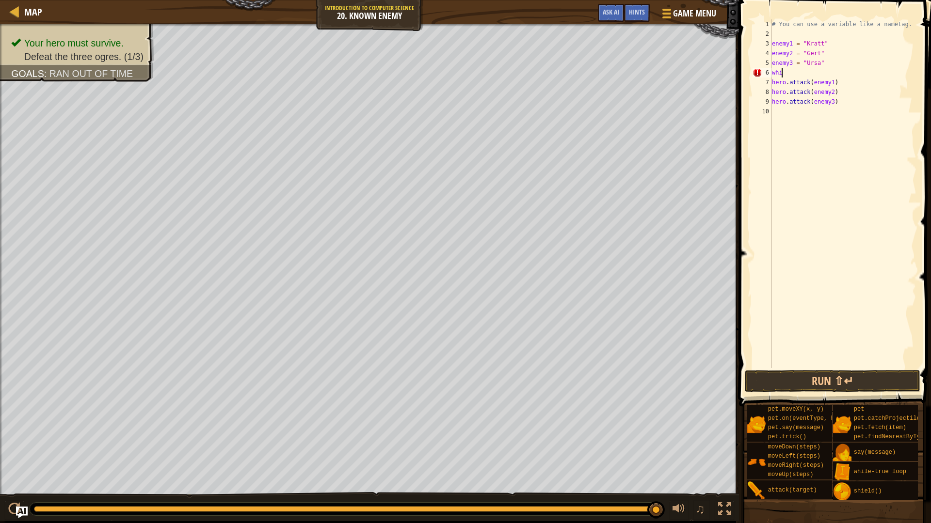
scroll to position [4, 0]
type textarea "w"
click at [774, 71] on div "# You can use a variable like a nametag. enemy1 = "[PERSON_NAME]" enemy2 = "[PE…" at bounding box center [843, 203] width 146 height 368
click at [773, 82] on div "# You can use a variable like a nametag. enemy1 = "[PERSON_NAME]" enemy2 = "[PE…" at bounding box center [843, 203] width 146 height 368
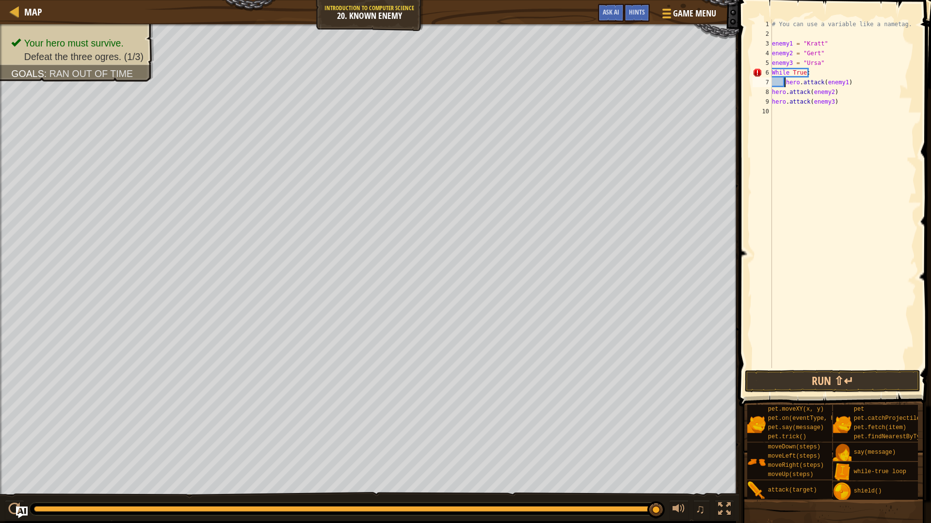
click at [774, 93] on div "# You can use a variable like a nametag. enemy1 = "[PERSON_NAME]" enemy2 = "[PE…" at bounding box center [843, 203] width 146 height 368
click at [773, 101] on div "# You can use a variable like a nametag. enemy1 = "[PERSON_NAME]" enemy2 = "[PE…" at bounding box center [843, 203] width 146 height 368
click at [851, 384] on button "Run ⇧↵" at bounding box center [831, 381] width 175 height 22
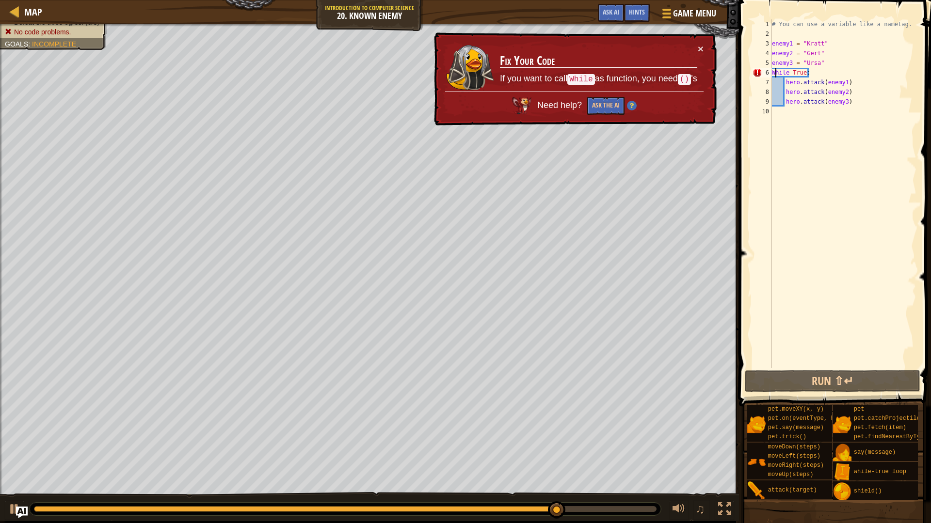
click at [774, 73] on div "# You can use a variable like a nametag. enemy1 = "[PERSON_NAME]" enemy2 = "[PE…" at bounding box center [843, 203] width 146 height 368
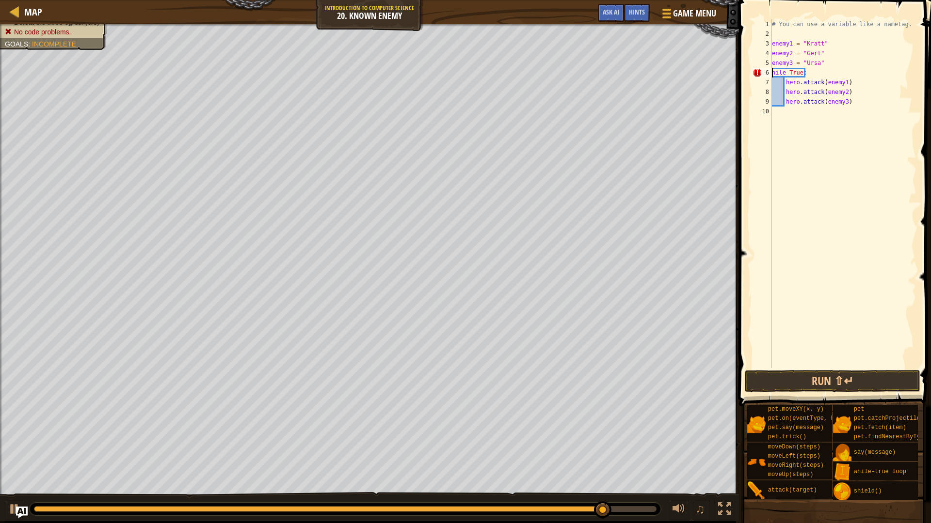
scroll to position [4, 0]
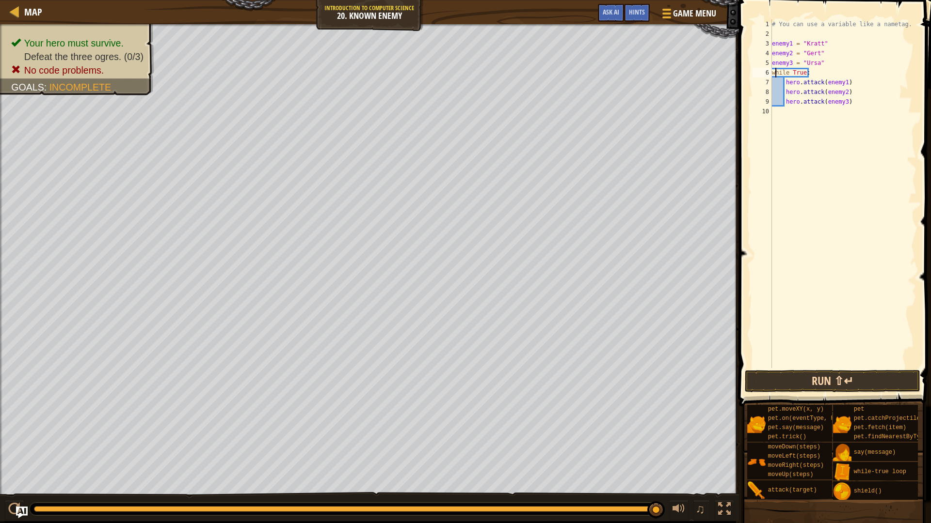
type textarea "while True:"
click at [863, 390] on button "Run ⇧↵" at bounding box center [831, 381] width 175 height 22
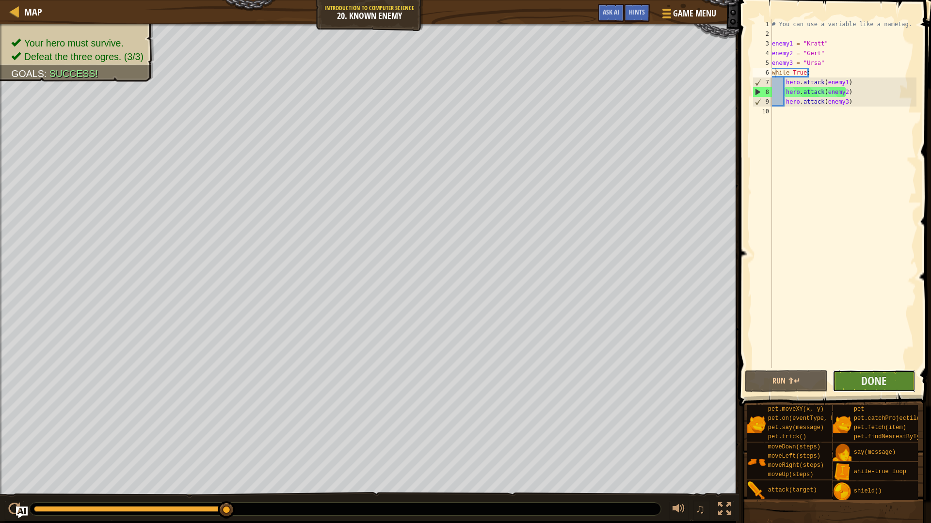
click at [905, 378] on button "Done" at bounding box center [873, 381] width 83 height 22
